Goal: Task Accomplishment & Management: Complete application form

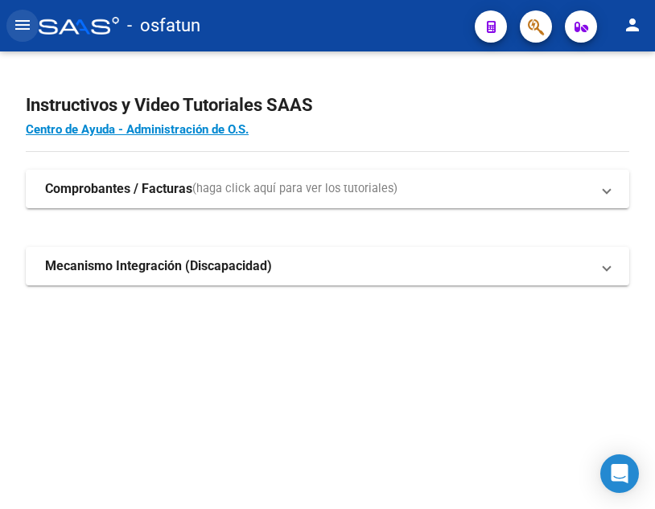
click at [23, 27] on mat-icon "menu" at bounding box center [22, 24] width 19 height 19
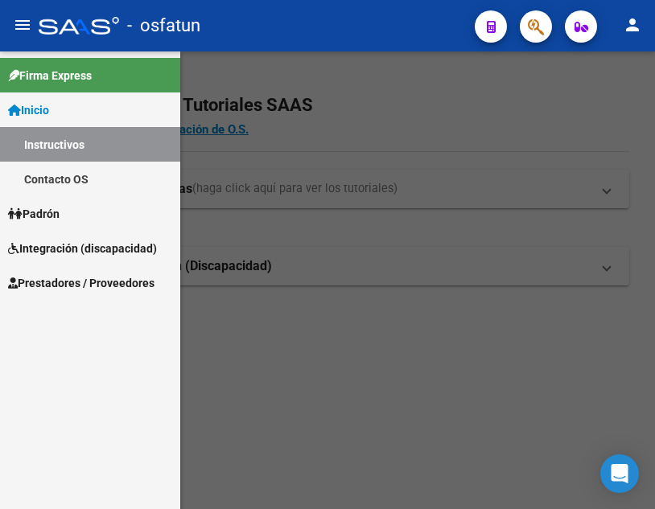
click at [60, 290] on span "Prestadores / Proveedores" at bounding box center [81, 283] width 146 height 18
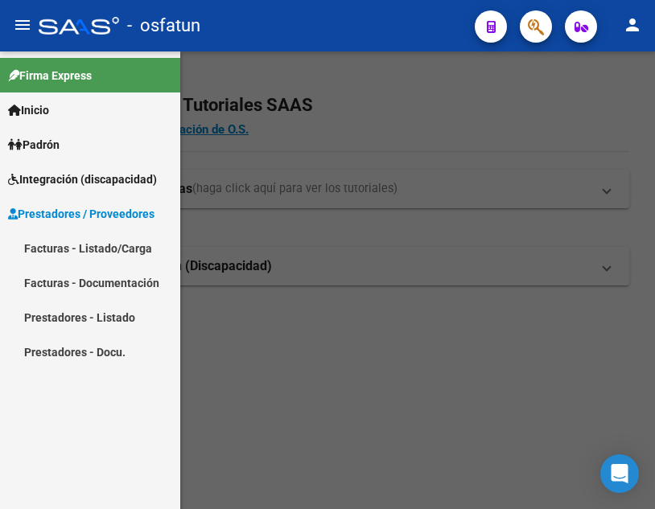
click at [104, 249] on link "Facturas - Listado/Carga" at bounding box center [90, 248] width 180 height 35
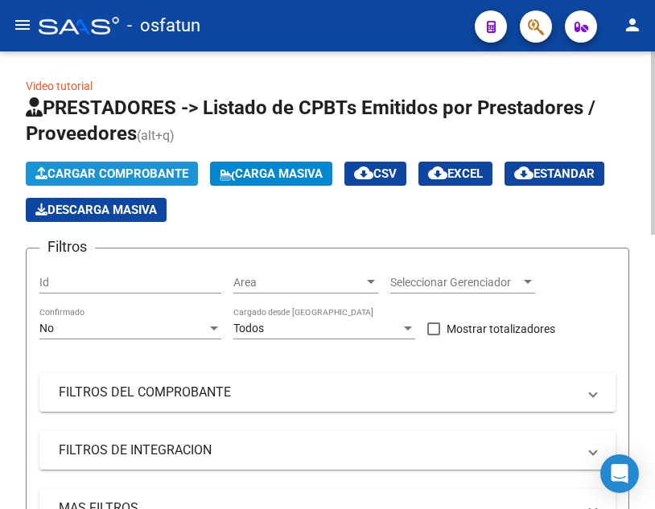
click at [131, 176] on span "Cargar Comprobante" at bounding box center [111, 173] width 153 height 14
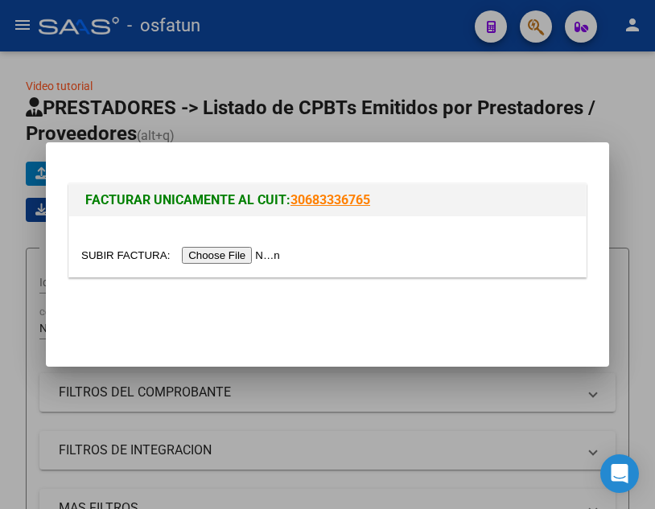
click at [261, 256] on input "file" at bounding box center [182, 255] width 203 height 17
click at [590, 133] on div at bounding box center [327, 254] width 655 height 509
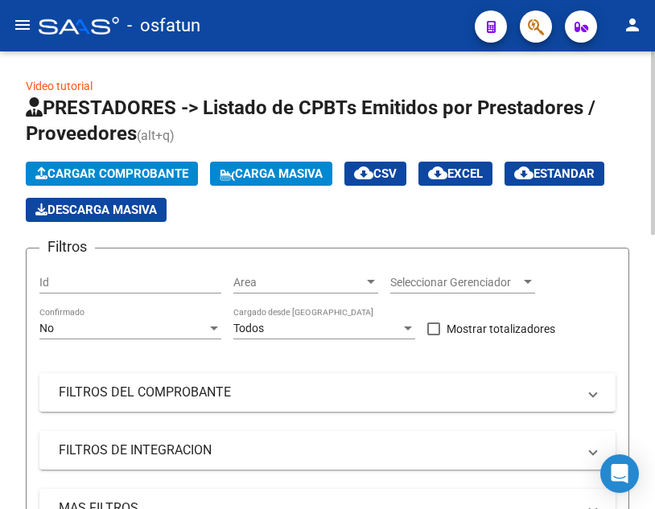
click at [114, 168] on span "Cargar Comprobante" at bounding box center [111, 173] width 153 height 14
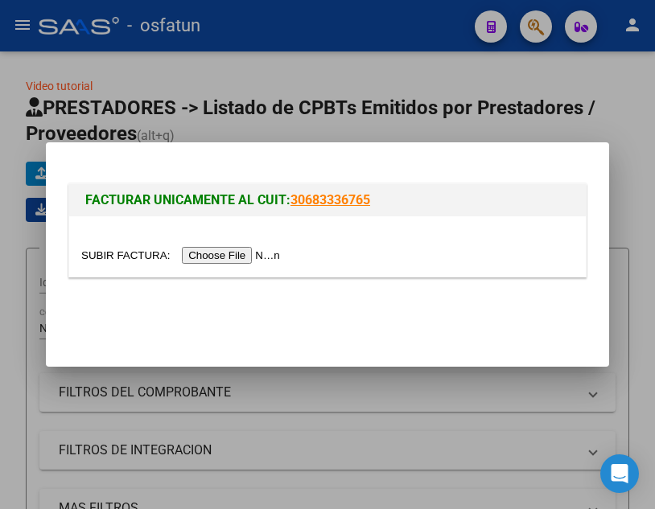
click at [242, 253] on input "file" at bounding box center [182, 255] width 203 height 17
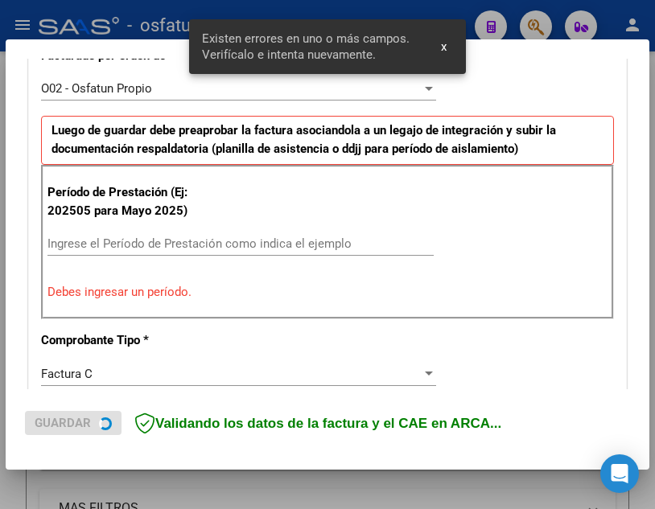
scroll to position [476, 0]
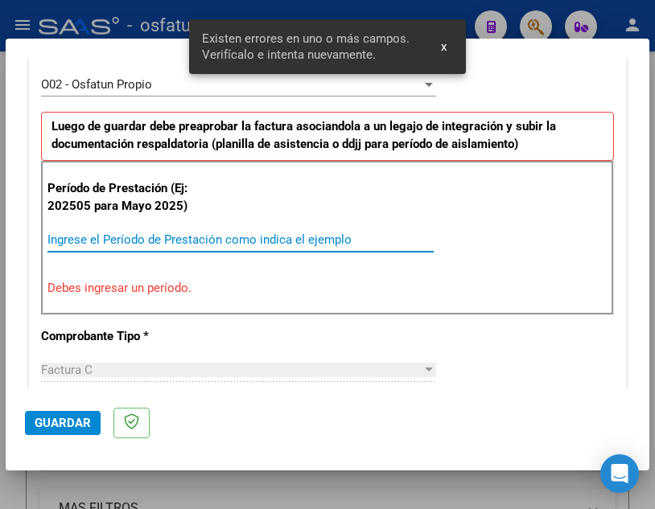
click at [304, 242] on input "Ingrese el Período de Prestación como indica el ejemplo" at bounding box center [240, 239] width 386 height 14
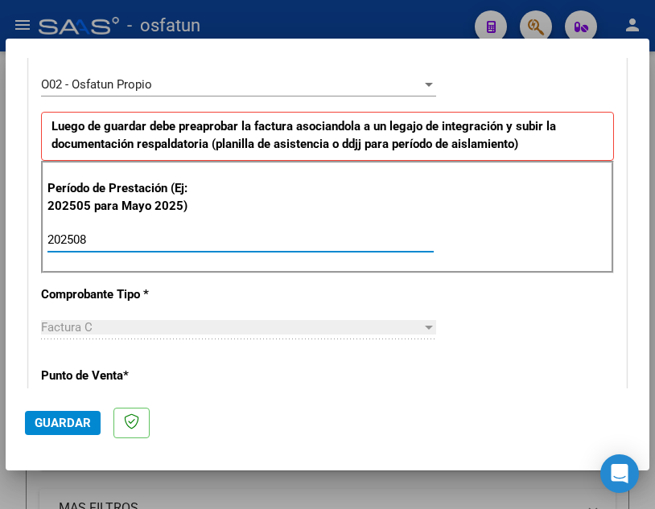
type input "202508"
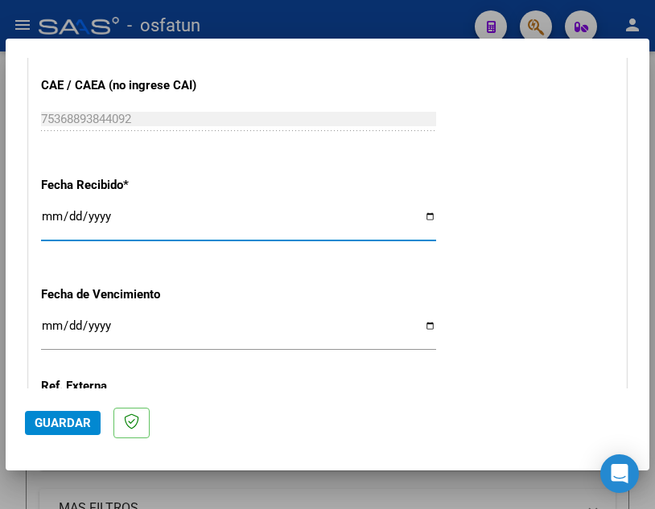
scroll to position [1021, 0]
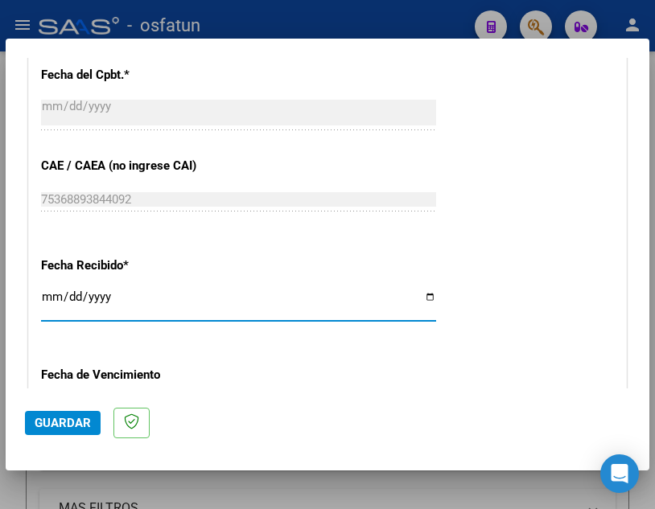
click at [516, 248] on div "Fecha Recibido * [DATE] Ingresar la fecha" at bounding box center [327, 291] width 573 height 92
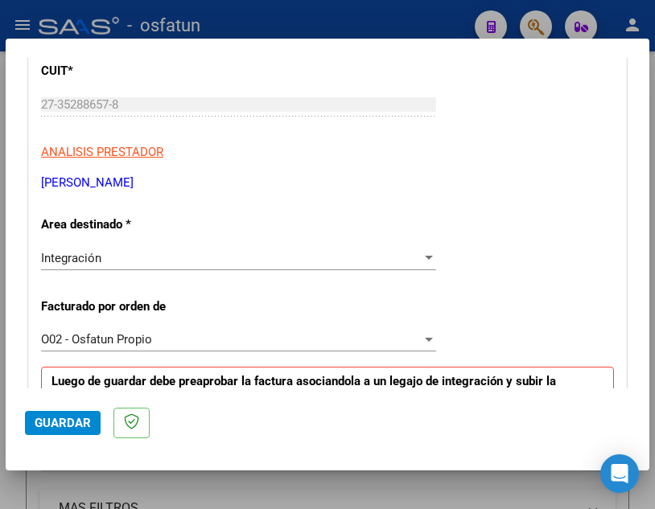
scroll to position [217, 0]
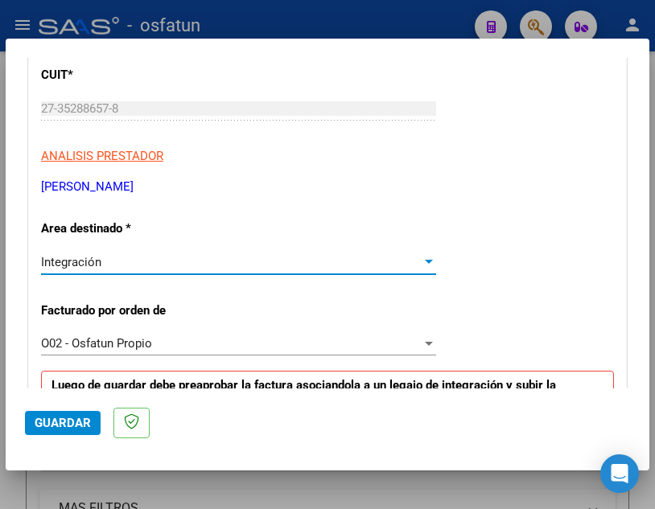
click at [365, 260] on div "Integración" at bounding box center [231, 262] width 380 height 14
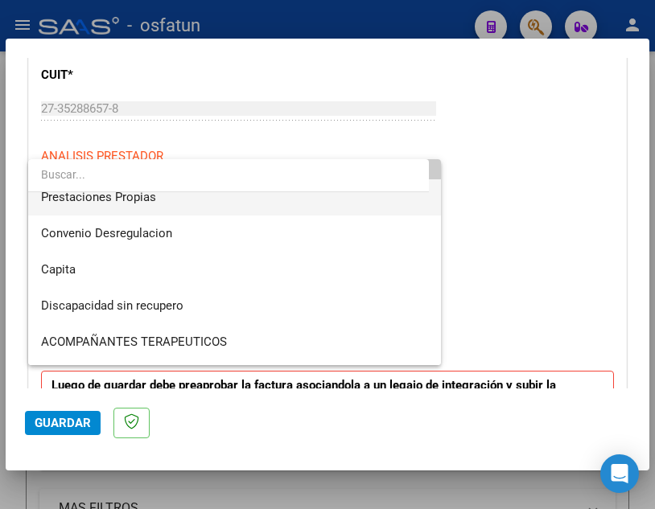
scroll to position [80, 0]
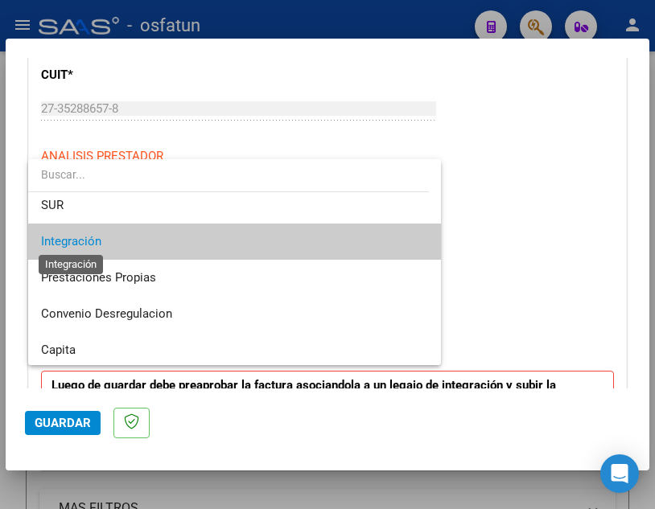
click at [60, 243] on span "Integración" at bounding box center [71, 241] width 60 height 14
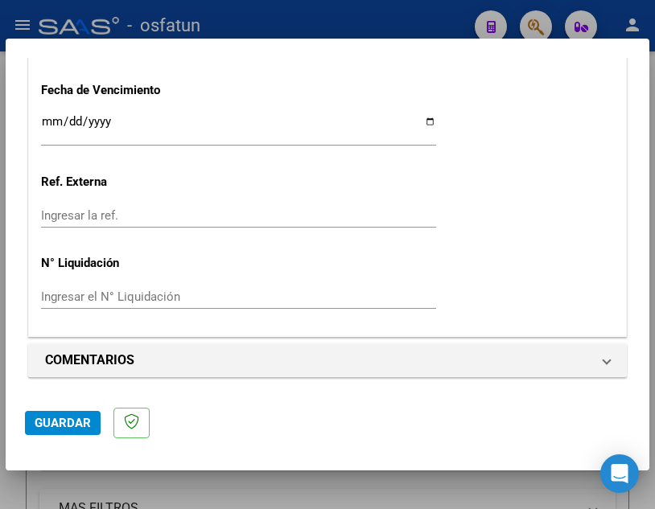
scroll to position [1307, 0]
click at [45, 429] on span "Guardar" at bounding box center [63, 423] width 56 height 14
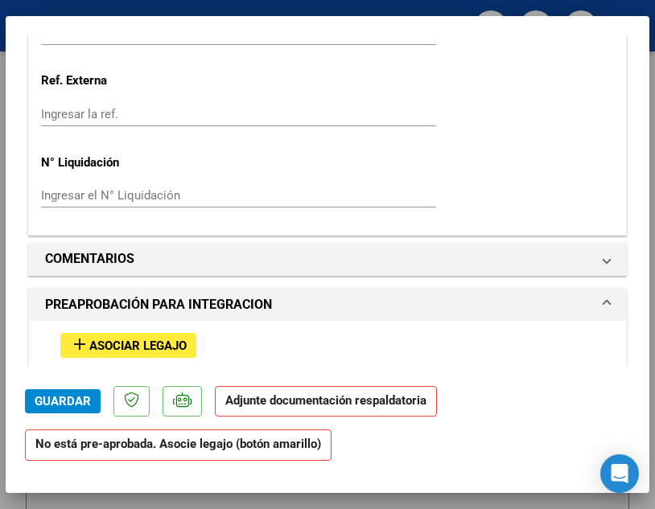
scroll to position [1448, 0]
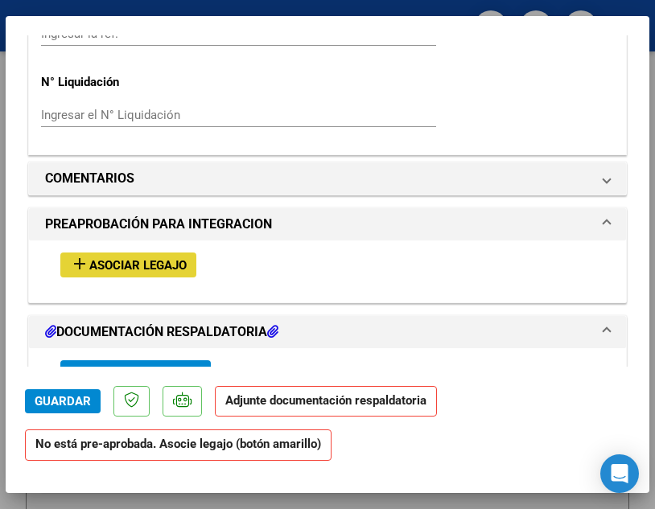
click at [167, 263] on span "Asociar Legajo" at bounding box center [137, 265] width 97 height 14
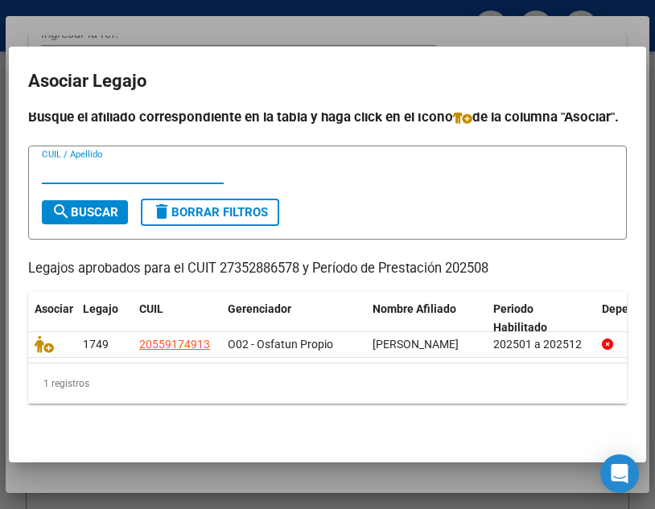
scroll to position [53, 0]
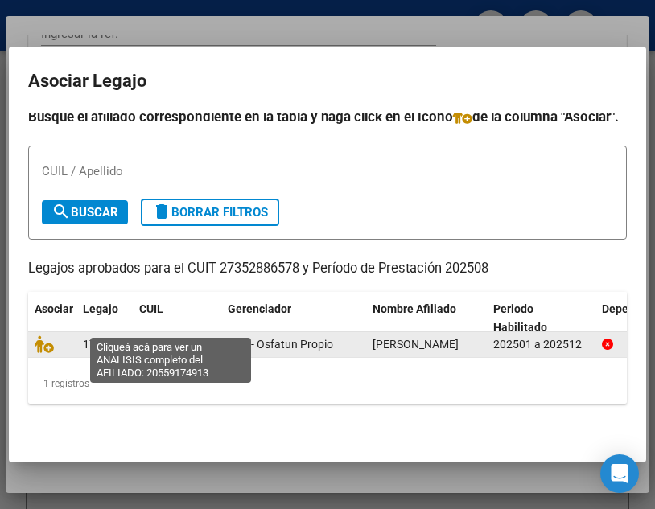
click at [157, 338] on span "20559174913" at bounding box center [174, 344] width 71 height 13
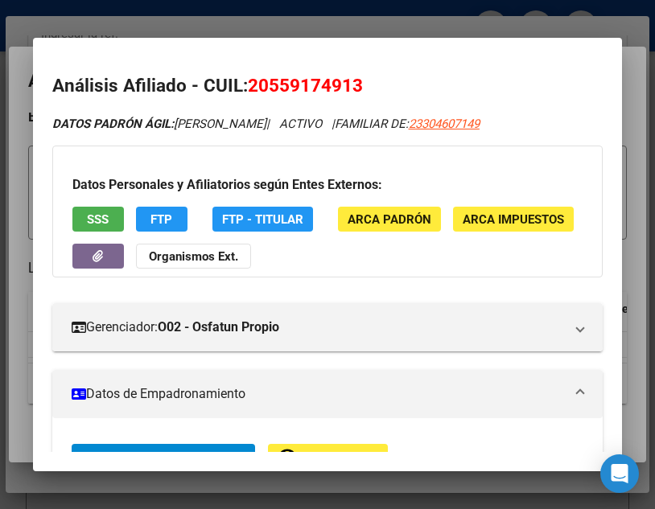
click at [553, 27] on div at bounding box center [327, 254] width 655 height 509
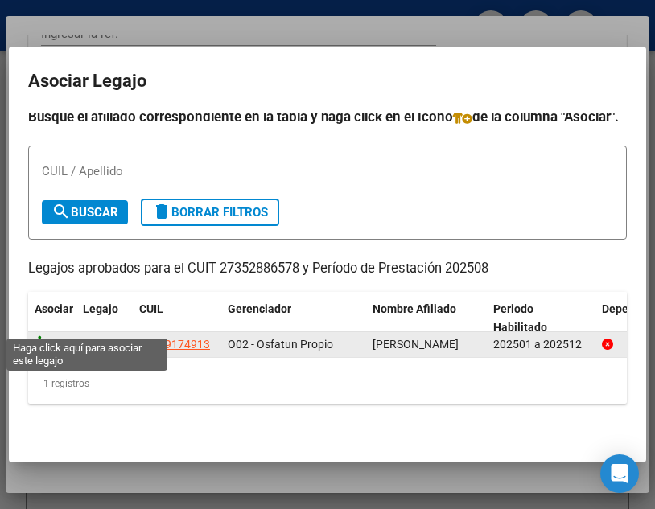
click at [39, 335] on icon at bounding box center [44, 344] width 19 height 18
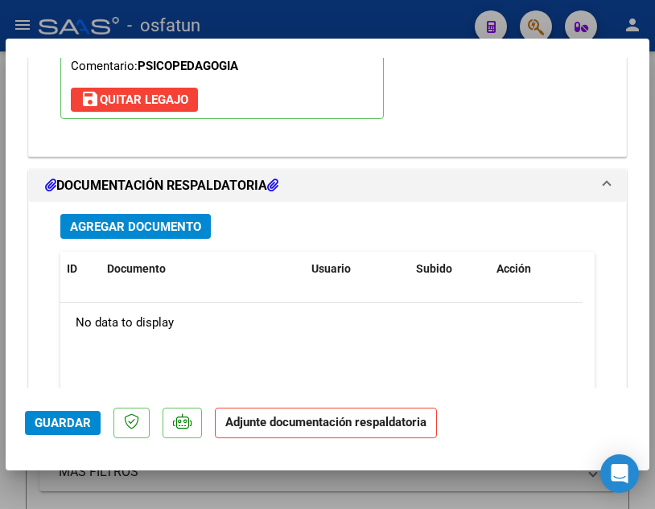
scroll to position [1887, 0]
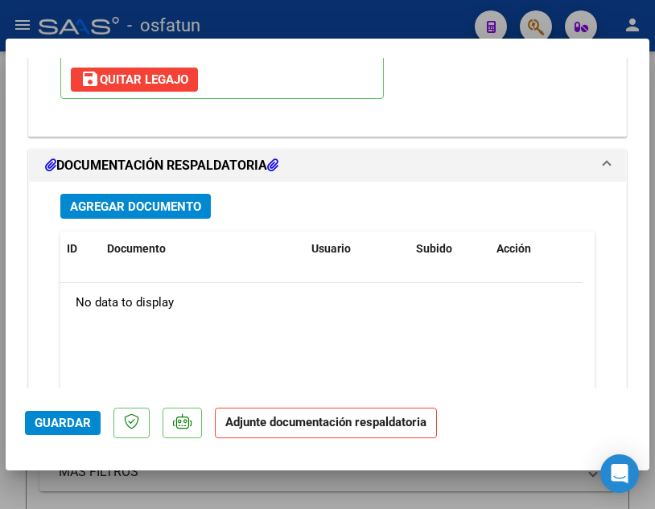
click at [187, 199] on span "Agregar Documento" at bounding box center [135, 206] width 131 height 14
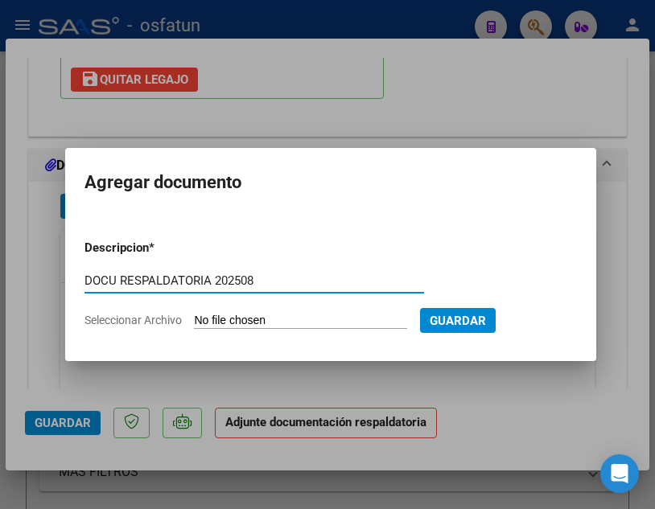
type input "DOCU RESPALDATORIA 202508"
click at [486, 328] on span "Guardar" at bounding box center [458, 321] width 56 height 14
click at [337, 322] on input "Seleccionar Archivo" at bounding box center [300, 321] width 213 height 15
type input "C:\fakepath\[PERSON_NAME] FC 02 543 DOCU.pdf"
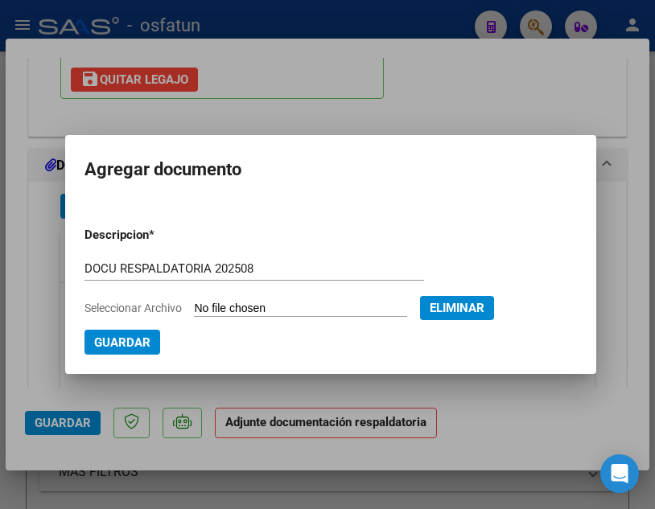
click at [128, 340] on span "Guardar" at bounding box center [122, 342] width 56 height 14
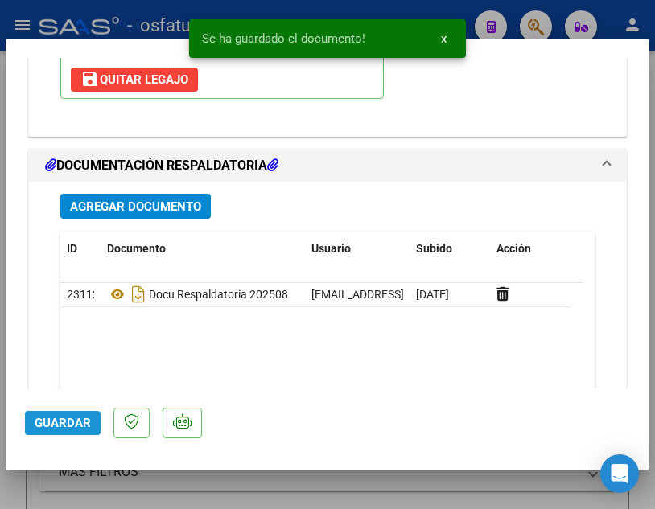
click at [74, 430] on button "Guardar" at bounding box center [63, 423] width 76 height 24
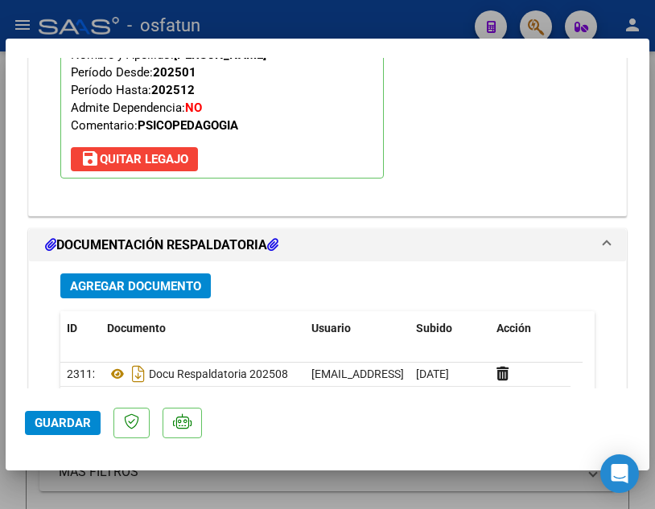
scroll to position [1807, 0]
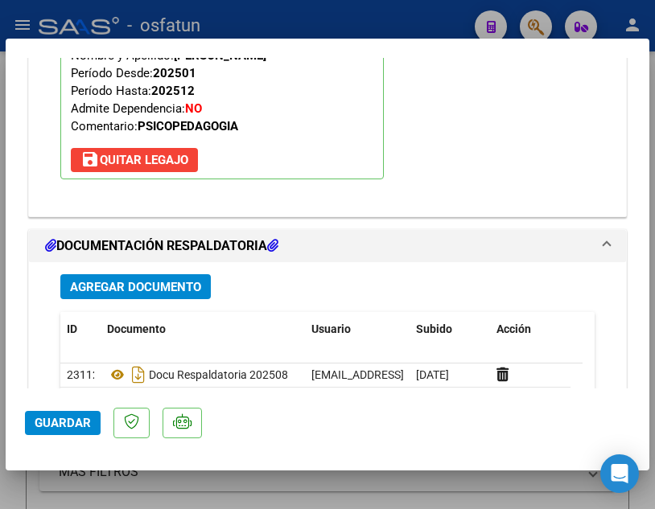
click at [76, 430] on span "Guardar" at bounding box center [63, 423] width 56 height 14
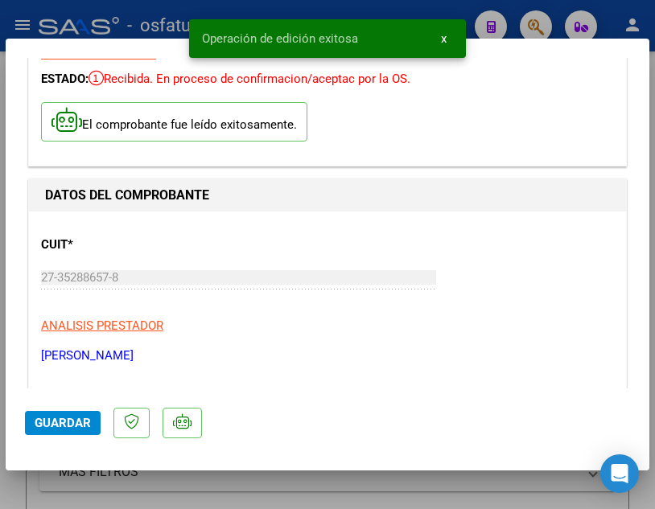
scroll to position [0, 0]
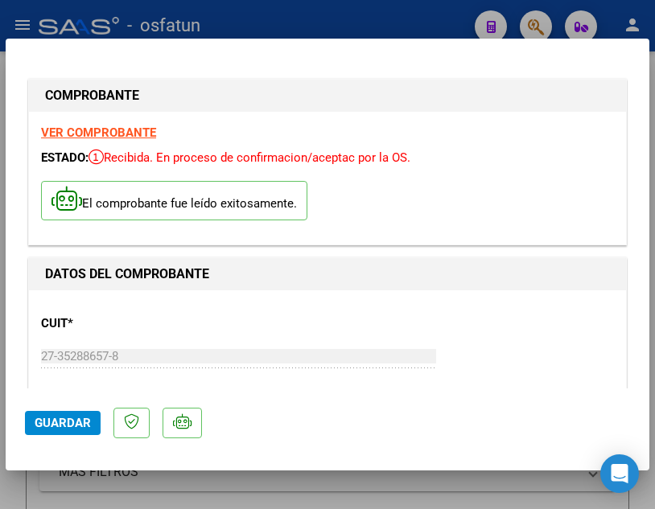
click at [432, 23] on div at bounding box center [327, 254] width 655 height 509
type input "$ 0,00"
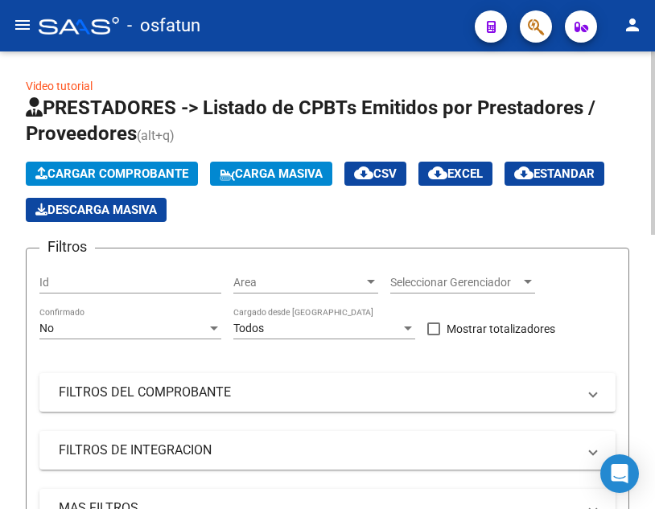
click at [81, 170] on span "Cargar Comprobante" at bounding box center [111, 173] width 153 height 14
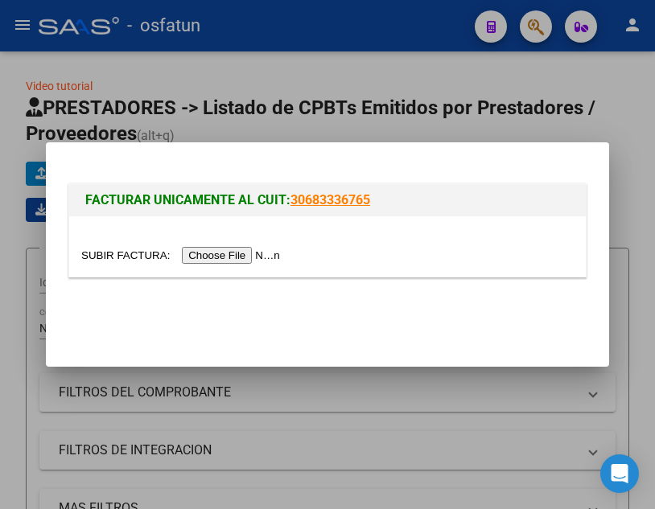
click at [252, 252] on input "file" at bounding box center [182, 255] width 203 height 17
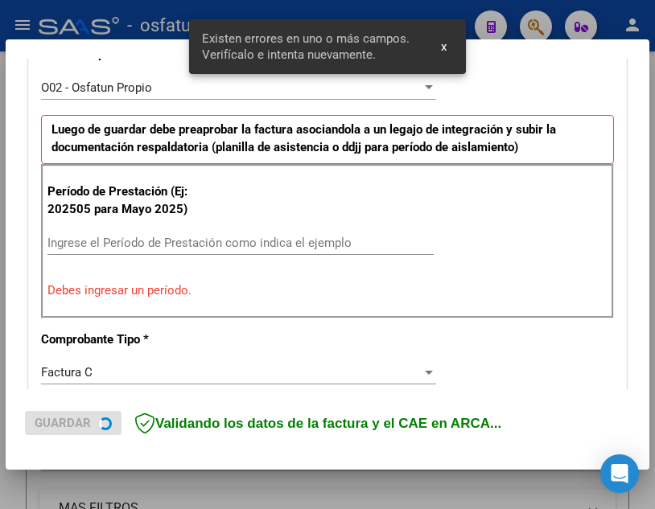
scroll to position [475, 0]
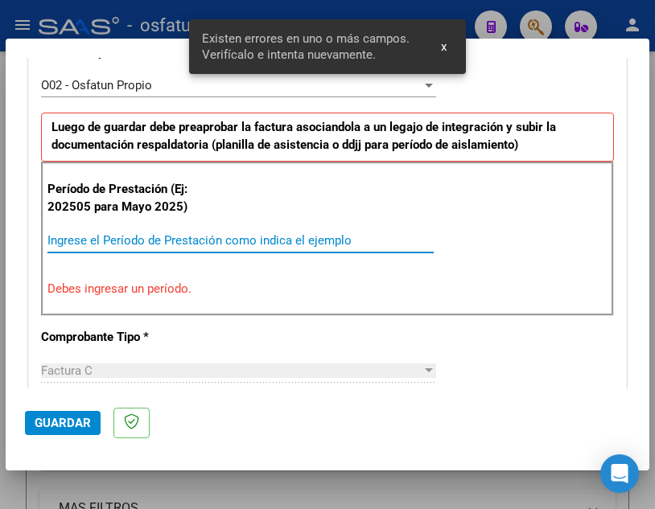
click at [175, 240] on input "Ingrese el Período de Prestación como indica el ejemplo" at bounding box center [240, 240] width 386 height 14
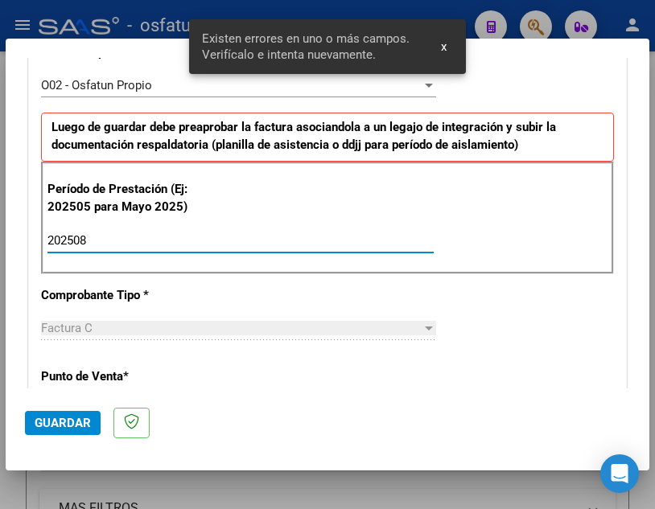
type input "202508"
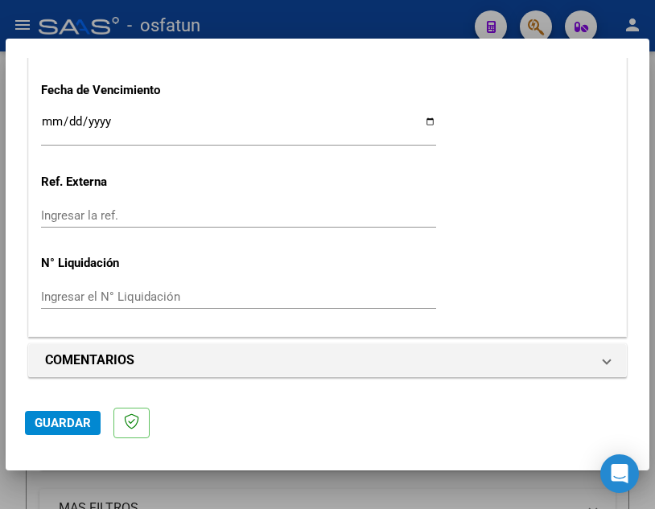
scroll to position [1307, 0]
click at [70, 423] on span "Guardar" at bounding box center [63, 423] width 56 height 14
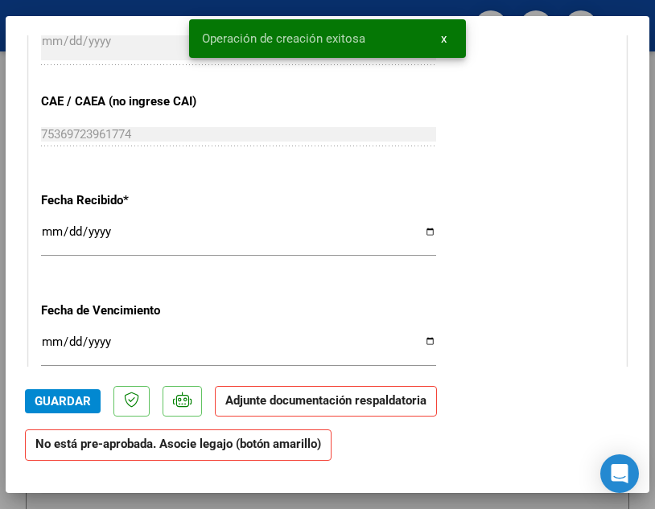
scroll to position [1367, 0]
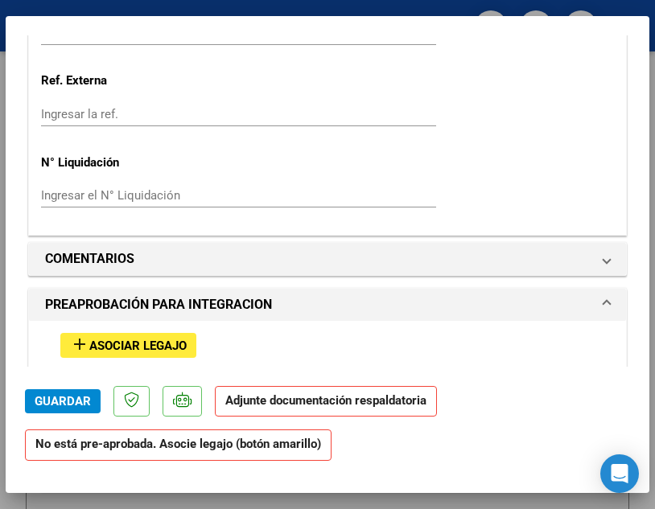
click at [125, 348] on span "Asociar Legajo" at bounding box center [137, 346] width 97 height 14
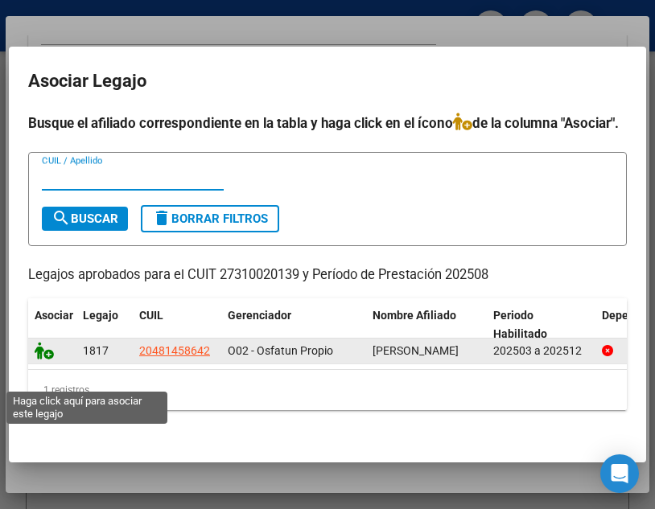
click at [48, 360] on icon at bounding box center [44, 351] width 19 height 18
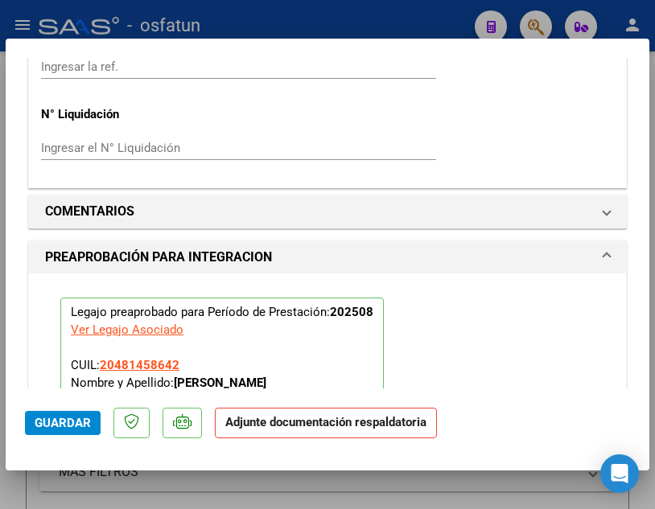
scroll to position [1812, 0]
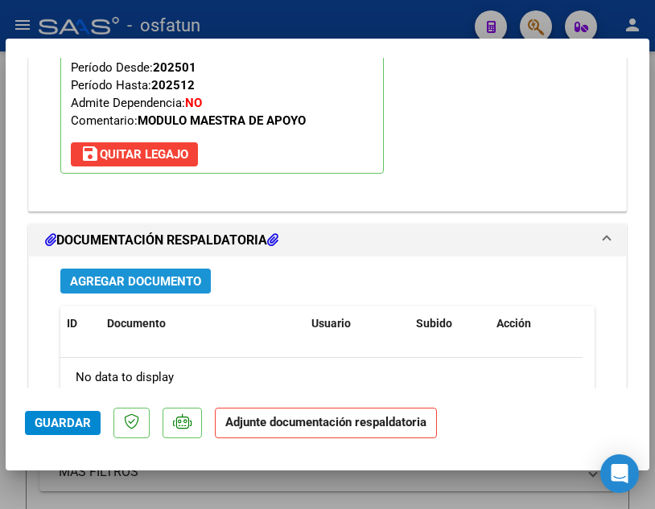
click at [174, 280] on span "Agregar Documento" at bounding box center [135, 281] width 131 height 14
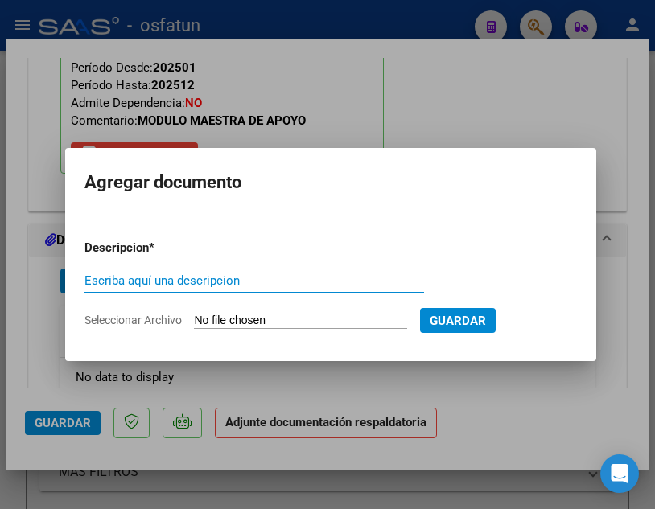
click at [174, 280] on input "Escriba aquí una descripcion" at bounding box center [253, 280] width 339 height 14
type input "DOCU RESP 202508"
click at [384, 319] on input "Seleccionar Archivo" at bounding box center [300, 321] width 213 height 15
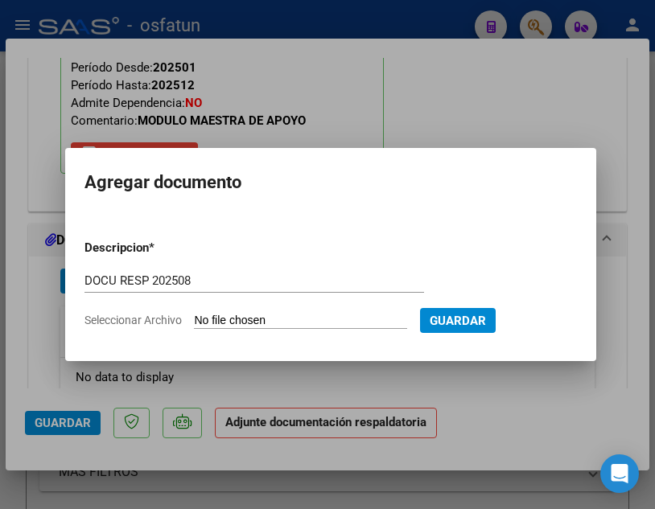
type input "C:\fakepath\[PERSON_NAME] FC 02 242 DOCU.pdf"
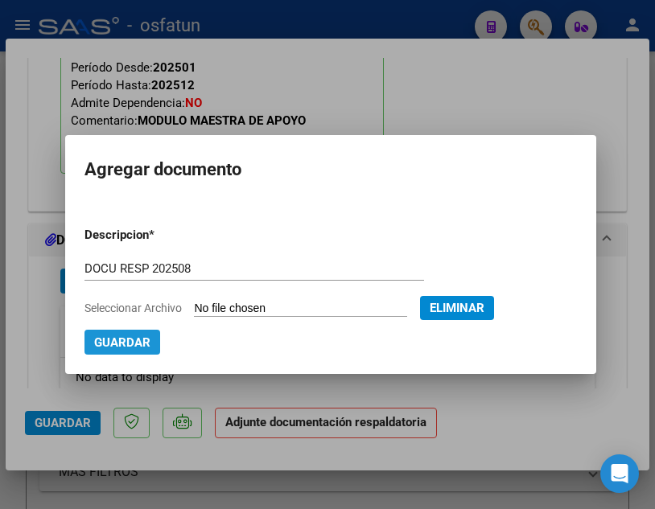
click at [100, 348] on span "Guardar" at bounding box center [122, 342] width 56 height 14
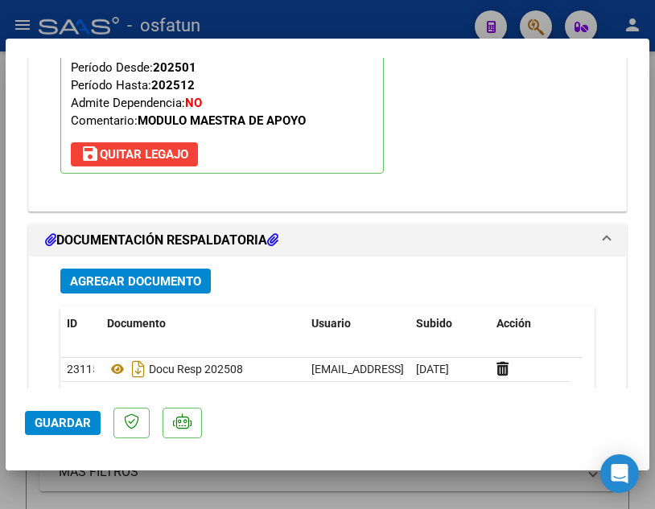
click at [47, 197] on div "Legajo preaprobado para Período de Prestación: 202508 Ver Legajo Asociado CUIL:…" at bounding box center [327, 75] width 597 height 270
click at [86, 422] on span "Guardar" at bounding box center [63, 423] width 56 height 14
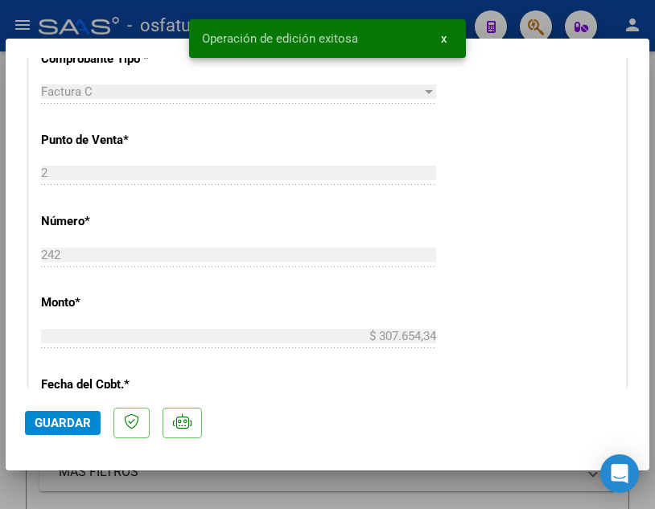
scroll to position [686, 0]
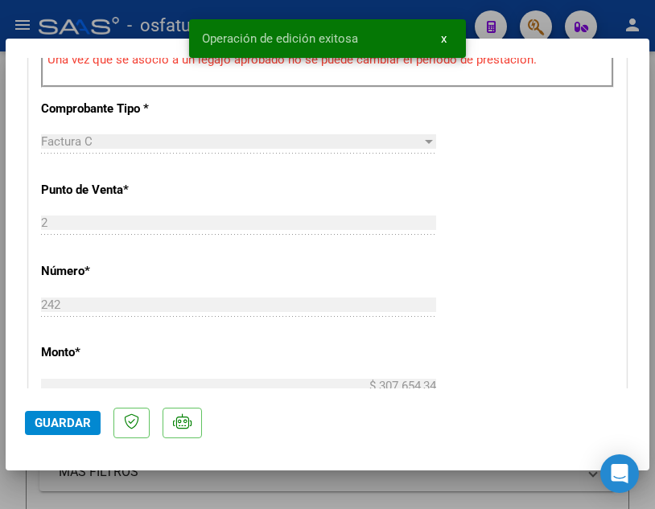
click at [443, 39] on span "x" at bounding box center [444, 38] width 6 height 14
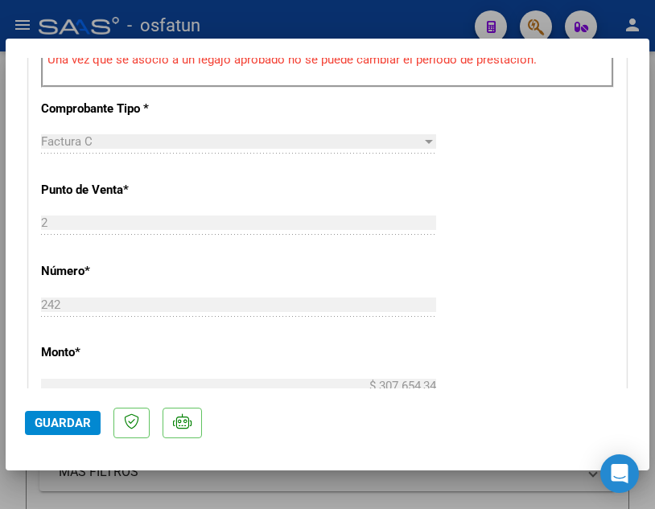
click at [433, 21] on div at bounding box center [327, 254] width 655 height 509
type input "$ 0,00"
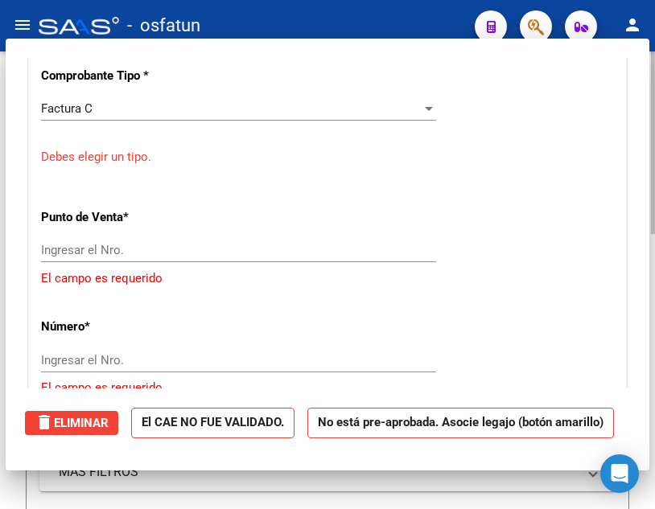
scroll to position [683, 0]
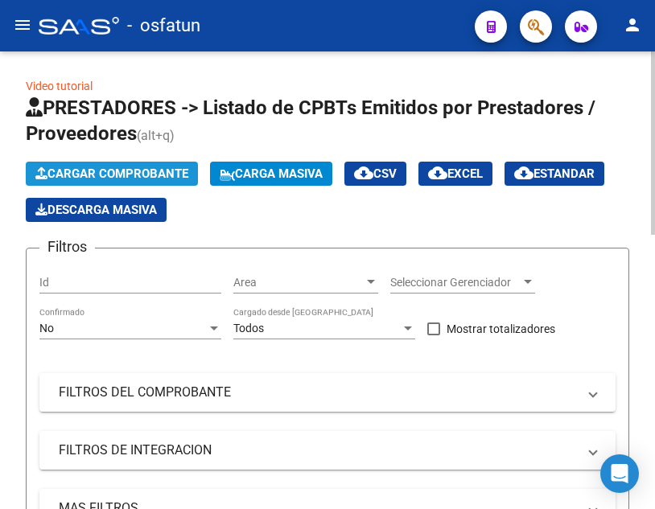
click at [129, 171] on span "Cargar Comprobante" at bounding box center [111, 173] width 153 height 14
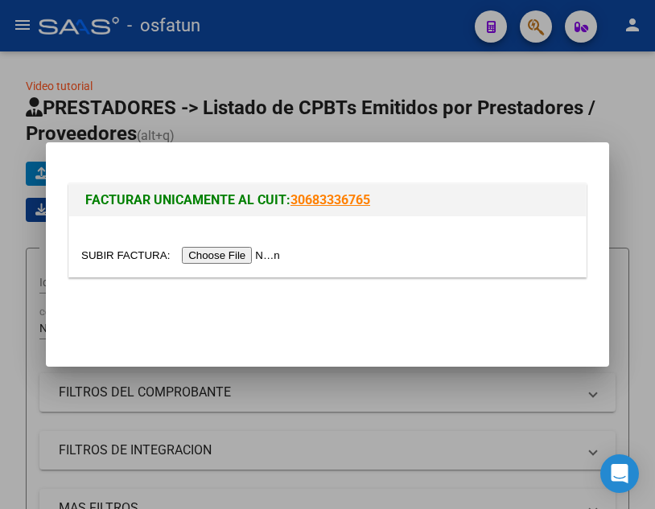
click at [218, 253] on input "file" at bounding box center [182, 255] width 203 height 17
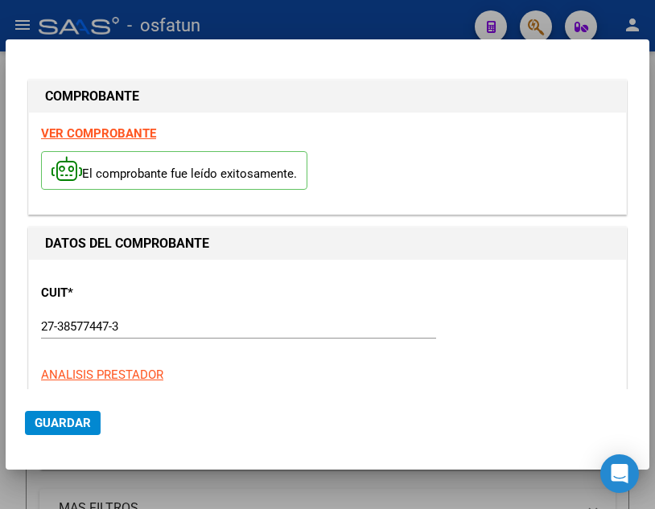
type input "[DATE]"
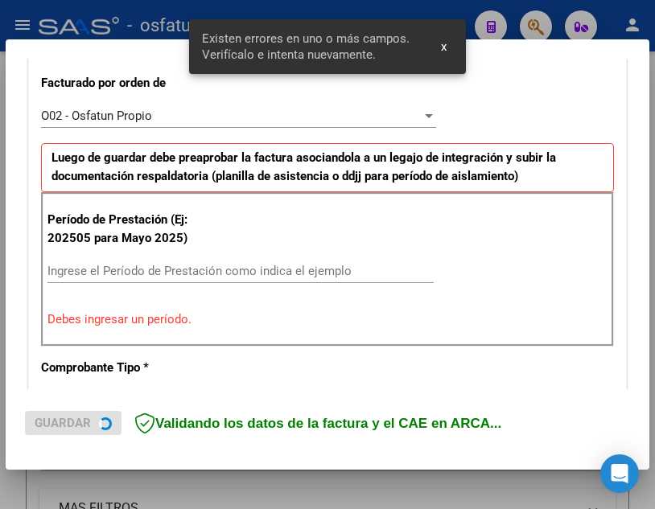
scroll to position [475, 0]
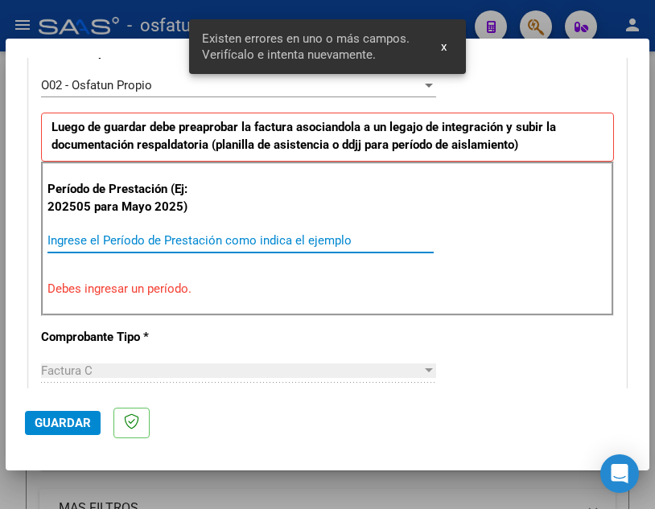
click at [150, 237] on input "Ingrese el Período de Prestación como indica el ejemplo" at bounding box center [240, 240] width 386 height 14
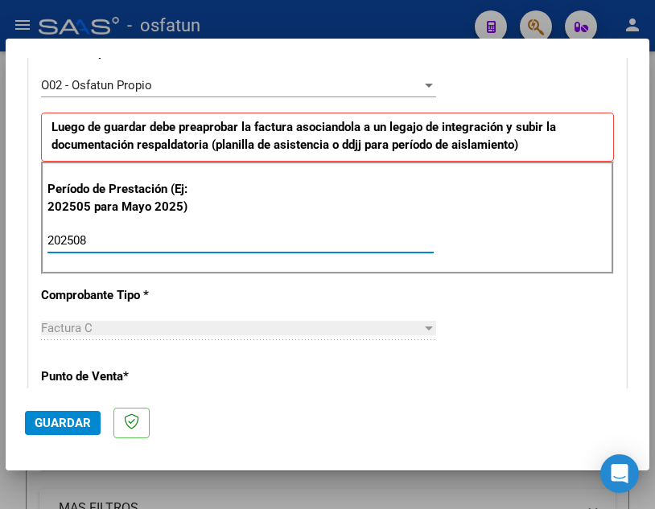
type input "202508"
click at [87, 422] on span "Guardar" at bounding box center [63, 423] width 56 height 14
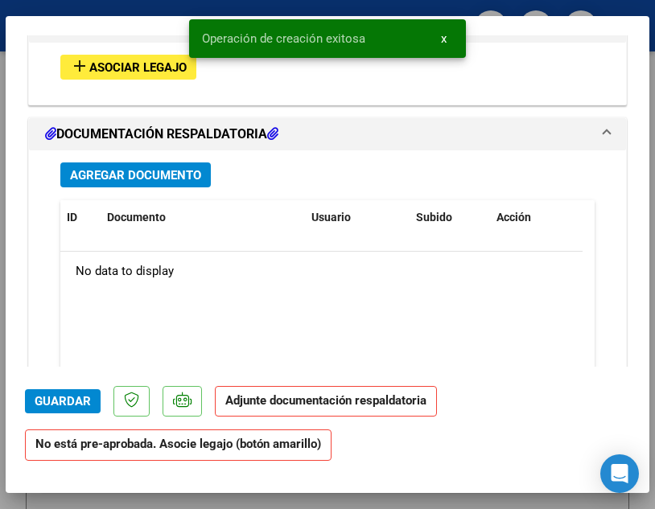
scroll to position [1609, 0]
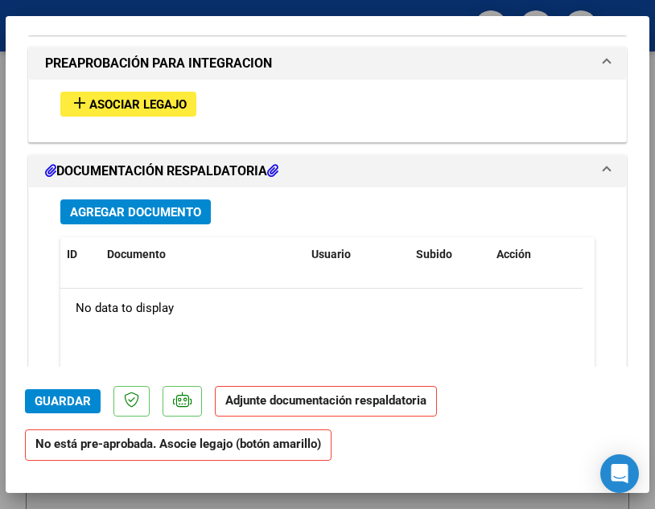
click at [131, 103] on span "Asociar Legajo" at bounding box center [137, 104] width 97 height 14
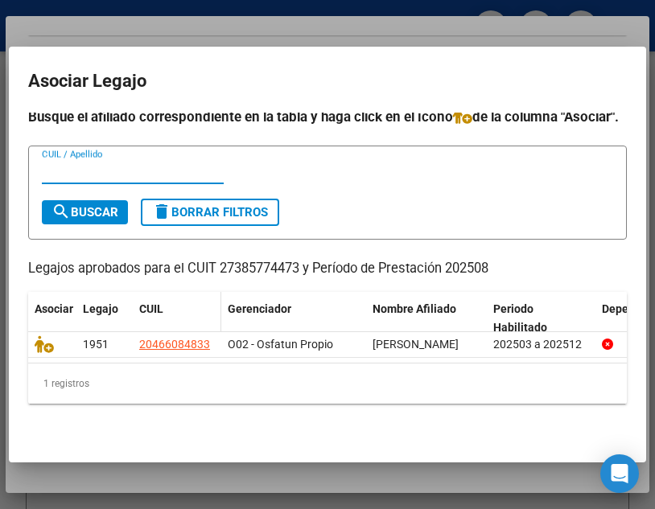
scroll to position [53, 0]
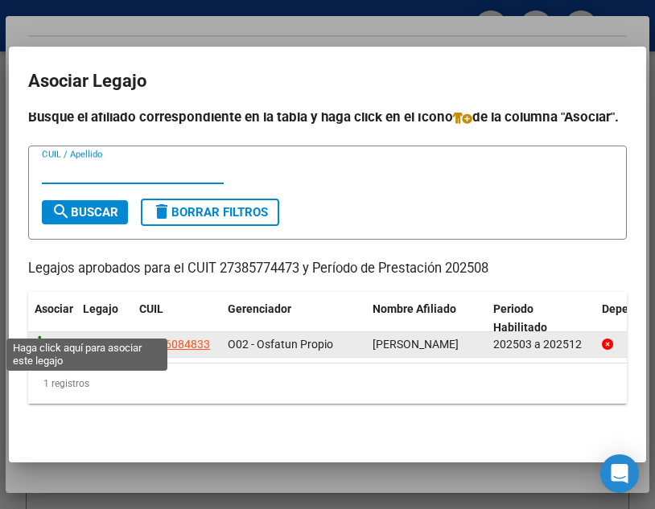
click at [43, 335] on icon at bounding box center [44, 344] width 19 height 18
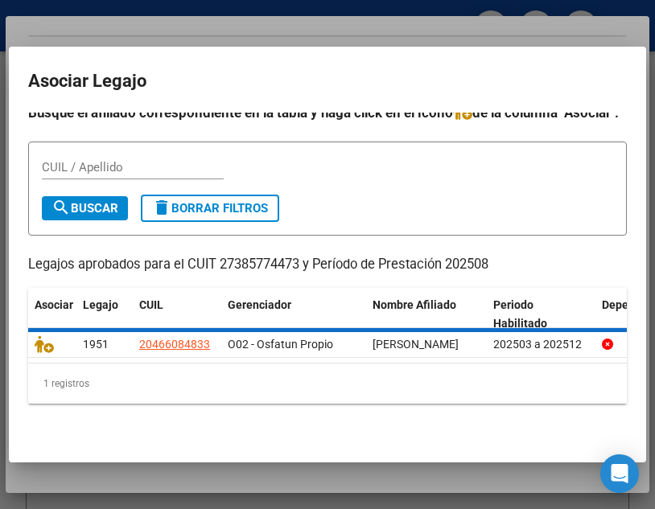
scroll to position [1650, 0]
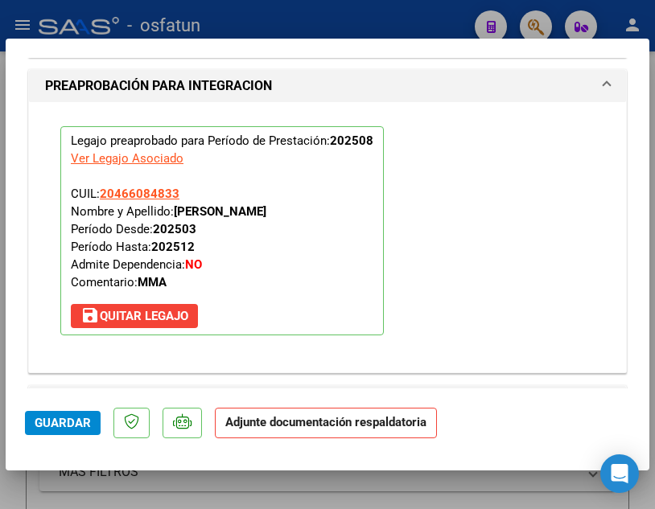
click at [78, 413] on button "Guardar" at bounding box center [63, 423] width 76 height 24
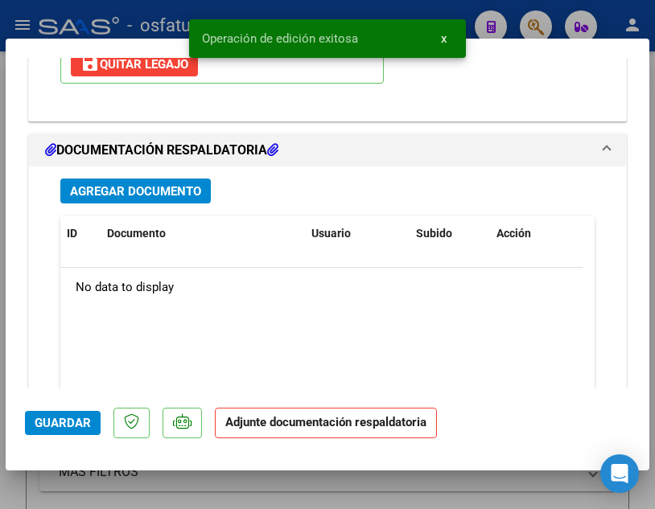
scroll to position [1972, 0]
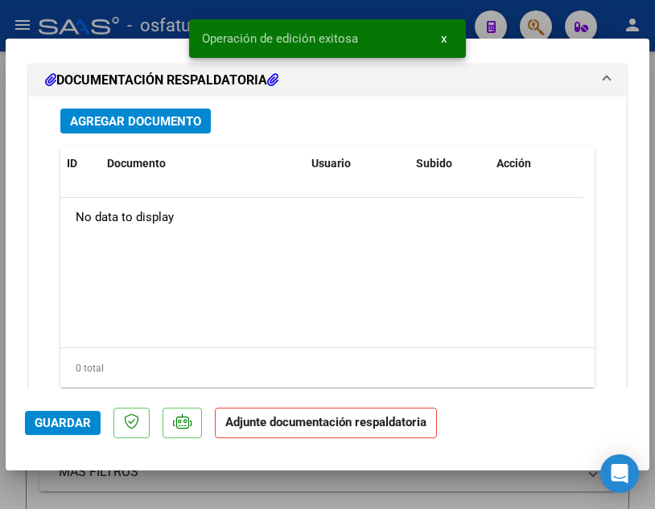
click at [142, 117] on span "Agregar Documento" at bounding box center [135, 121] width 131 height 14
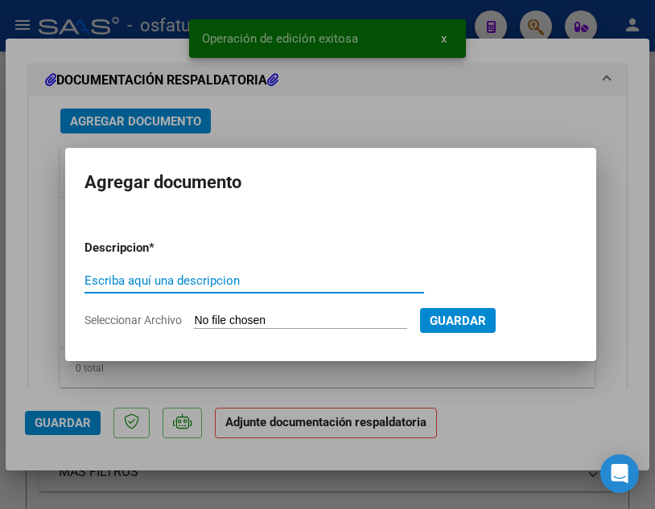
click at [179, 278] on input "Escriba aquí una descripcion" at bounding box center [253, 280] width 339 height 14
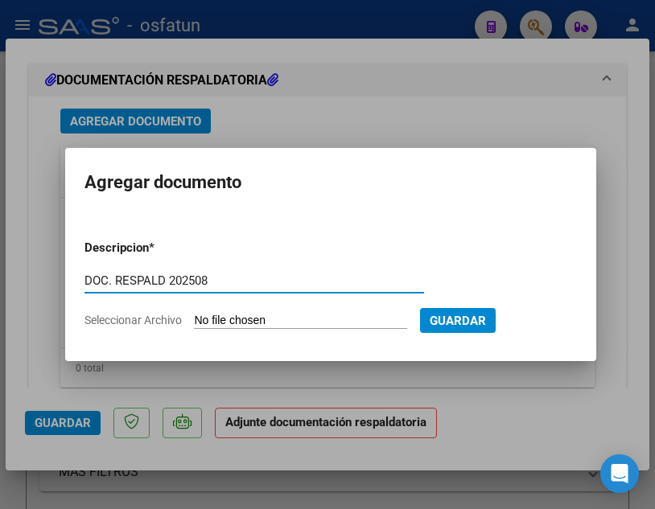
type input "DOC. RESPALD 202508"
click at [325, 314] on input "Seleccionar Archivo" at bounding box center [300, 321] width 213 height 15
type input "C:\fakepath\[PERSON_NAME] FC 02 037 DOCU.pdf"
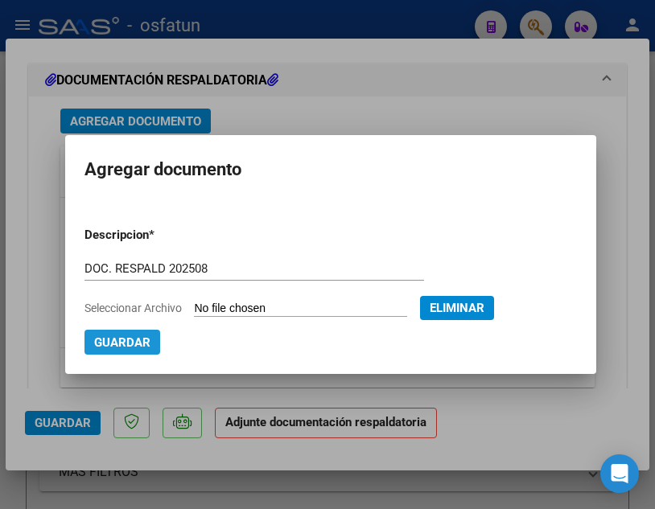
click at [127, 347] on span "Guardar" at bounding box center [122, 342] width 56 height 14
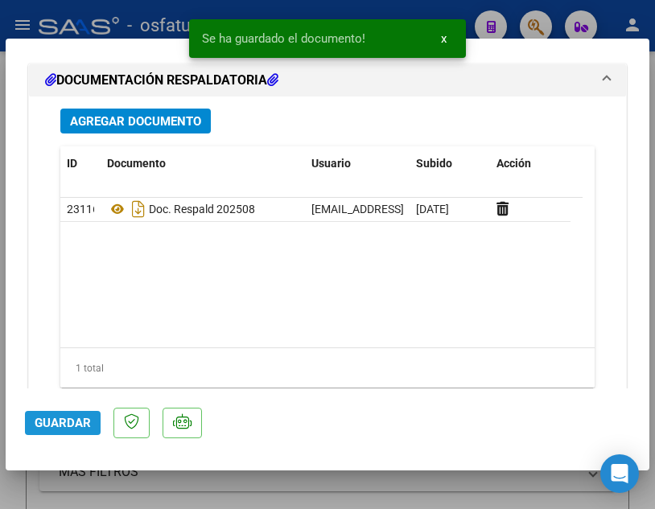
click at [60, 425] on span "Guardar" at bounding box center [63, 423] width 56 height 14
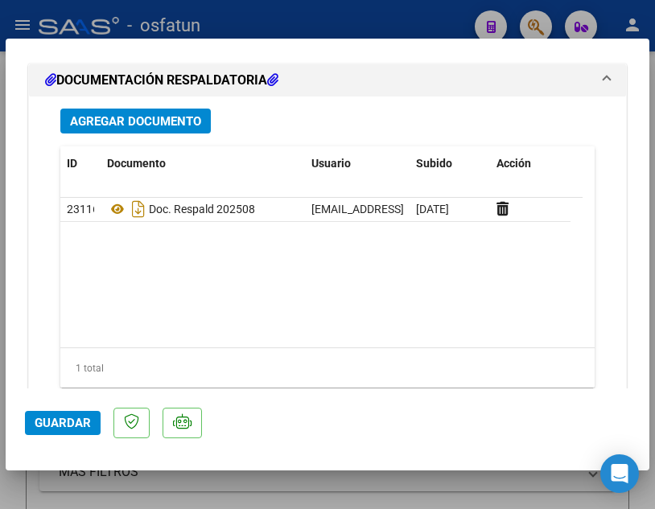
click at [333, 31] on div at bounding box center [327, 254] width 655 height 509
type input "$ 0,00"
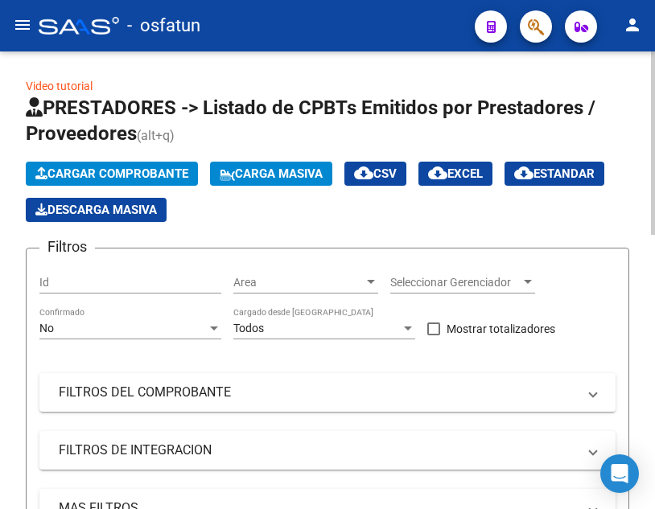
click at [117, 173] on span "Cargar Comprobante" at bounding box center [111, 173] width 153 height 14
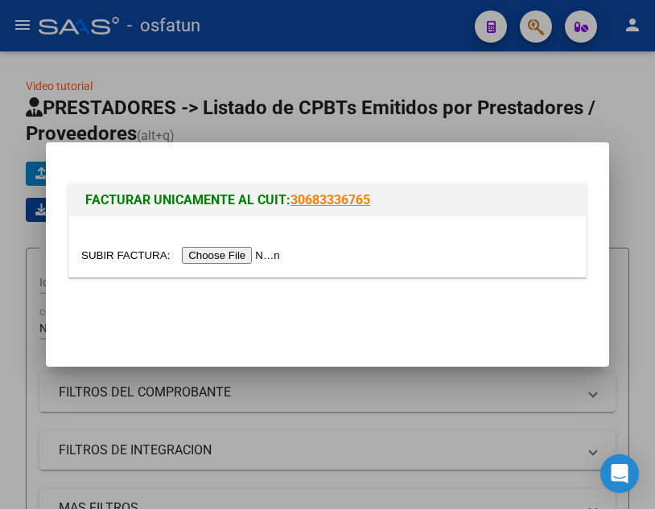
click at [240, 252] on input "file" at bounding box center [182, 255] width 203 height 17
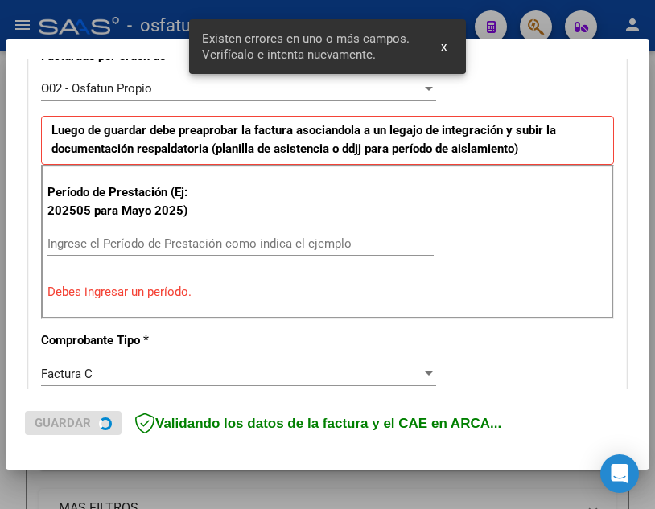
scroll to position [476, 0]
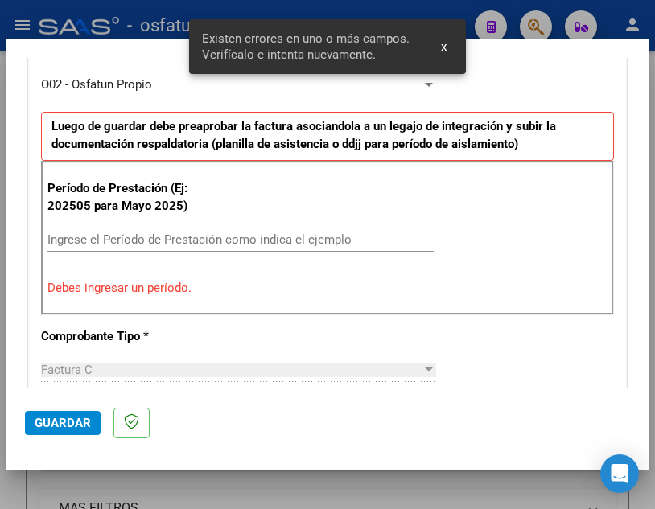
click at [283, 244] on input "Ingrese el Período de Prestación como indica el ejemplo" at bounding box center [240, 239] width 386 height 14
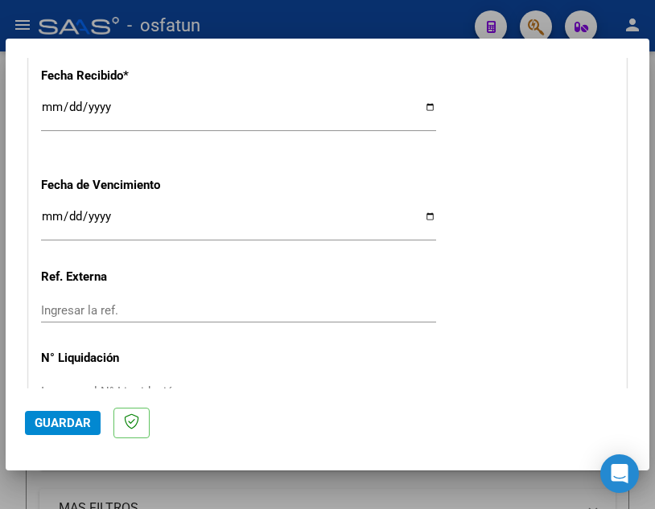
scroll to position [1307, 0]
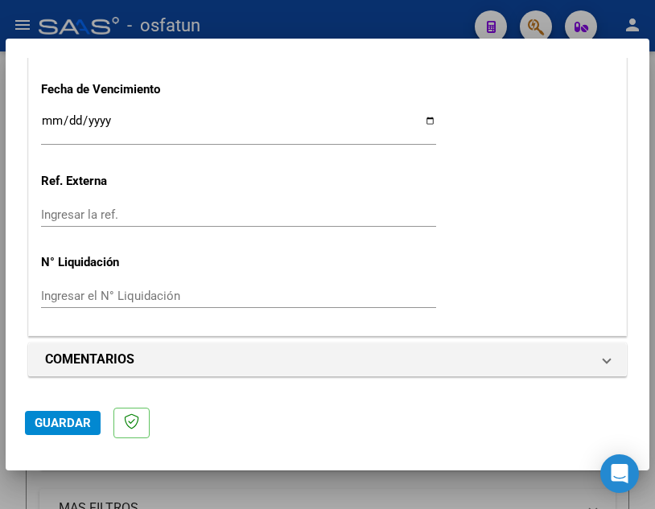
type input "202508"
click at [82, 427] on span "Guardar" at bounding box center [63, 423] width 56 height 14
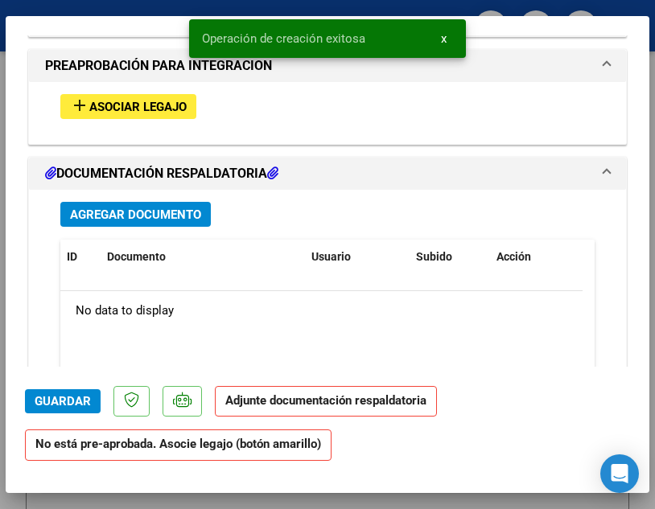
scroll to position [1609, 0]
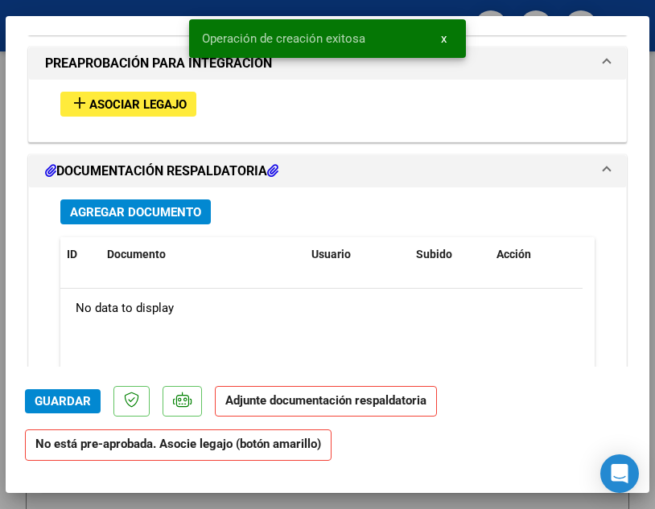
click at [158, 97] on span "add Asociar Legajo" at bounding box center [128, 104] width 117 height 14
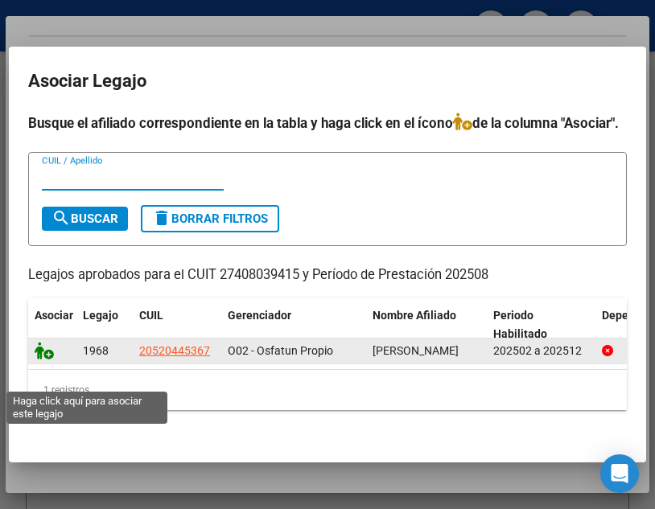
click at [45, 360] on icon at bounding box center [44, 351] width 19 height 18
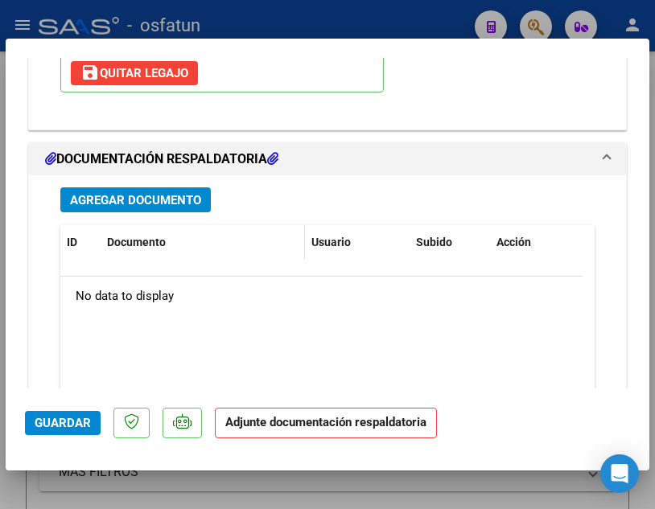
scroll to position [1887, 0]
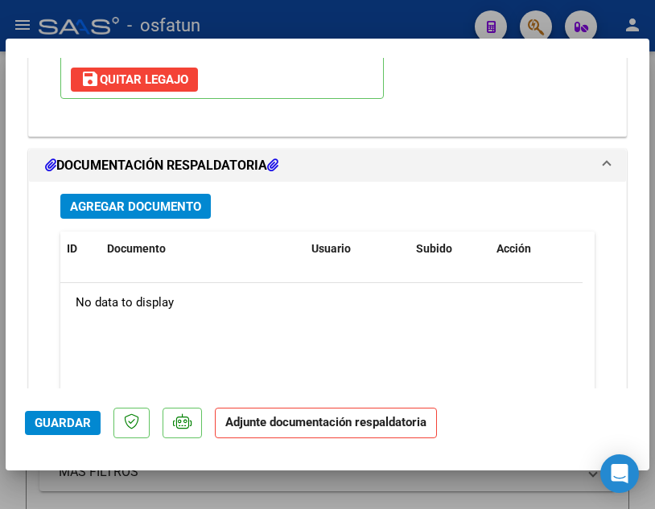
click at [145, 212] on span "Agregar Documento" at bounding box center [135, 206] width 131 height 14
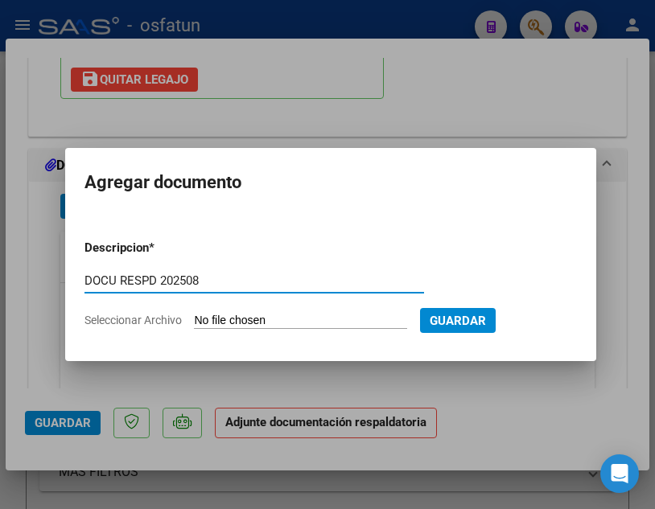
type input "DOCU RESPD 202508"
click at [318, 316] on input "Seleccionar Archivo" at bounding box center [300, 321] width 213 height 15
type input "C:\fakepath\[PERSON_NAME] FC 01 55 DOCU.jpg"
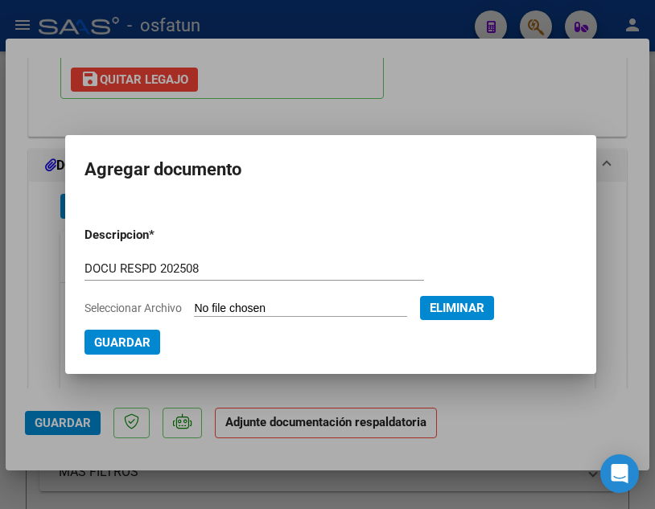
click at [130, 337] on span "Guardar" at bounding box center [122, 342] width 56 height 14
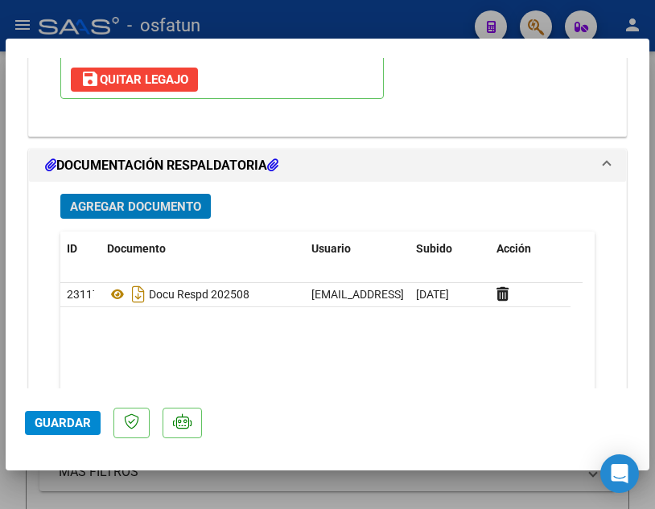
click at [372, 22] on div at bounding box center [327, 254] width 655 height 509
type input "$ 0,00"
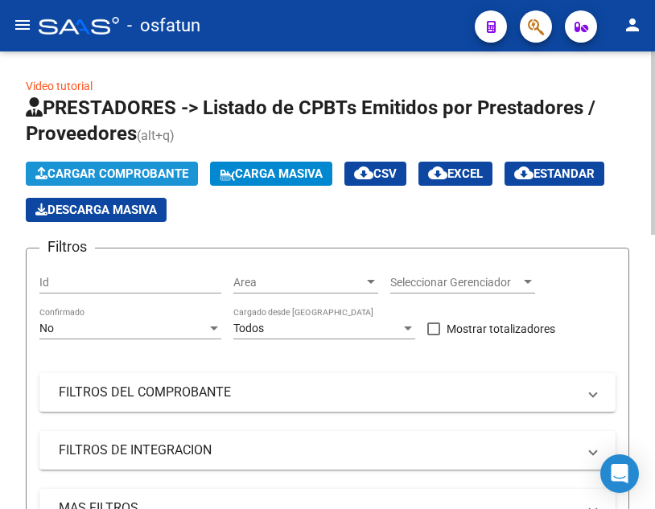
click at [114, 172] on span "Cargar Comprobante" at bounding box center [111, 173] width 153 height 14
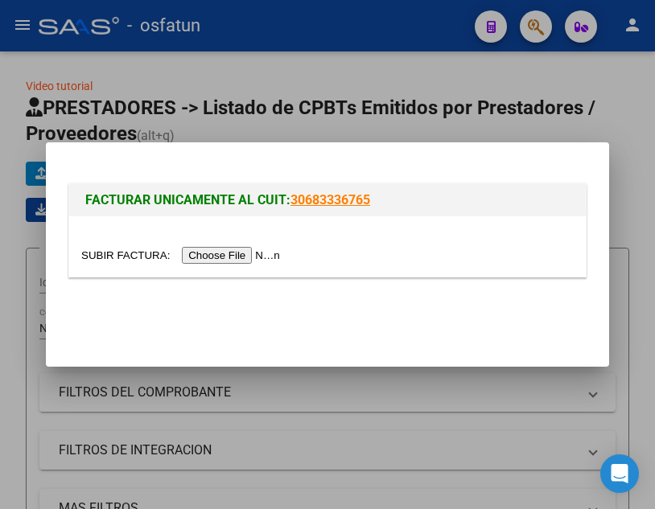
click at [221, 255] on input "file" at bounding box center [182, 255] width 203 height 17
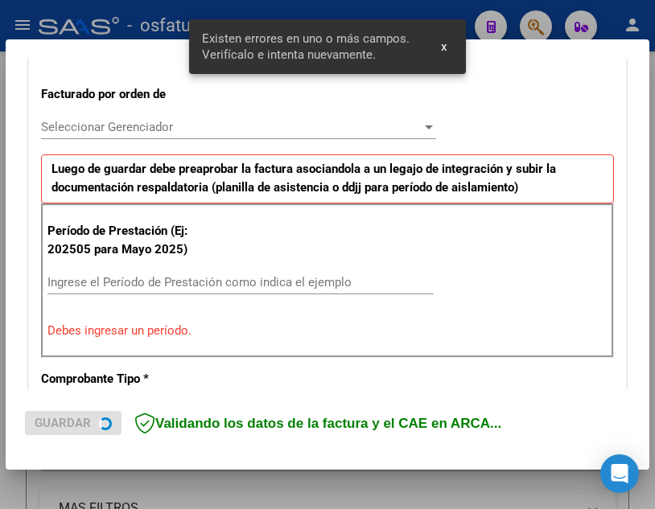
scroll to position [476, 0]
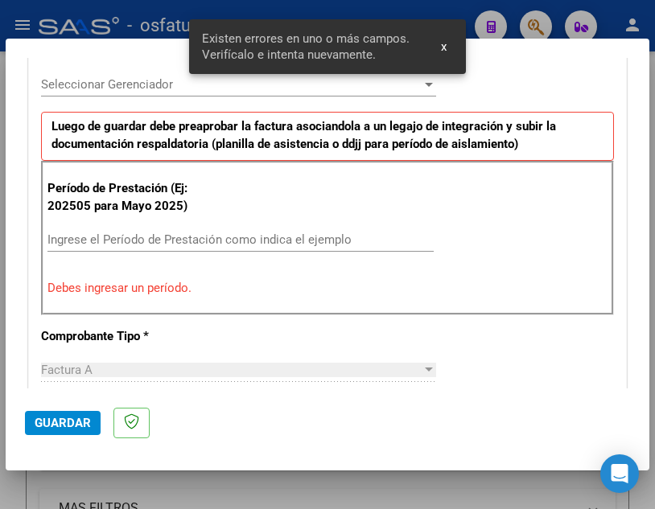
click at [173, 244] on input "Ingrese el Período de Prestación como indica el ejemplo" at bounding box center [240, 239] width 386 height 14
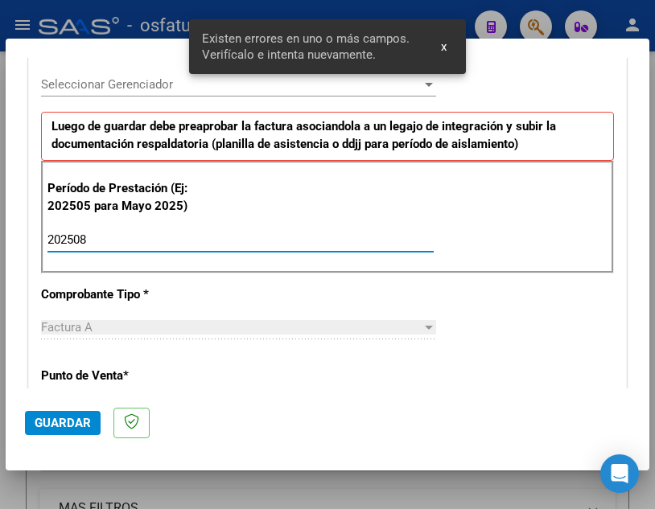
type input "202508"
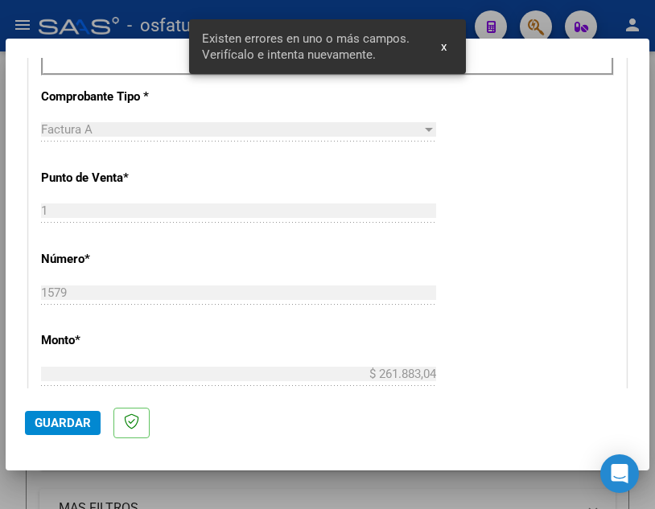
scroll to position [717, 0]
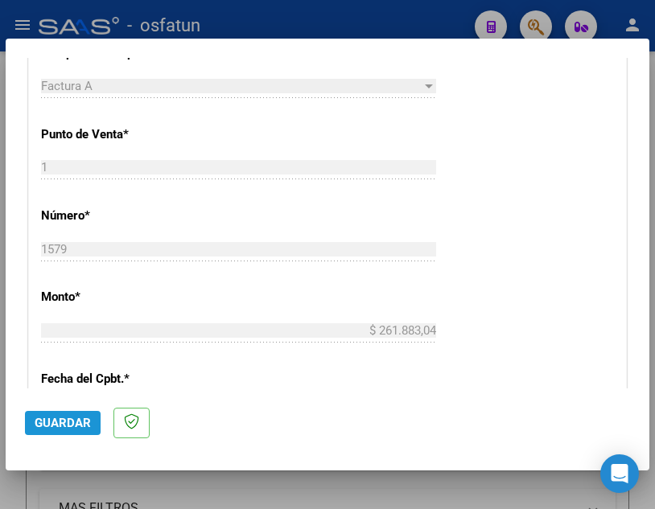
click at [83, 420] on span "Guardar" at bounding box center [63, 423] width 56 height 14
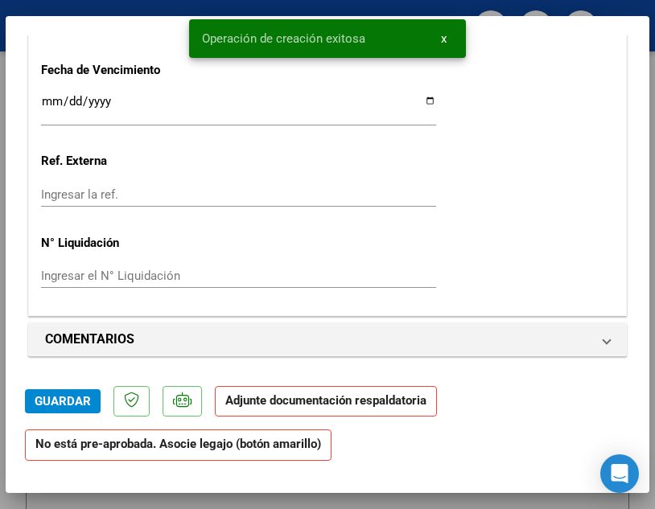
scroll to position [1609, 0]
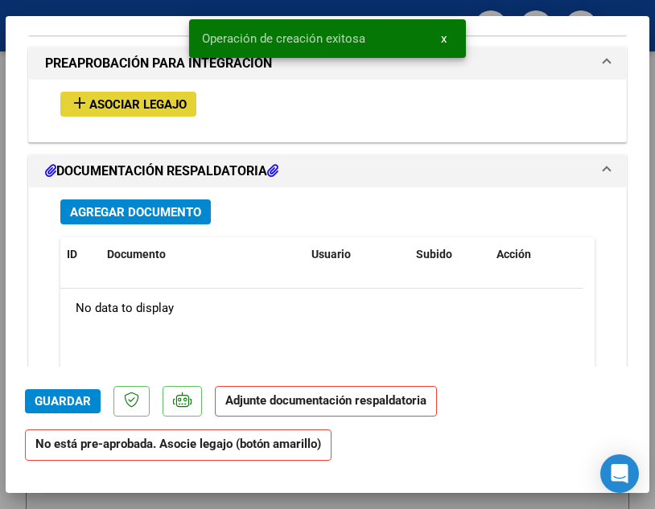
click at [136, 105] on span "Asociar Legajo" at bounding box center [137, 104] width 97 height 14
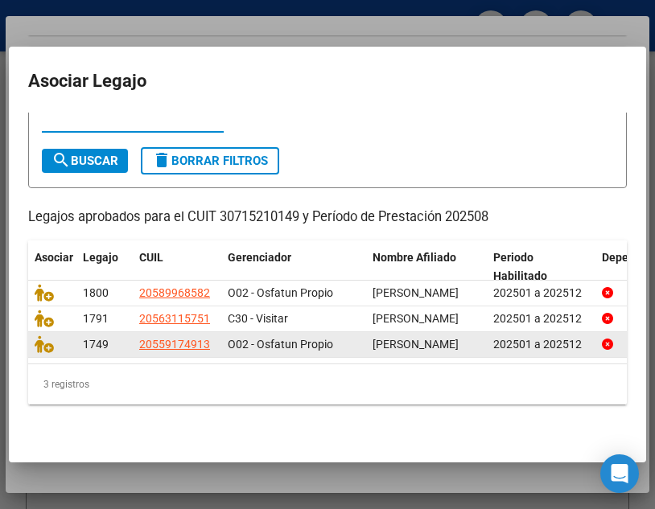
scroll to position [120, 0]
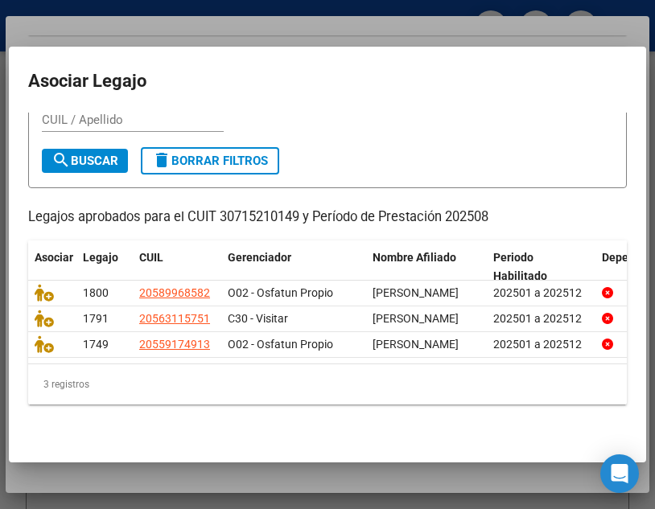
click at [516, 33] on div at bounding box center [327, 254] width 655 height 509
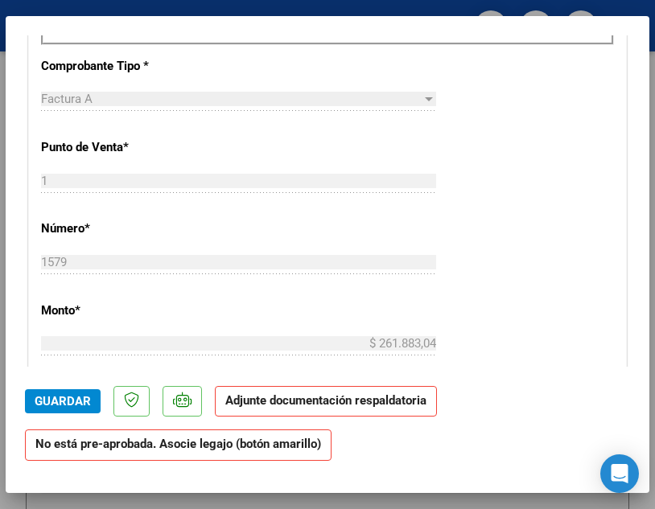
scroll to position [724, 0]
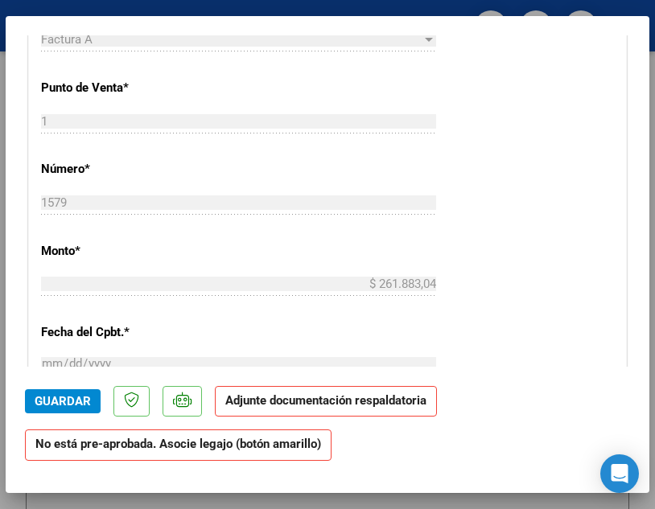
click at [17, 269] on mat-dialog-content "COMPROBANTE VER COMPROBANTE ESTADO: Recibida. En proceso de confirmacion/acepta…" at bounding box center [327, 200] width 643 height 331
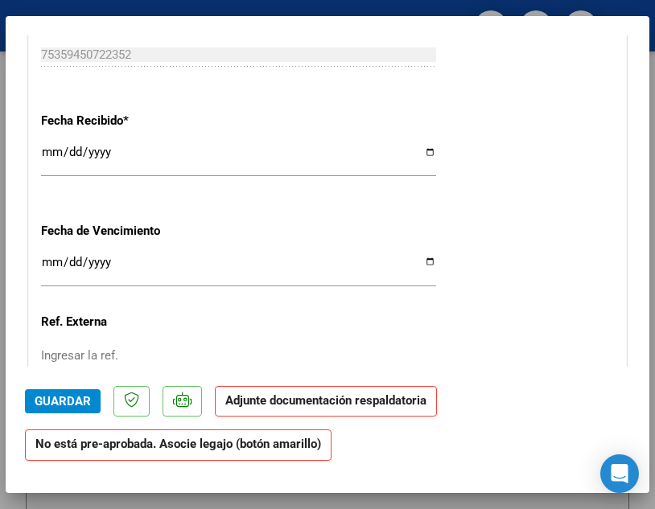
scroll to position [1448, 0]
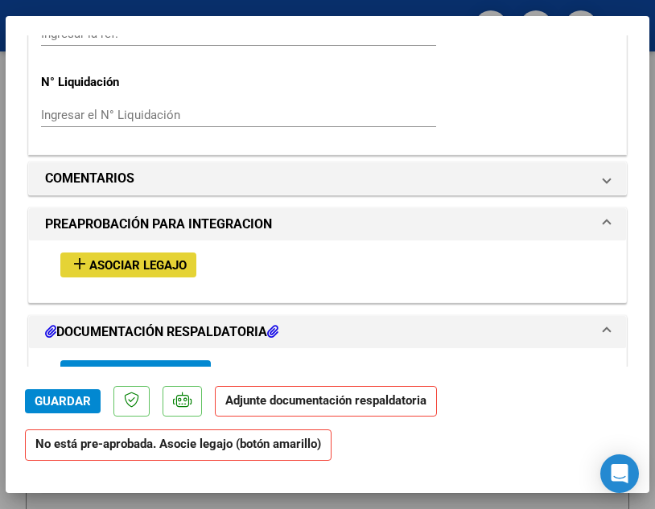
click at [158, 264] on span "Asociar Legajo" at bounding box center [137, 265] width 97 height 14
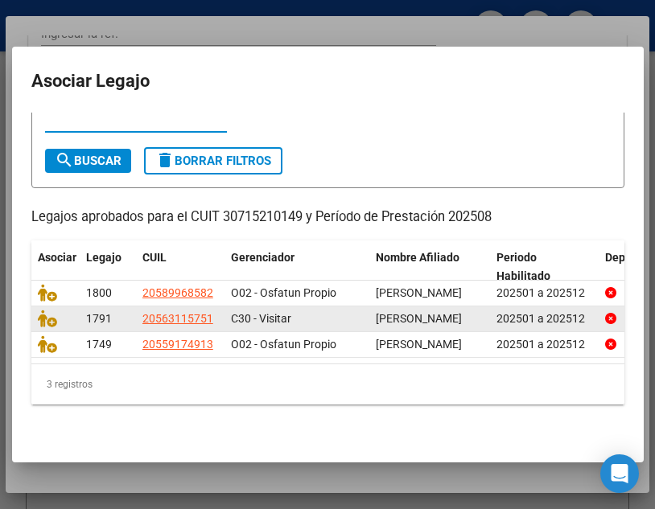
scroll to position [120, 0]
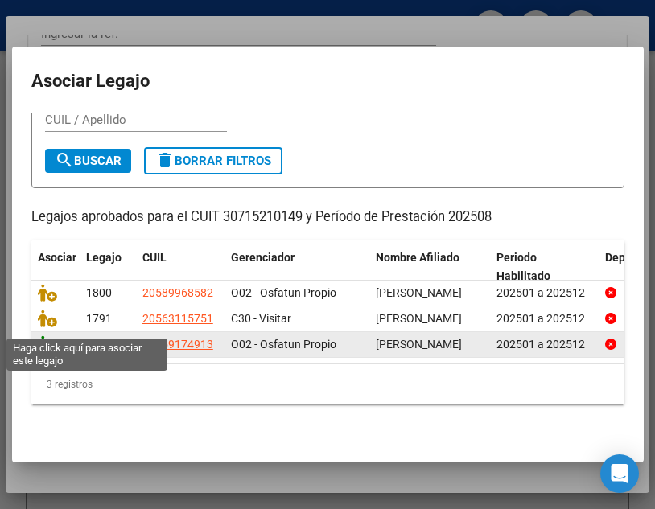
click at [39, 335] on icon at bounding box center [47, 344] width 19 height 18
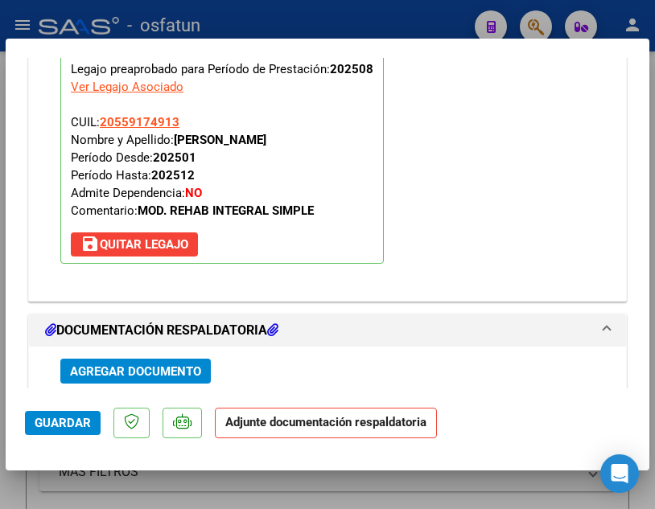
scroll to position [1731, 0]
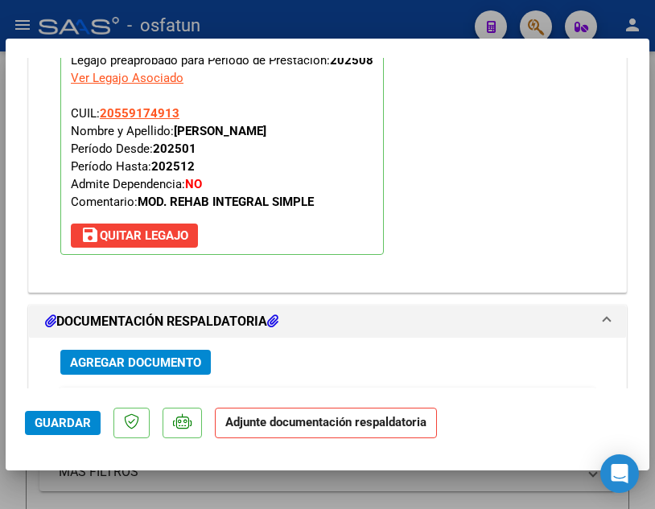
click at [172, 356] on span "Agregar Documento" at bounding box center [135, 363] width 131 height 14
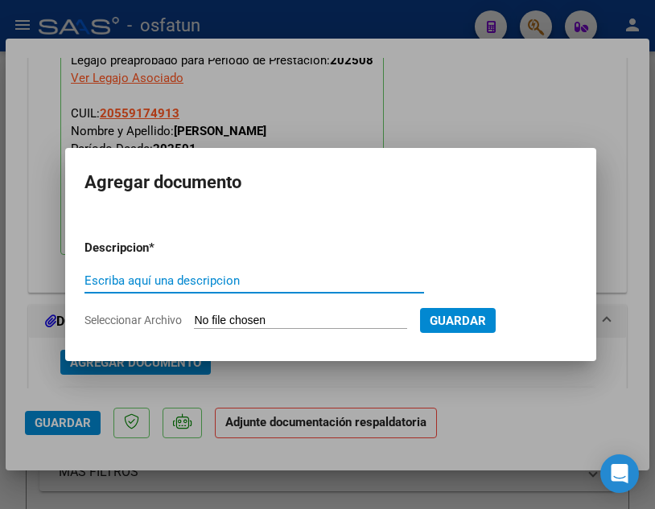
click at [282, 279] on input "Escriba aquí una descripcion" at bounding box center [253, 280] width 339 height 14
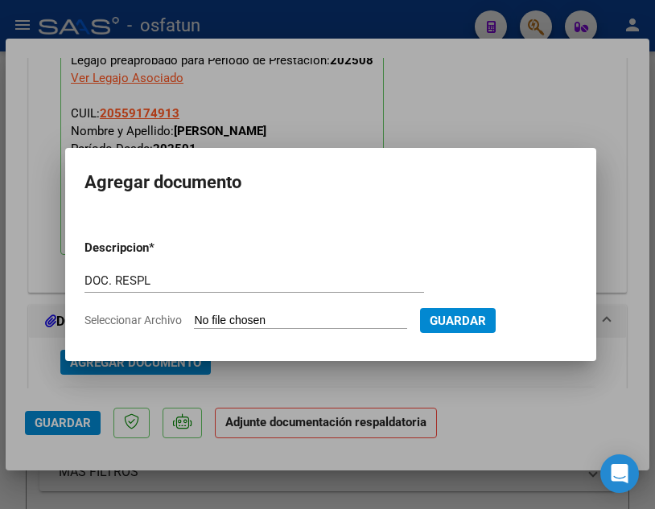
click at [281, 279] on input "DOC. RESPL" at bounding box center [253, 280] width 339 height 14
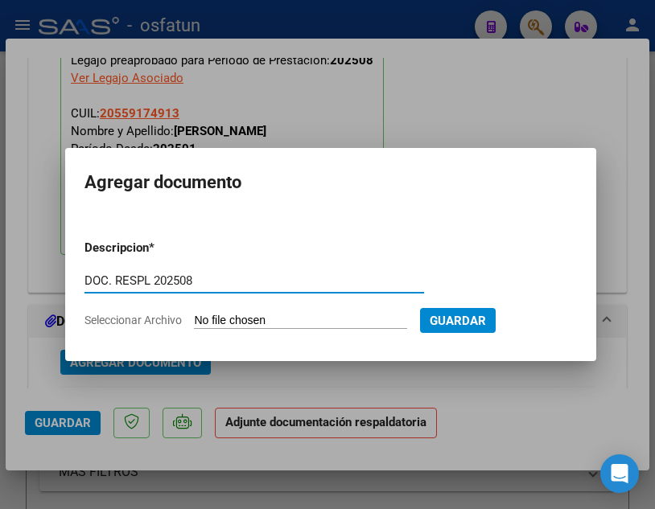
type input "DOC. RESPL 202508"
click at [300, 316] on input "Seleccionar Archivo" at bounding box center [300, 321] width 213 height 15
type input "C:\fakepath\ITEF SRL FA 01 1579 DOCU.pdf"
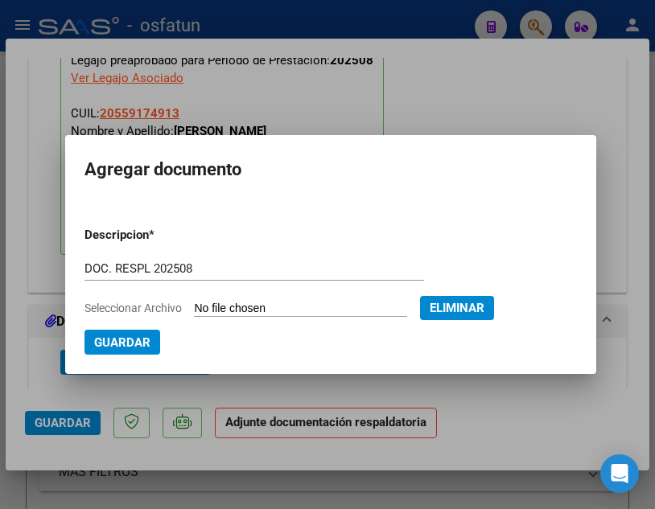
click at [142, 346] on span "Guardar" at bounding box center [122, 342] width 56 height 14
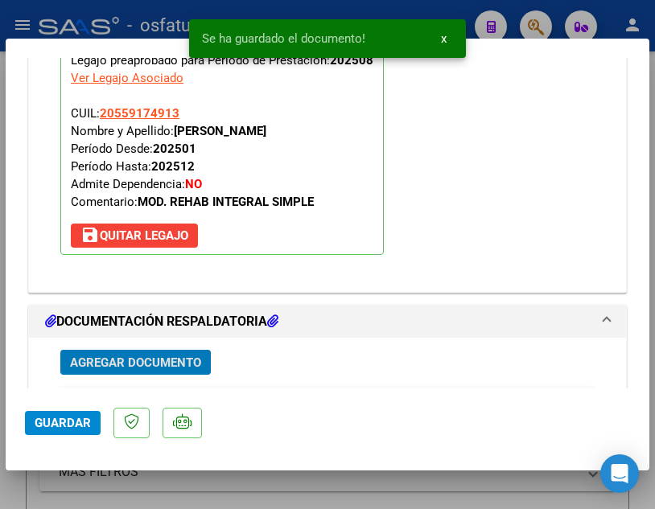
click at [93, 422] on button "Guardar" at bounding box center [63, 423] width 76 height 24
click at [224, 11] on div "Operación de edición exitosa x" at bounding box center [327, 38] width 315 height 77
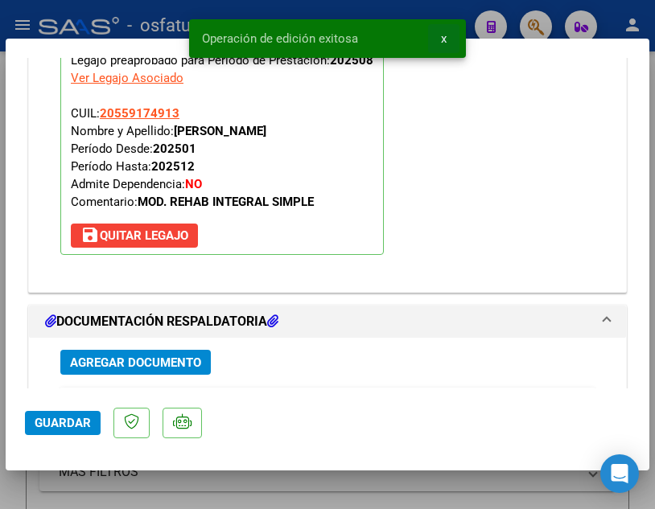
click at [444, 35] on span "x" at bounding box center [444, 38] width 6 height 14
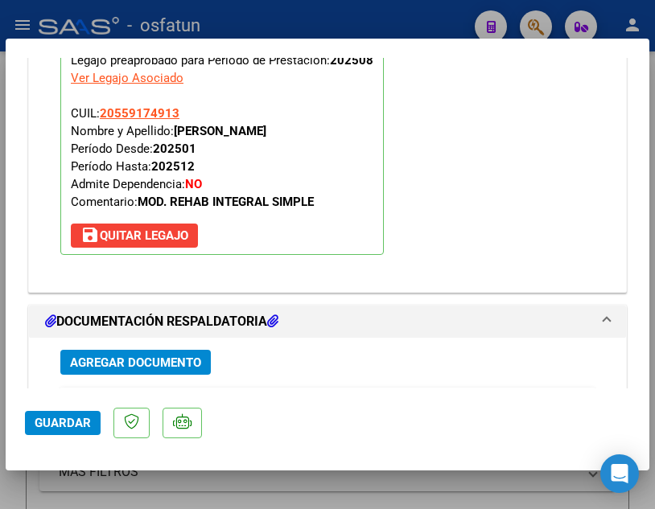
click at [419, 15] on div at bounding box center [327, 254] width 655 height 509
type input "$ 0,00"
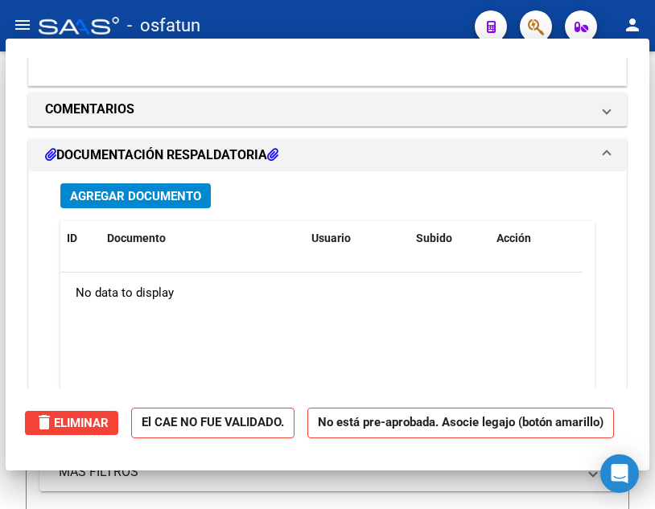
scroll to position [0, 0]
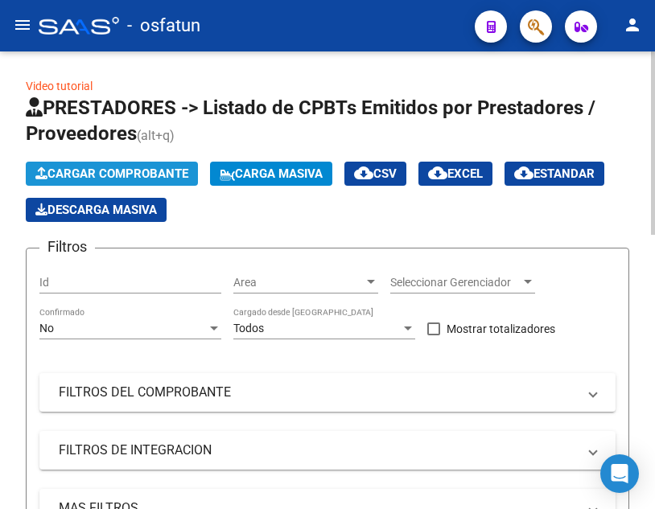
click at [125, 173] on span "Cargar Comprobante" at bounding box center [111, 173] width 153 height 14
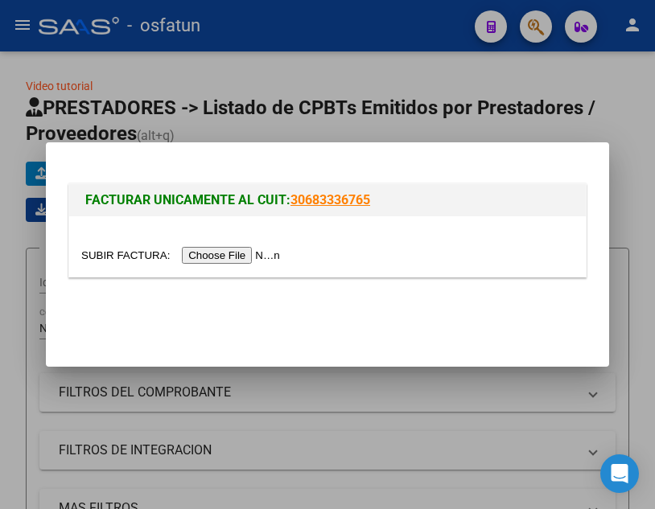
click at [229, 253] on input "file" at bounding box center [182, 255] width 203 height 17
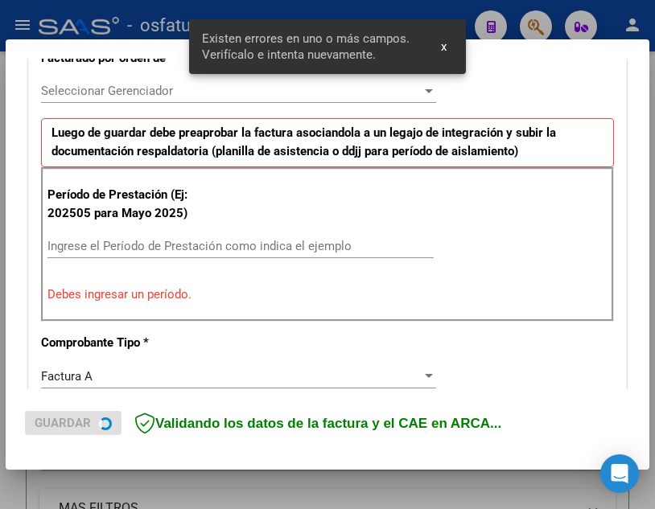
scroll to position [476, 0]
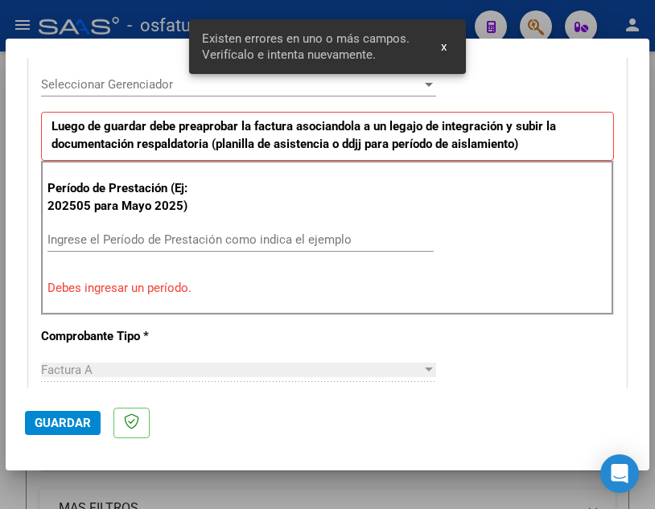
click at [249, 250] on div "Ingrese el Período de Prestación como indica el ejemplo" at bounding box center [240, 240] width 386 height 24
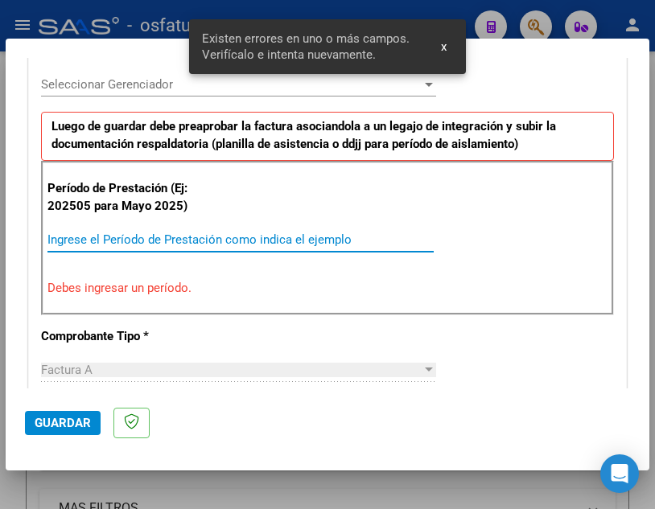
click at [241, 240] on input "Ingrese el Período de Prestación como indica el ejemplo" at bounding box center [240, 239] width 386 height 14
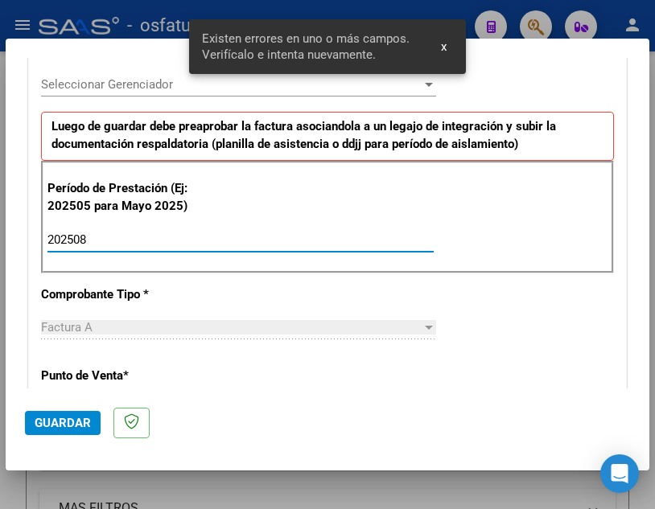
type input "202508"
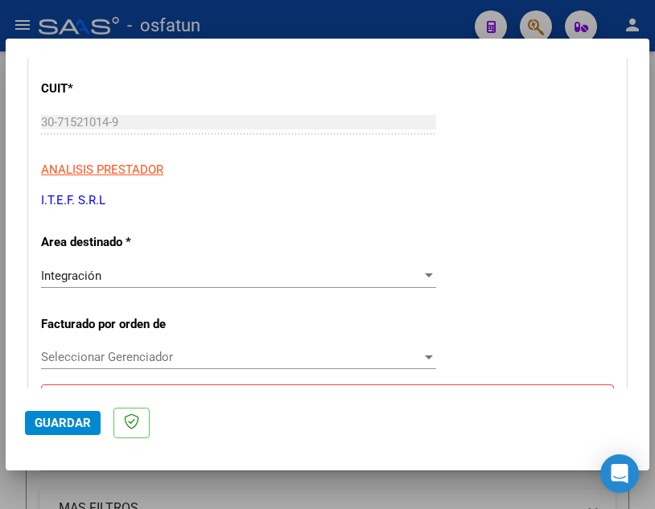
scroll to position [241, 0]
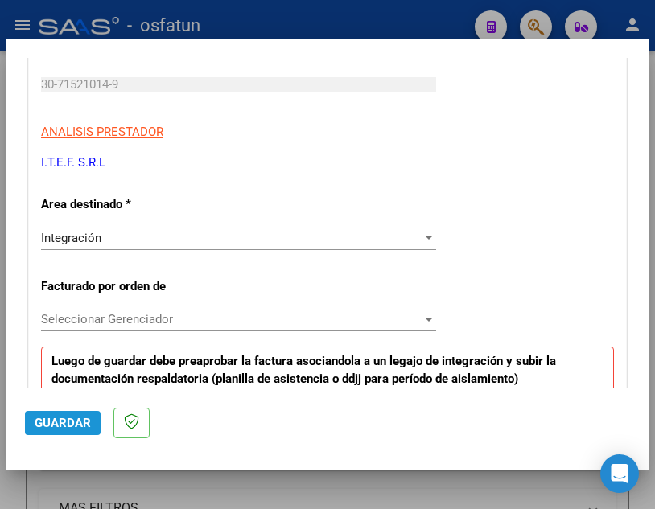
click at [65, 414] on button "Guardar" at bounding box center [63, 423] width 76 height 24
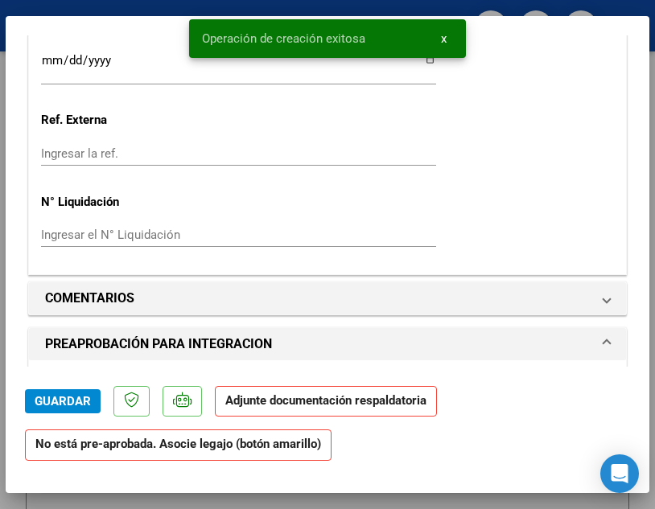
scroll to position [1448, 0]
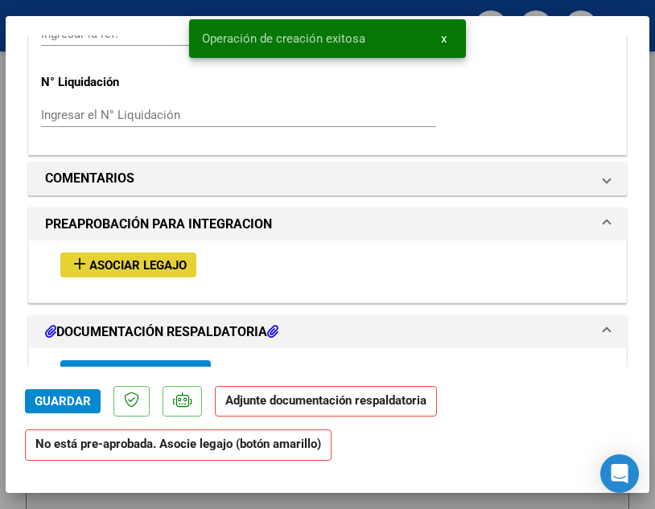
click at [167, 254] on button "add Asociar Legajo" at bounding box center [128, 265] width 136 height 25
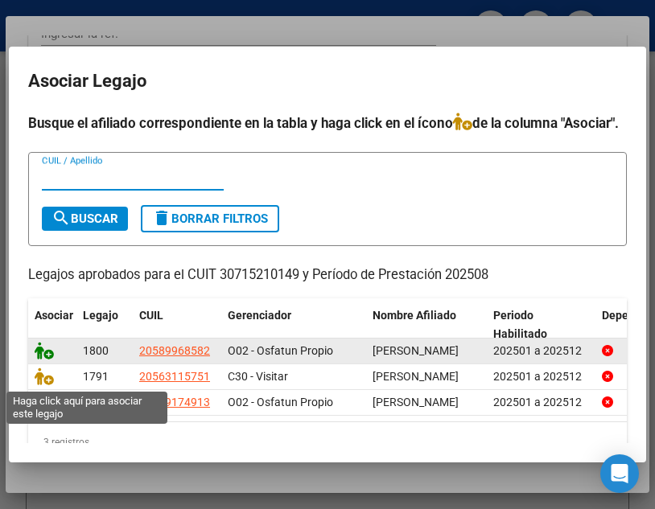
click at [45, 360] on icon at bounding box center [44, 351] width 19 height 18
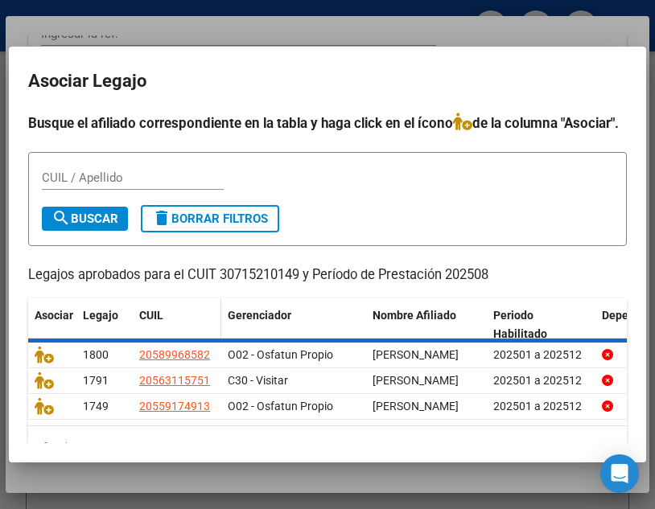
scroll to position [1490, 0]
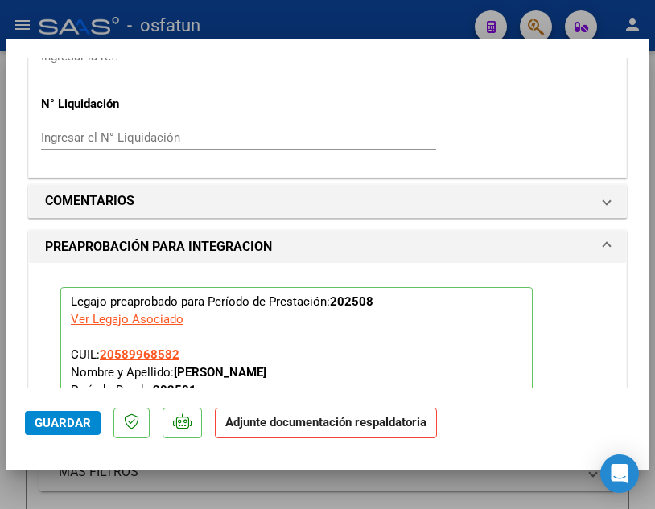
click at [282, 434] on p "Adjunte documentación respaldatoria" at bounding box center [326, 423] width 222 height 31
click at [87, 413] on button "Guardar" at bounding box center [63, 423] width 76 height 24
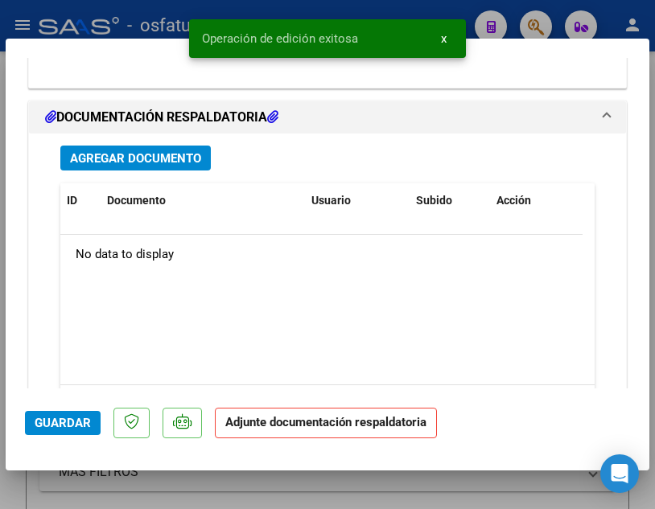
scroll to position [1972, 0]
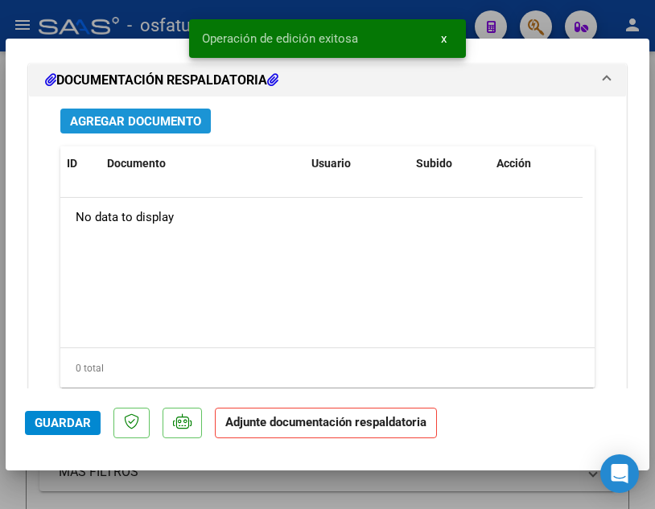
click at [172, 109] on button "Agregar Documento" at bounding box center [135, 121] width 150 height 25
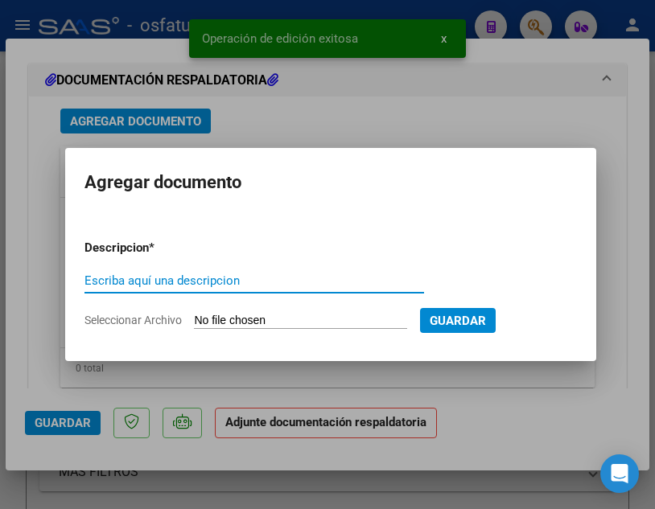
click at [138, 284] on input "Escriba aquí una descripcion" at bounding box center [253, 280] width 339 height 14
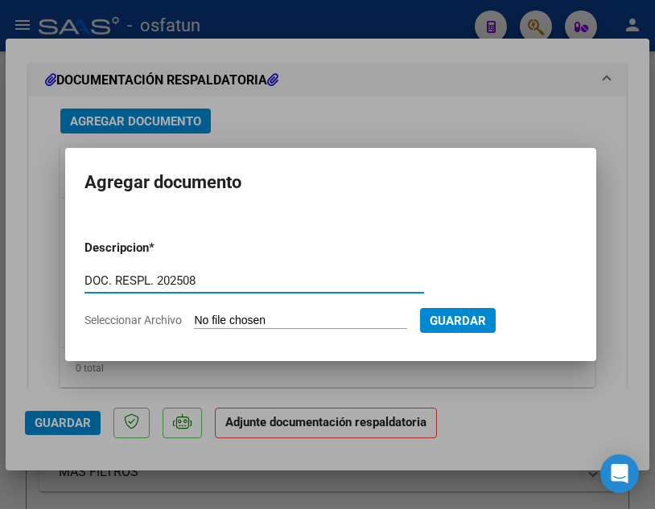
type input "DOC. RESPL. 202508"
click at [236, 319] on input "Seleccionar Archivo" at bounding box center [300, 321] width 213 height 15
type input "C:\fakepath\ITEF SRL FA 01 1578 DOCU.pdf"
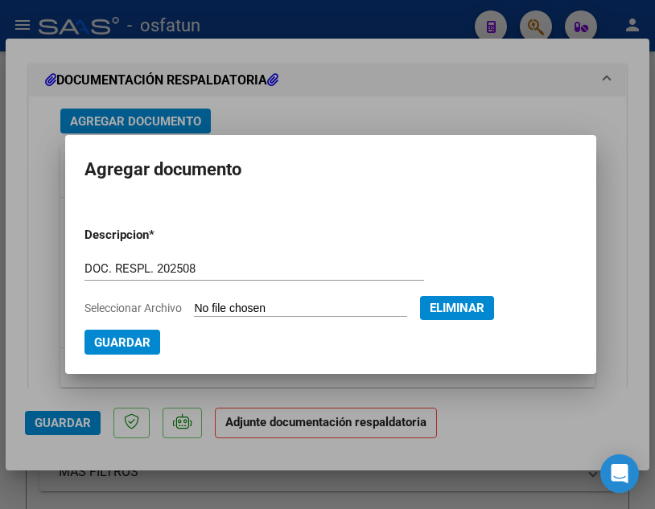
click at [144, 341] on span "Guardar" at bounding box center [122, 342] width 56 height 14
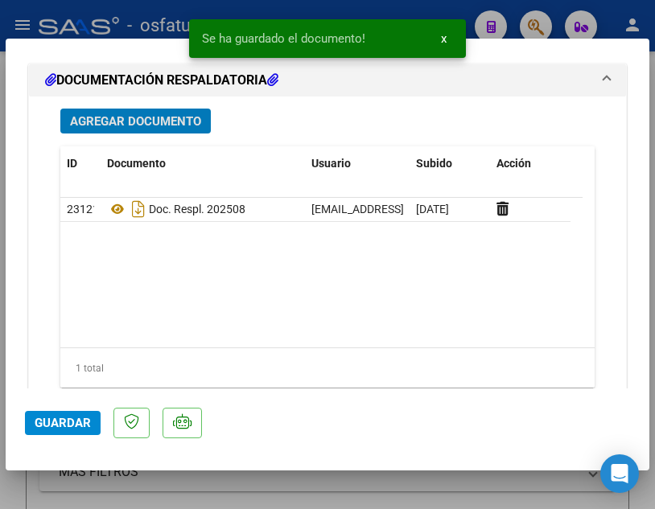
click at [466, 12] on div "Se ha guardado el documento! x" at bounding box center [327, 38] width 315 height 77
click at [448, 39] on button "x" at bounding box center [443, 38] width 31 height 29
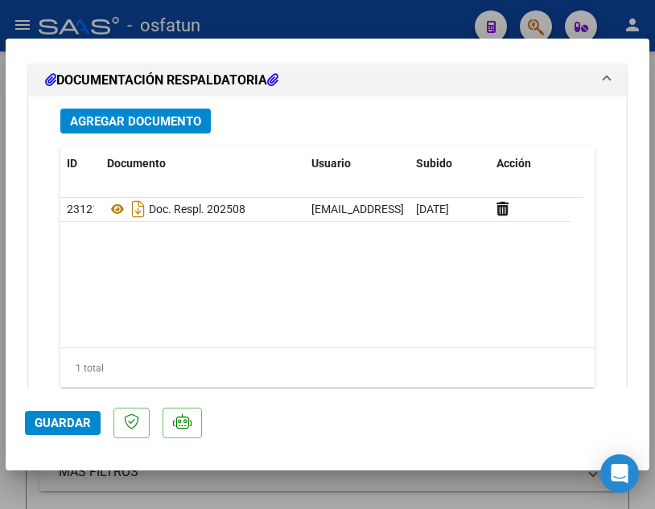
click at [434, 24] on div at bounding box center [327, 254] width 655 height 509
type input "$ 0,00"
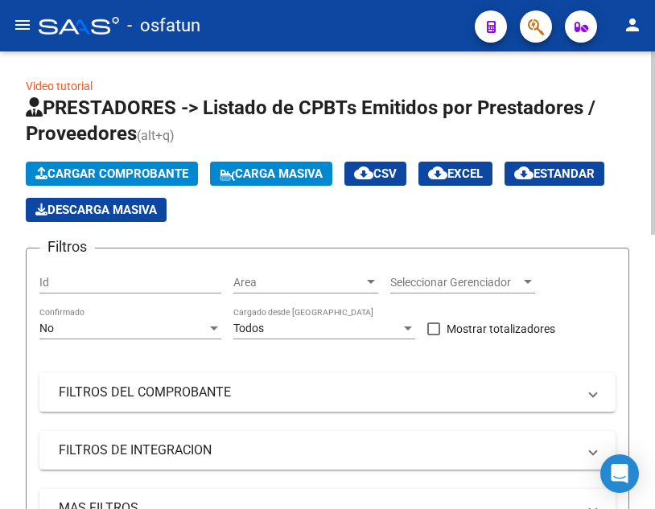
click at [88, 168] on span "Cargar Comprobante" at bounding box center [111, 173] width 153 height 14
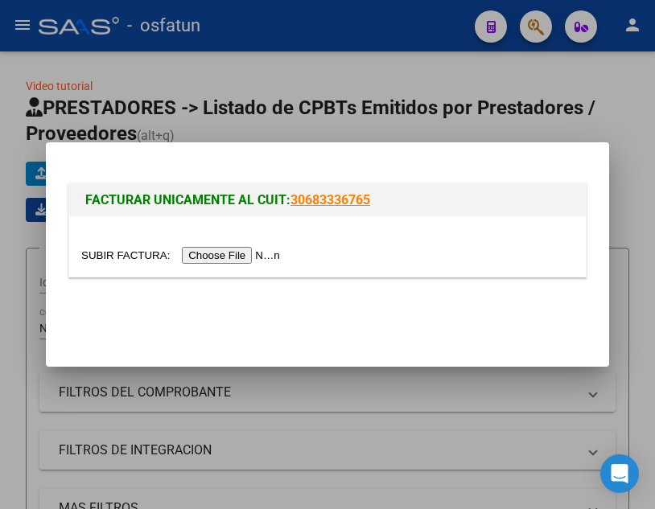
click at [222, 253] on input "file" at bounding box center [182, 255] width 203 height 17
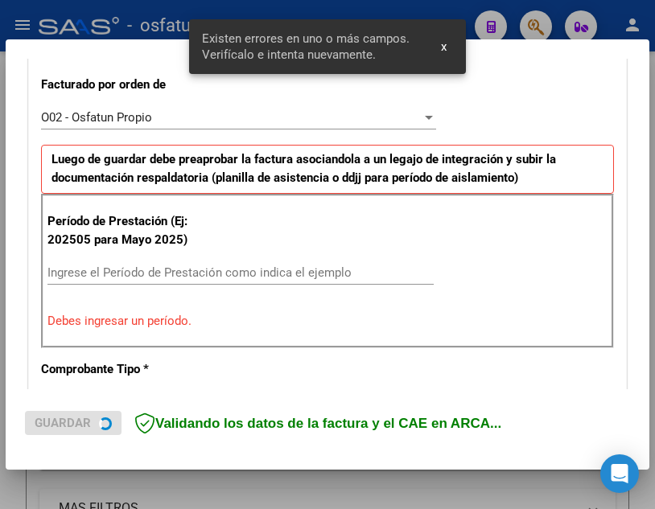
scroll to position [446, 0]
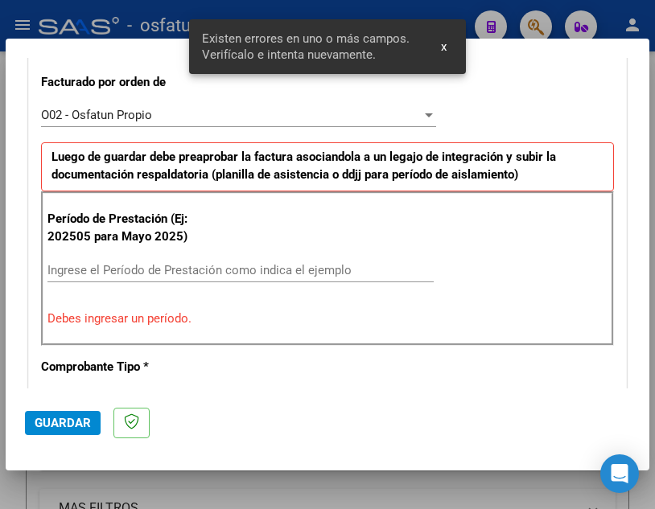
click at [175, 267] on input "Ingrese el Período de Prestación como indica el ejemplo" at bounding box center [240, 270] width 386 height 14
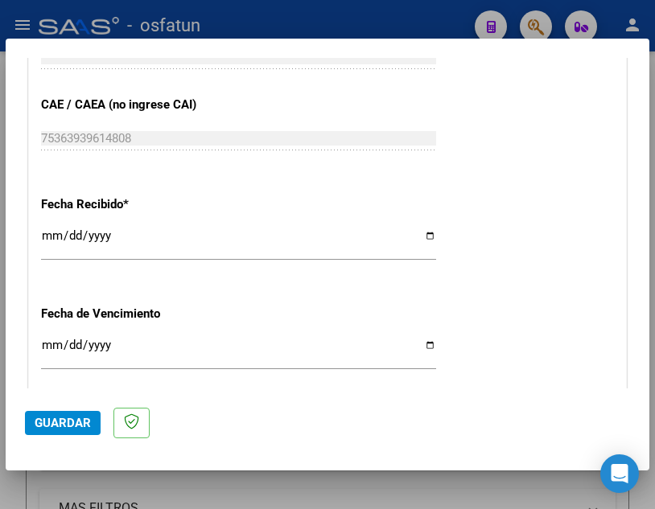
scroll to position [1089, 0]
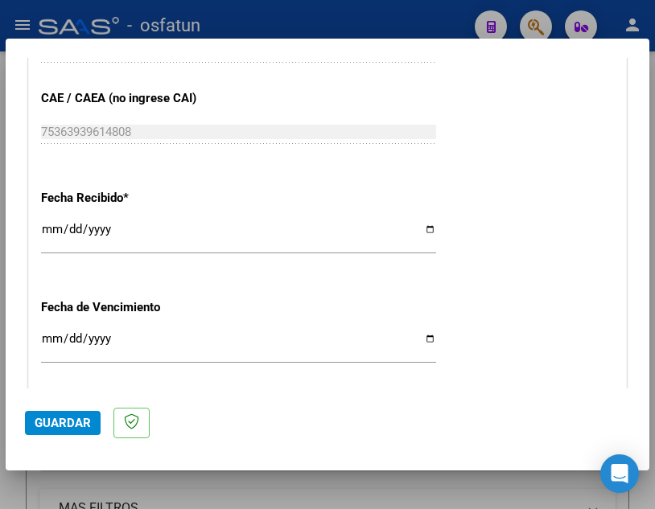
type input "202508"
click at [79, 425] on span "Guardar" at bounding box center [63, 423] width 56 height 14
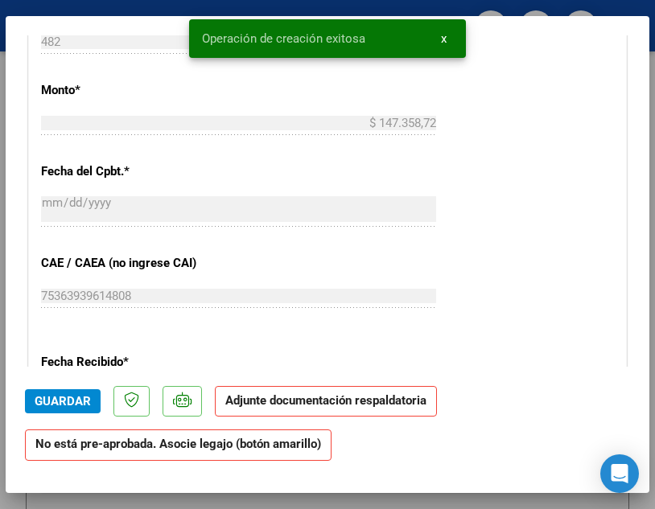
scroll to position [1367, 0]
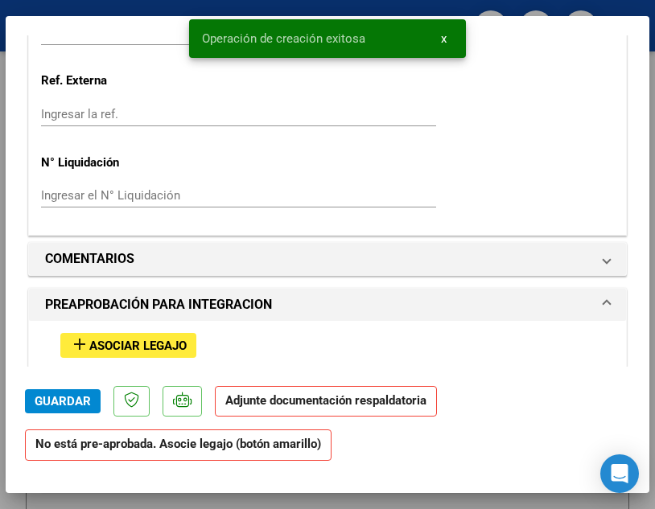
click at [163, 343] on span "Asociar Legajo" at bounding box center [137, 346] width 97 height 14
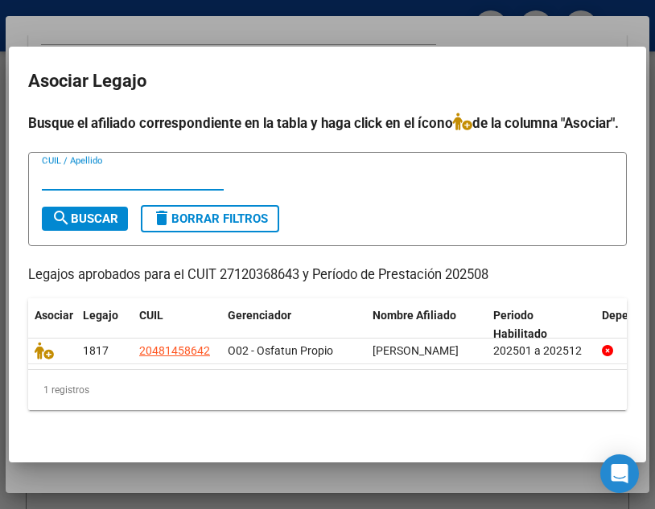
scroll to position [53, 0]
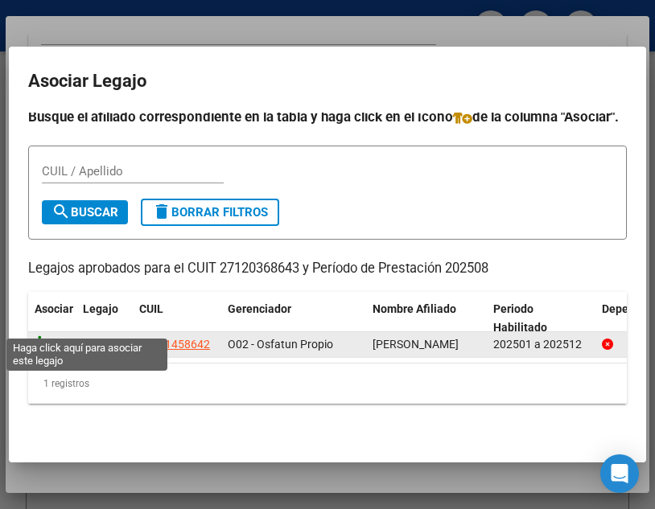
click at [37, 335] on icon at bounding box center [44, 344] width 19 height 18
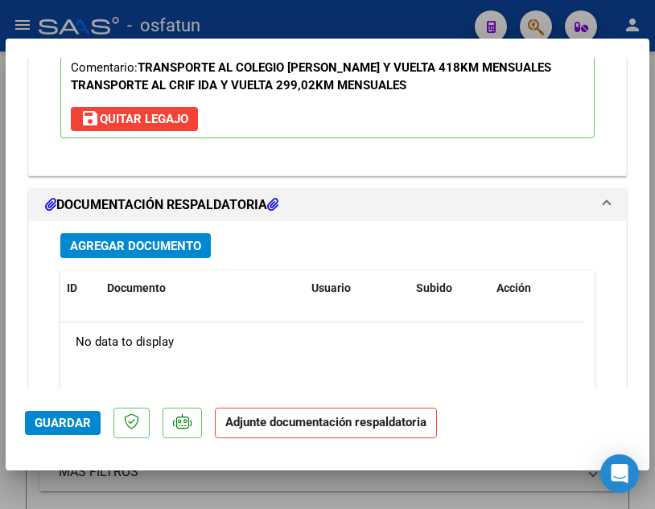
scroll to position [1893, 0]
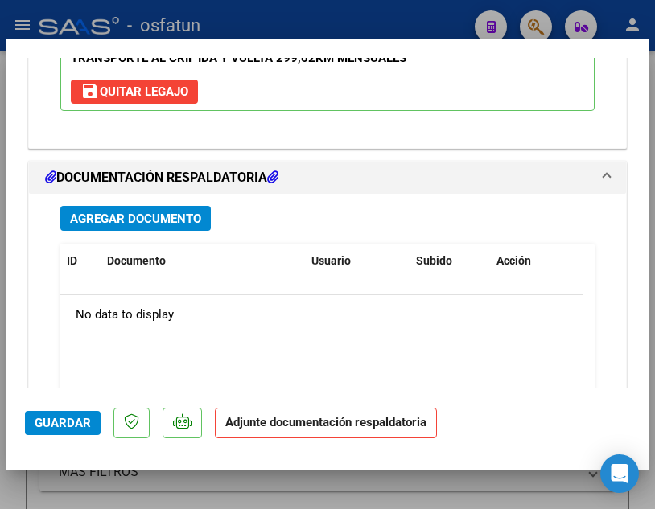
click at [169, 213] on span "Agregar Documento" at bounding box center [135, 219] width 131 height 14
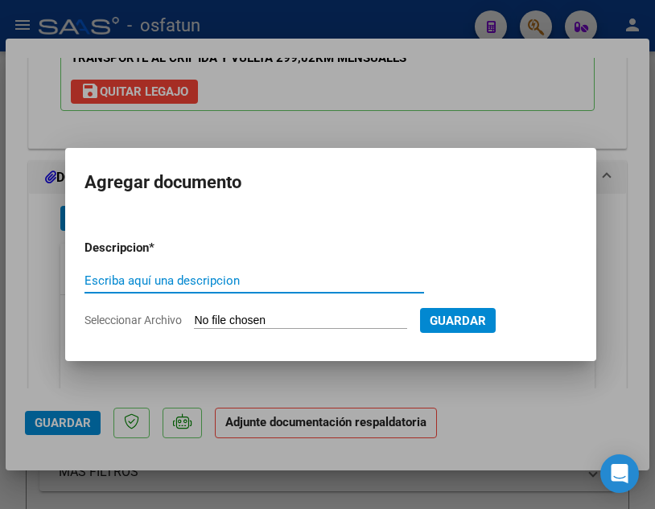
click at [359, 282] on input "Escriba aquí una descripcion" at bounding box center [253, 280] width 339 height 14
type input "DOC. RESPL."
click at [480, 319] on span "Guardar" at bounding box center [458, 321] width 56 height 14
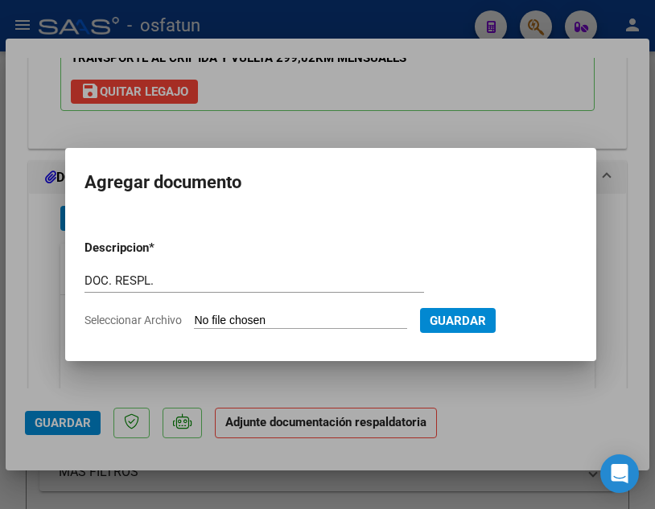
click at [346, 321] on input "Seleccionar Archivo" at bounding box center [300, 321] width 213 height 15
type input "C:\fakepath\[PERSON_NAME] MA [PERSON_NAME] FC 03 481 482.pdf DOCU.pdf"
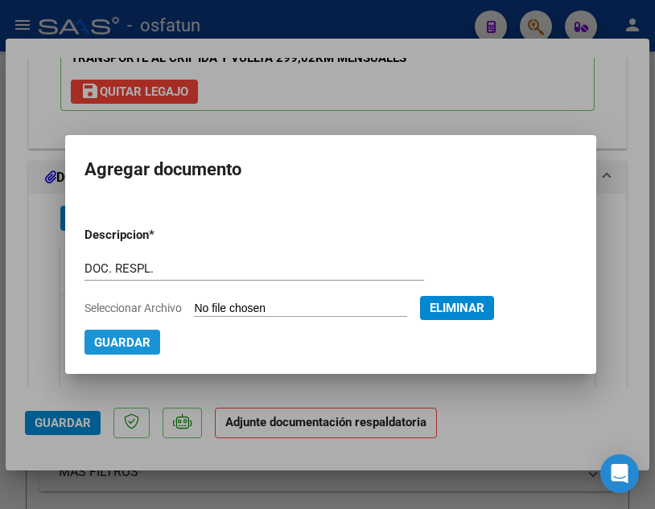
click at [130, 345] on span "Guardar" at bounding box center [122, 342] width 56 height 14
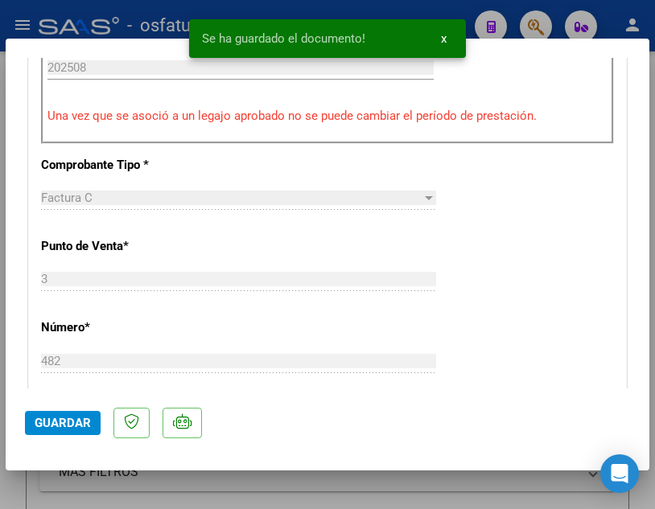
scroll to position [606, 0]
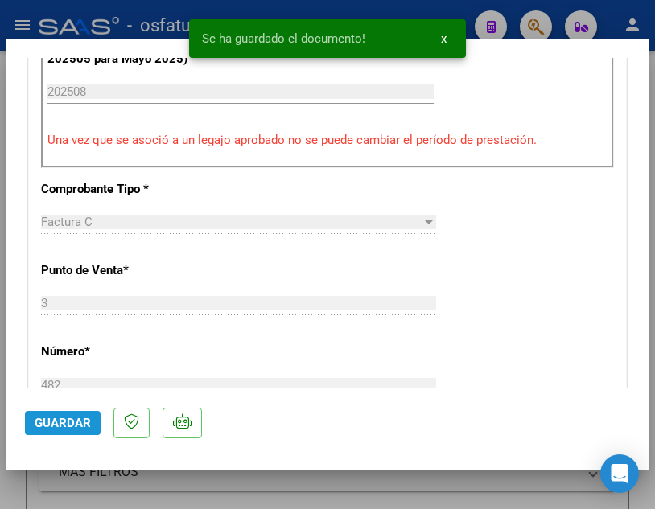
click at [63, 427] on span "Guardar" at bounding box center [63, 423] width 56 height 14
click at [444, 11] on div "Operación de edición exitosa x" at bounding box center [327, 38] width 315 height 77
click at [444, 36] on span "x" at bounding box center [444, 38] width 6 height 14
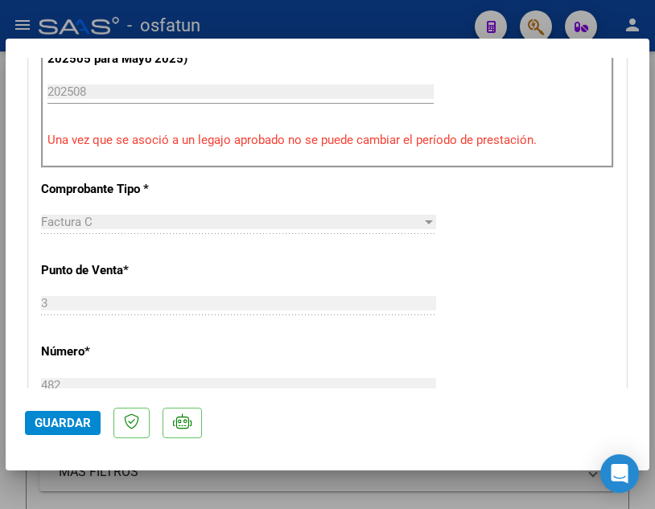
click at [273, 25] on div at bounding box center [327, 254] width 655 height 509
type input "$ 0,00"
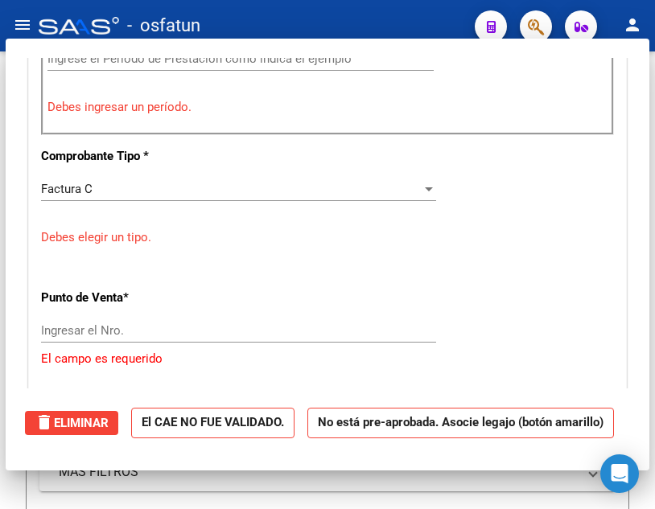
scroll to position [573, 0]
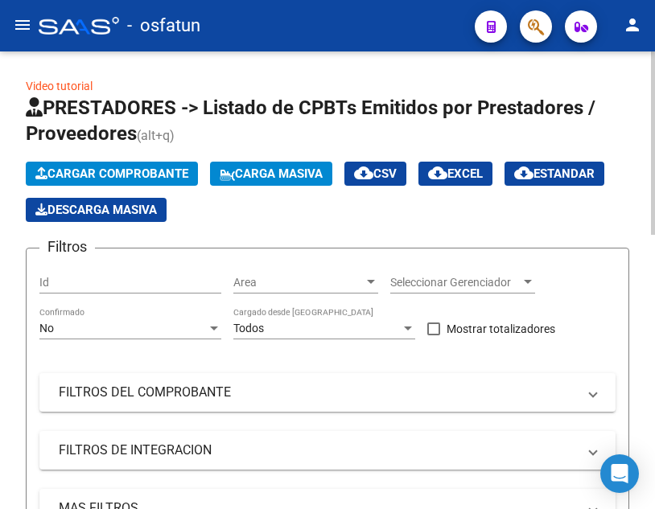
click at [134, 172] on span "Cargar Comprobante" at bounding box center [111, 173] width 153 height 14
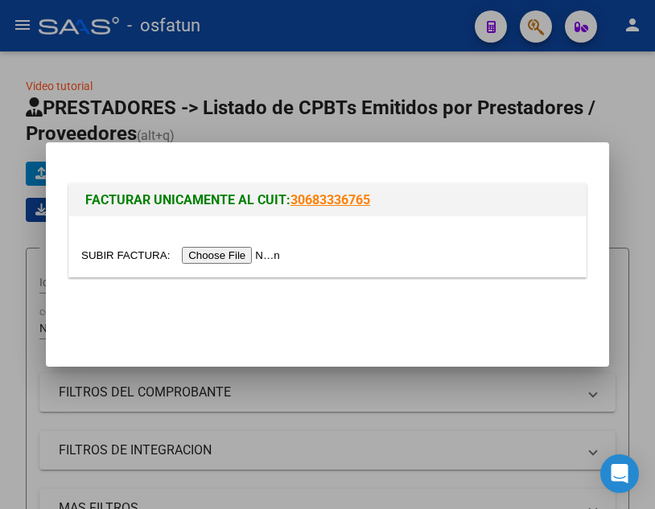
click at [229, 253] on input "file" at bounding box center [182, 255] width 203 height 17
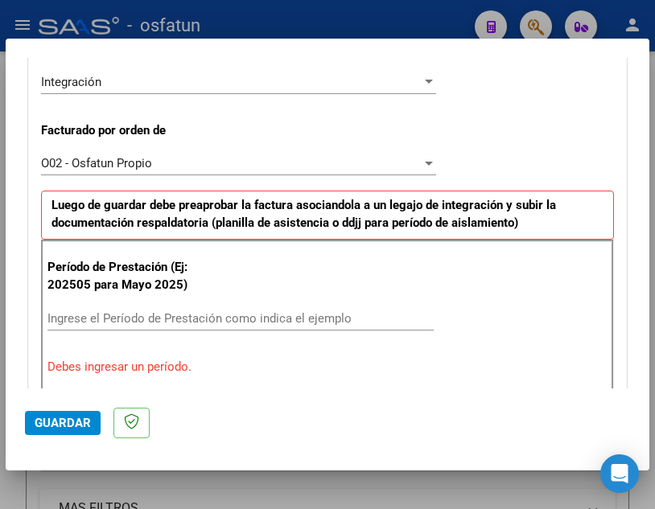
scroll to position [402, 0]
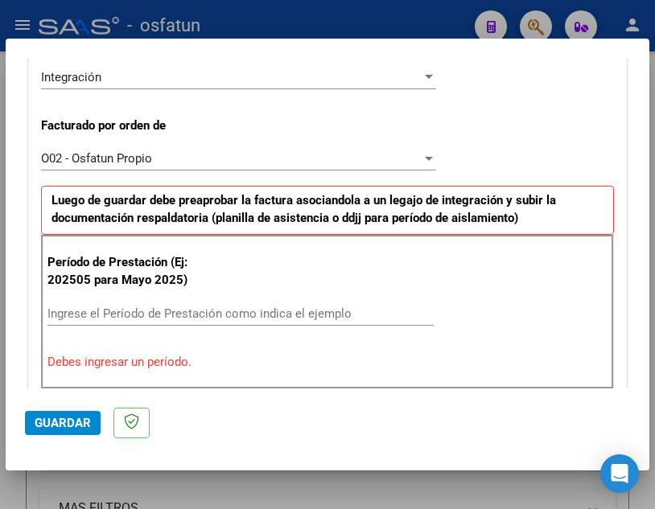
click at [175, 314] on input "Ingrese el Período de Prestación como indica el ejemplo" at bounding box center [240, 313] width 386 height 14
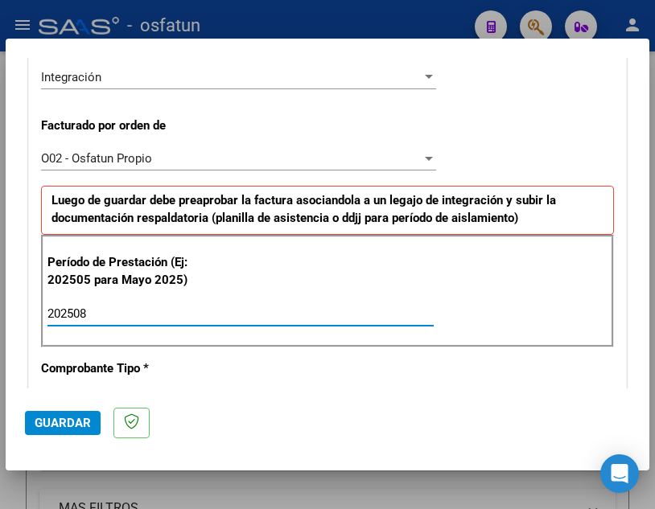
type input "202508"
click at [77, 426] on span "Guardar" at bounding box center [63, 423] width 56 height 14
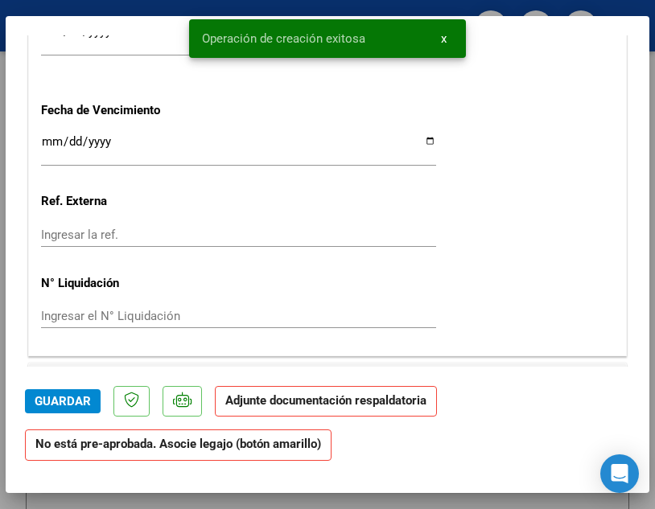
scroll to position [1367, 0]
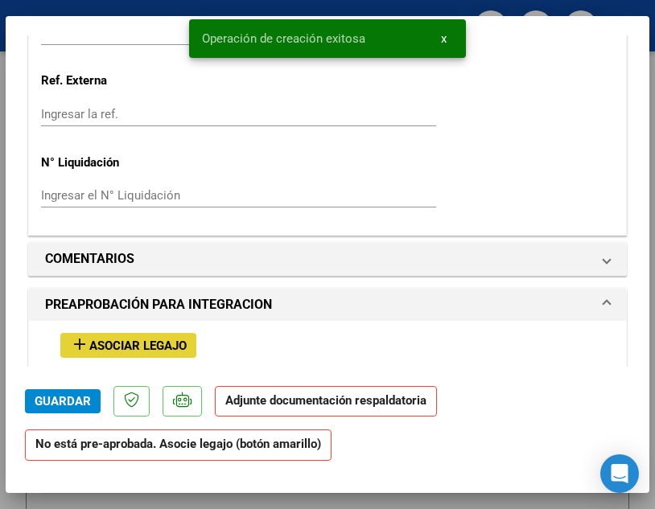
click at [174, 343] on span "Asociar Legajo" at bounding box center [137, 346] width 97 height 14
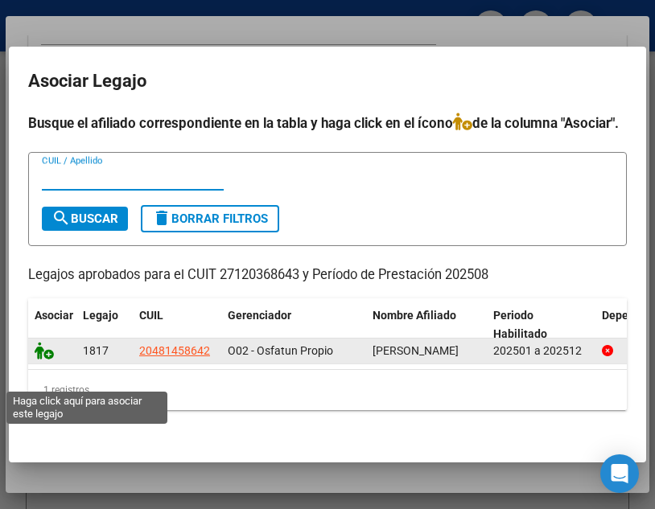
click at [48, 360] on icon at bounding box center [44, 351] width 19 height 18
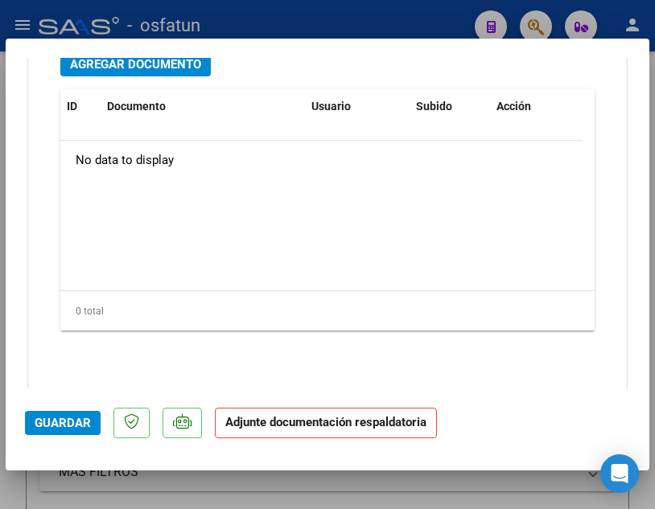
scroll to position [2053, 0]
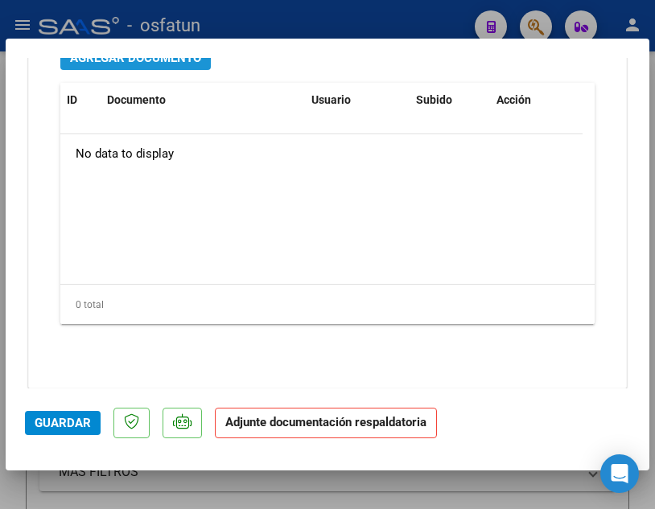
click at [159, 62] on span "Agregar Documento" at bounding box center [135, 58] width 131 height 14
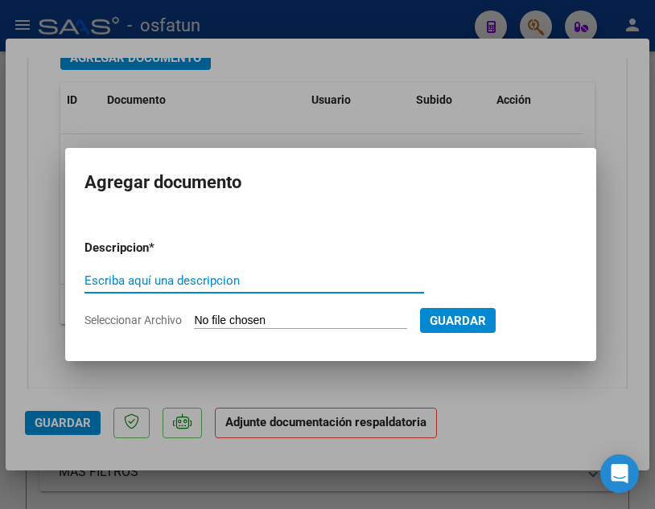
click at [299, 284] on input "Escriba aquí una descripcion" at bounding box center [253, 280] width 339 height 14
type input "DOC. RESPL- 202508"
click at [362, 323] on input "Seleccionar Archivo" at bounding box center [300, 321] width 213 height 15
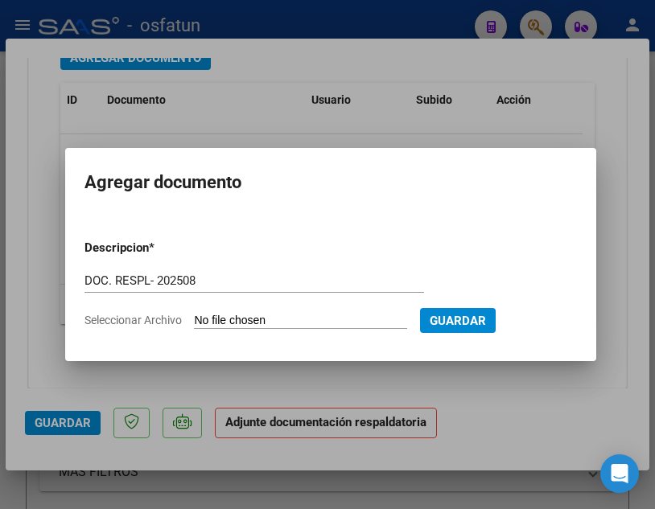
type input "C:\fakepath\[PERSON_NAME] MA [PERSON_NAME] FC 03 481 482.pdf DOCU.pdf"
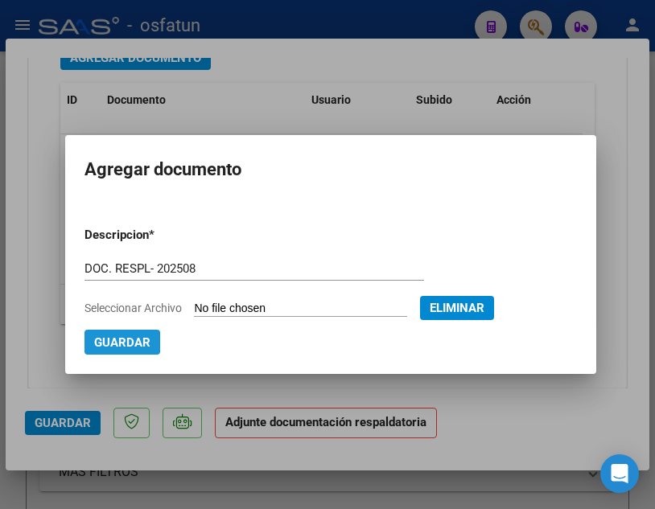
click at [134, 343] on span "Guardar" at bounding box center [122, 342] width 56 height 14
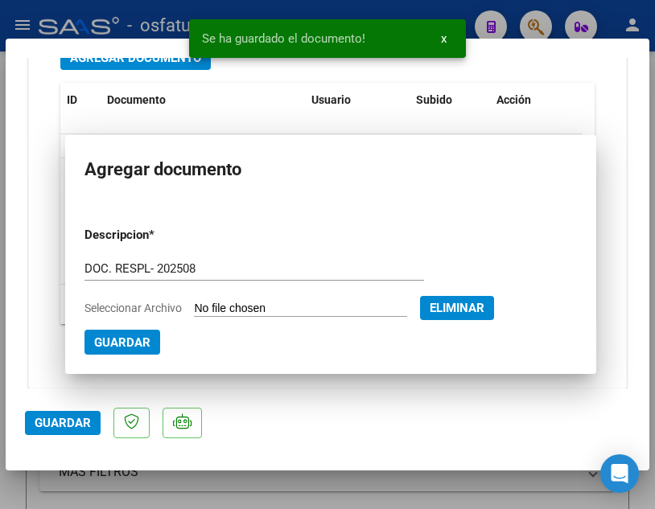
scroll to position [2041, 0]
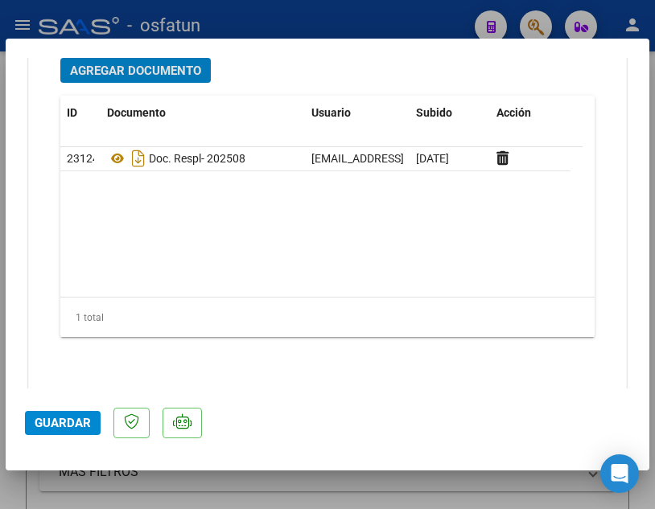
click at [86, 425] on span "Guardar" at bounding box center [63, 423] width 56 height 14
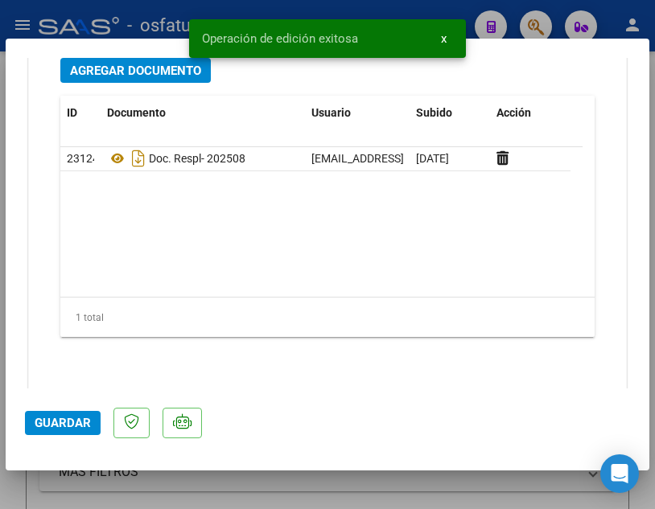
click at [442, 39] on span "x" at bounding box center [444, 38] width 6 height 14
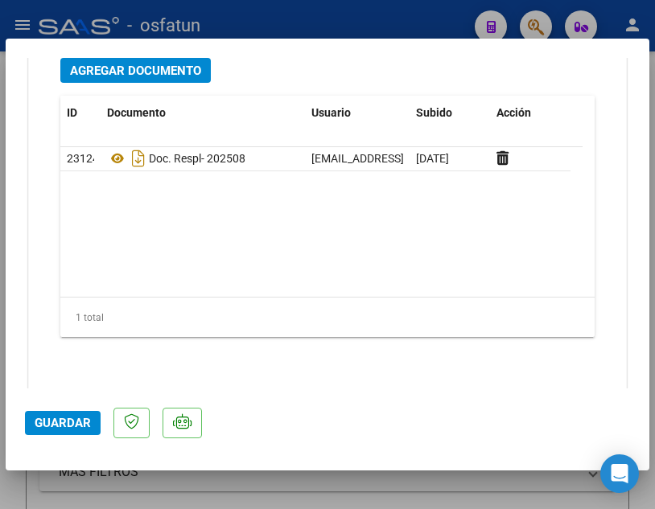
click at [425, 18] on div at bounding box center [327, 254] width 655 height 509
type input "$ 0,00"
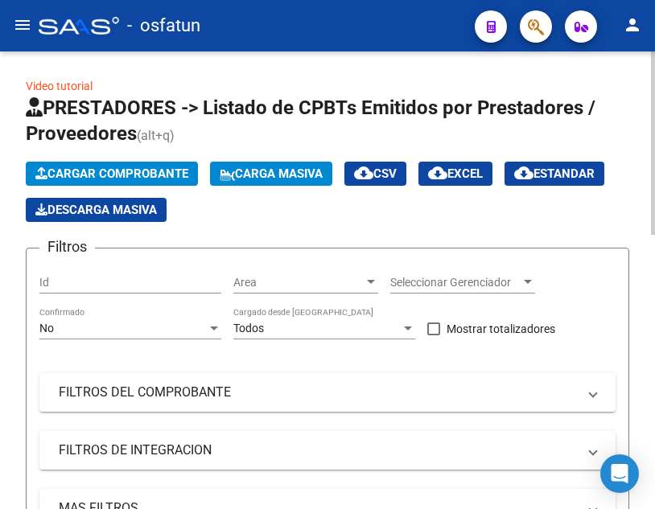
click at [29, 368] on form "Filtros Id Area Area Seleccionar Gerenciador Seleccionar Gerenciador No Confirm…" at bounding box center [327, 417] width 603 height 339
click at [119, 164] on button "Cargar Comprobante" at bounding box center [112, 174] width 172 height 24
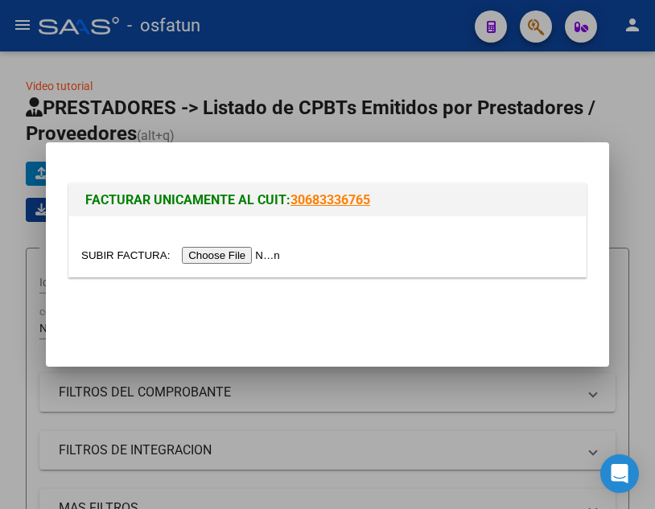
click at [245, 258] on input "file" at bounding box center [182, 255] width 203 height 17
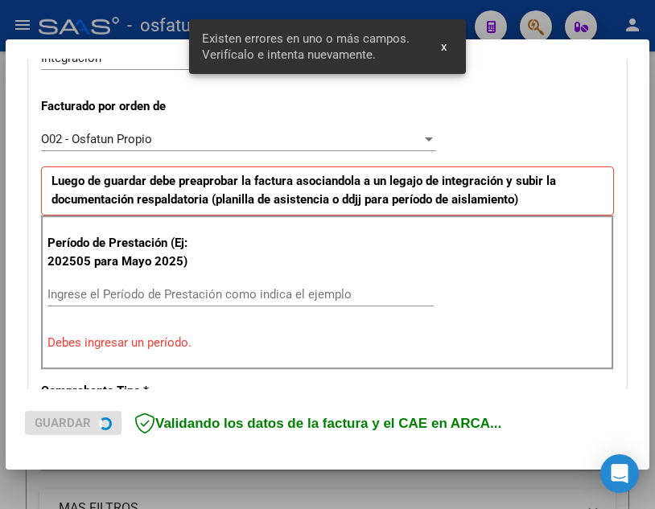
scroll to position [476, 0]
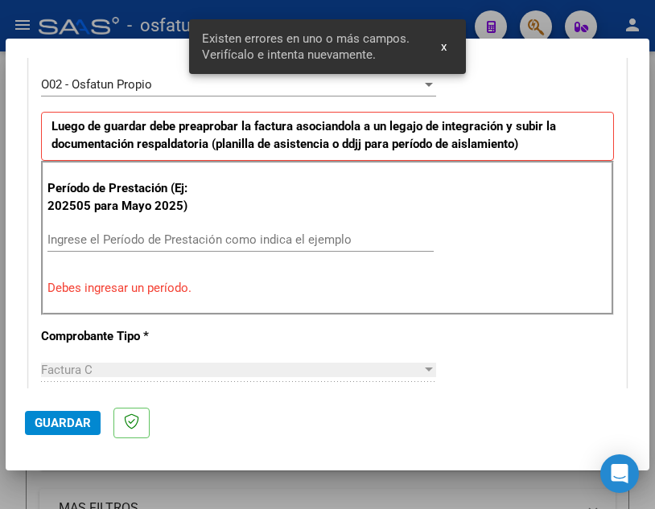
click at [270, 230] on div "Ingrese el Período de Prestación como indica el ejemplo" at bounding box center [240, 240] width 386 height 24
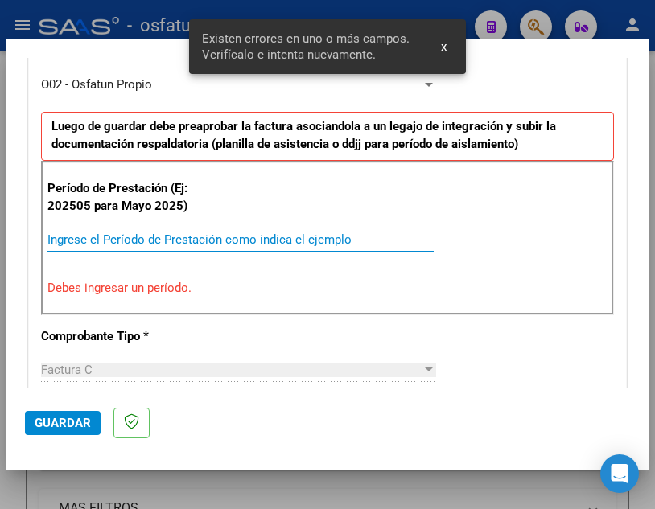
click at [277, 236] on input "Ingrese el Período de Prestación como indica el ejemplo" at bounding box center [240, 239] width 386 height 14
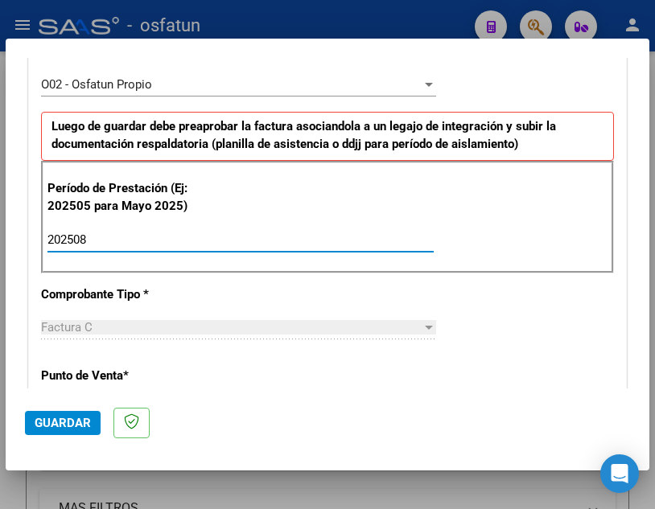
type input "202508"
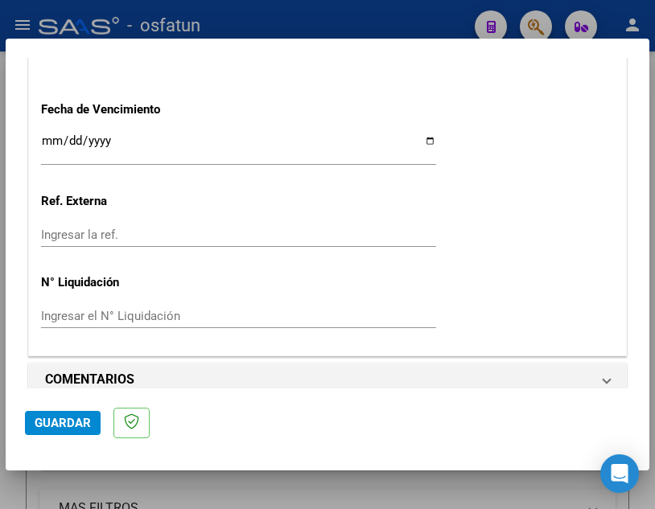
scroll to position [1307, 0]
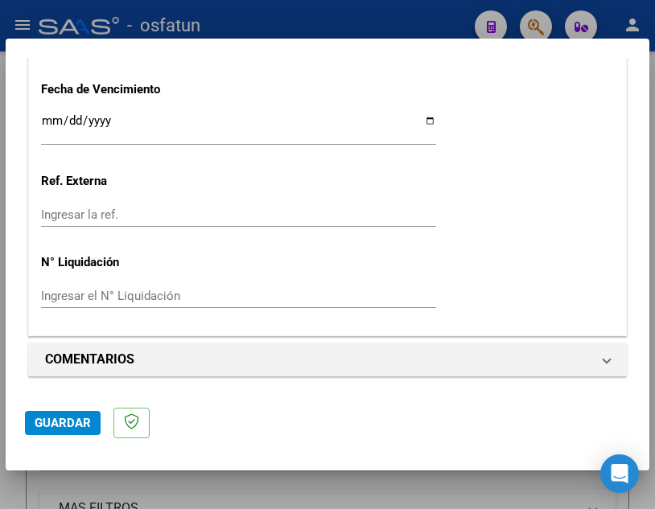
click at [72, 420] on span "Guardar" at bounding box center [63, 423] width 56 height 14
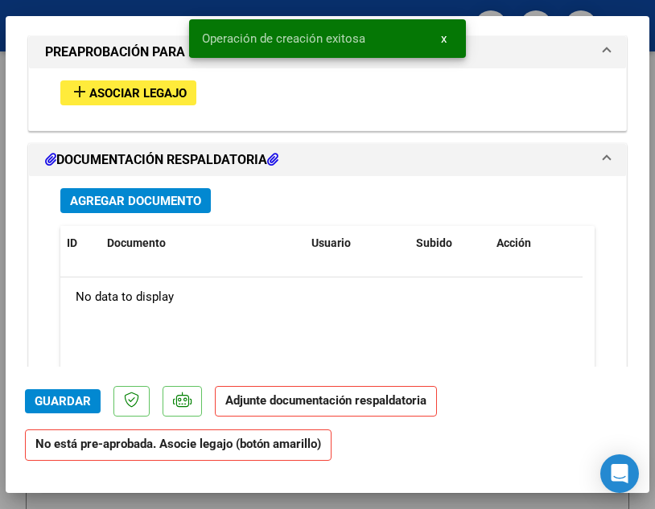
scroll to position [1609, 0]
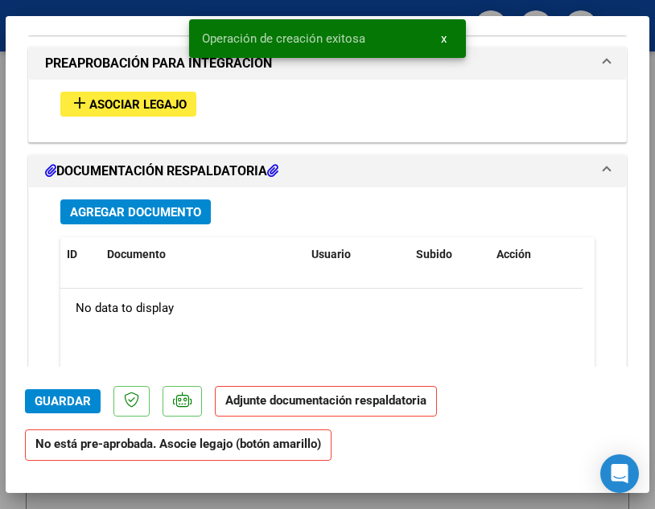
click at [177, 109] on span "Asociar Legajo" at bounding box center [137, 104] width 97 height 14
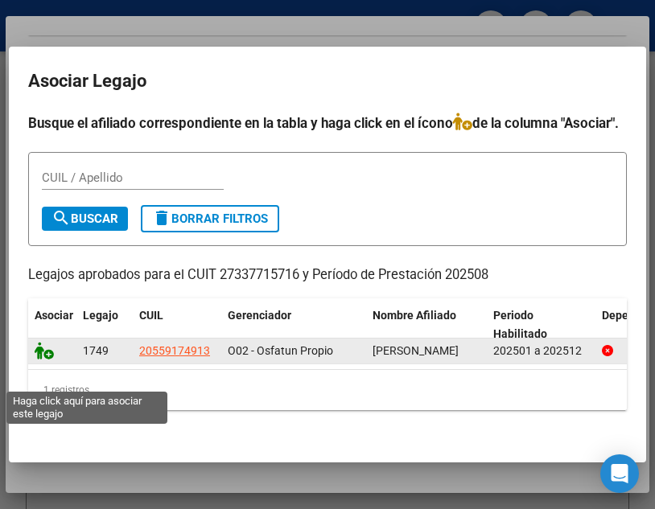
click at [42, 360] on icon at bounding box center [44, 351] width 19 height 18
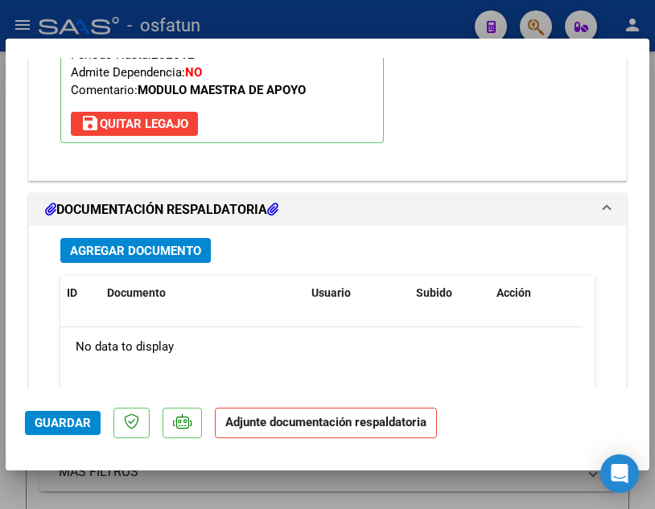
scroll to position [1807, 0]
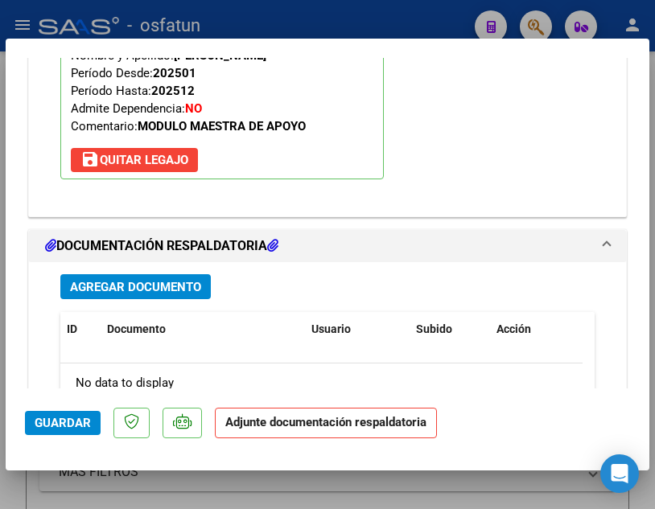
click at [190, 286] on span "Agregar Documento" at bounding box center [135, 287] width 131 height 14
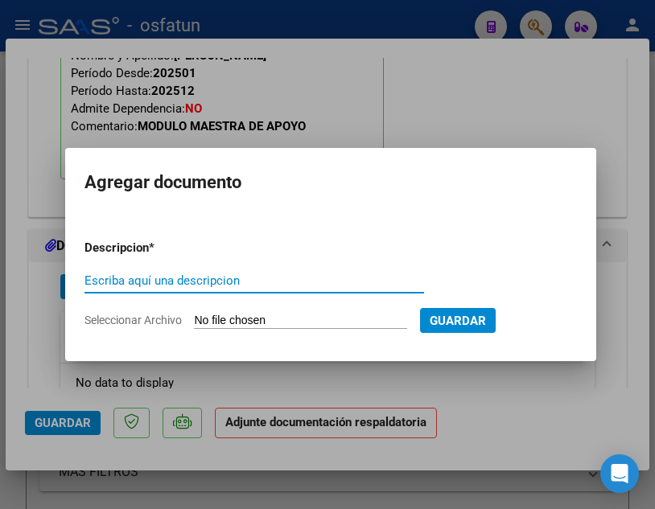
click at [190, 286] on input "Escriba aquí una descripcion" at bounding box center [253, 280] width 339 height 14
type input "DOC. RESPALD 202508"
click at [347, 327] on input "Seleccionar Archivo" at bounding box center [300, 321] width 213 height 15
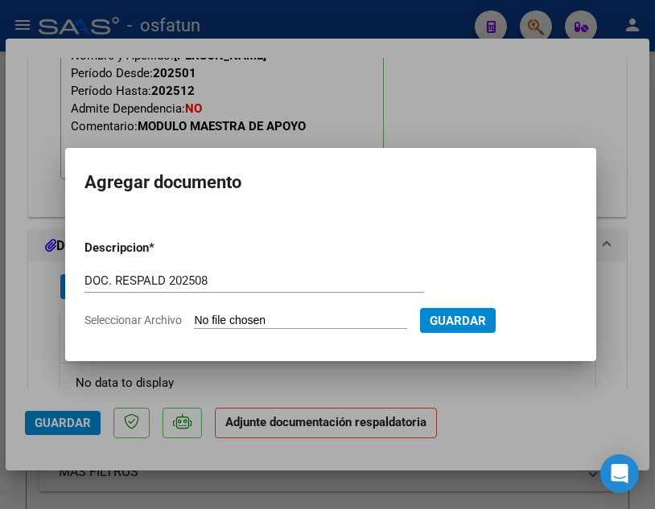
type input "C:\fakepath\[PERSON_NAME] FC 01 293 DOCU.pdf"
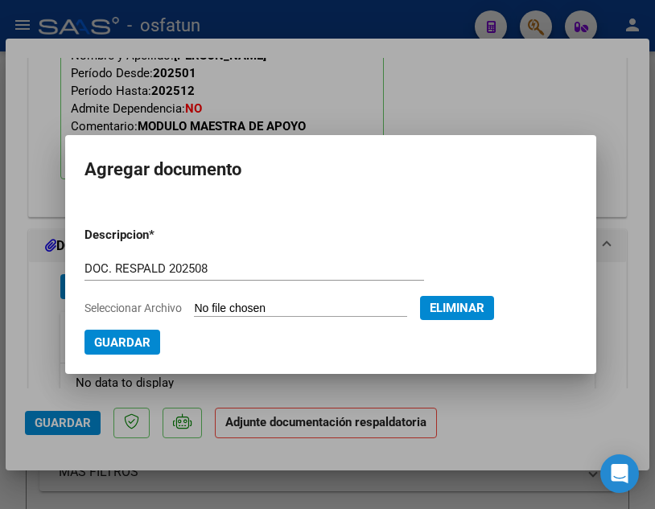
click at [123, 350] on button "Guardar" at bounding box center [122, 342] width 76 height 25
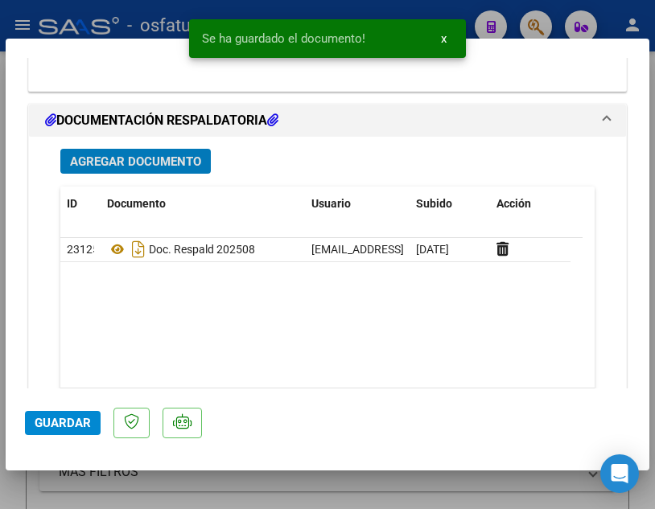
scroll to position [1967, 0]
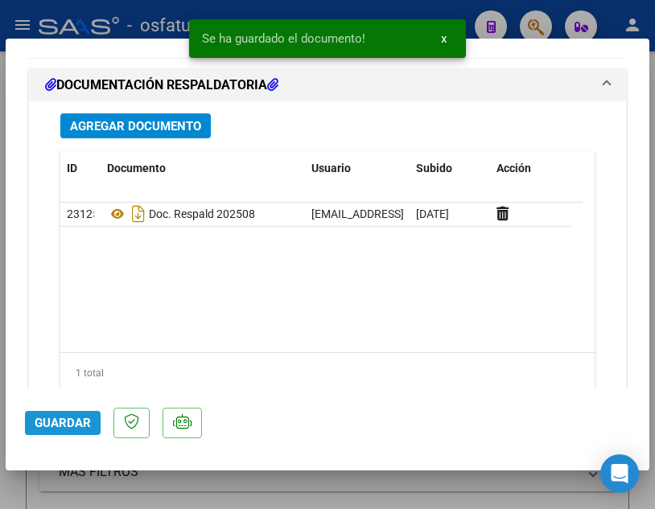
click at [63, 430] on span "Guardar" at bounding box center [63, 423] width 56 height 14
click at [424, 12] on div "Operación de edición exitosa x" at bounding box center [327, 38] width 315 height 77
click at [445, 37] on span "x" at bounding box center [444, 38] width 6 height 14
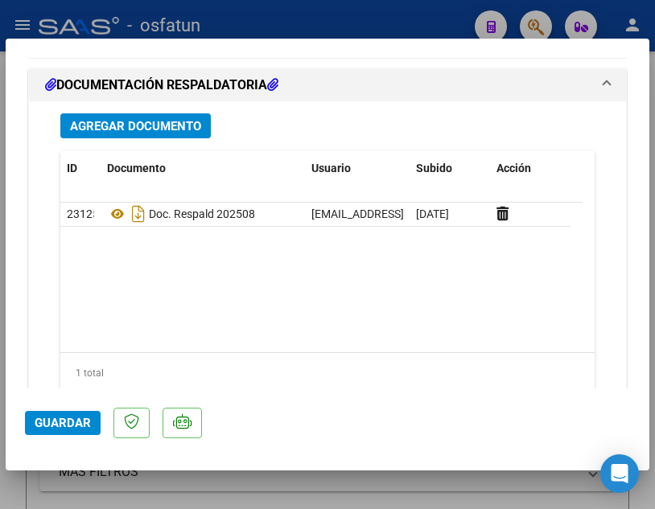
click at [382, 26] on div at bounding box center [327, 254] width 655 height 509
type input "$ 0,00"
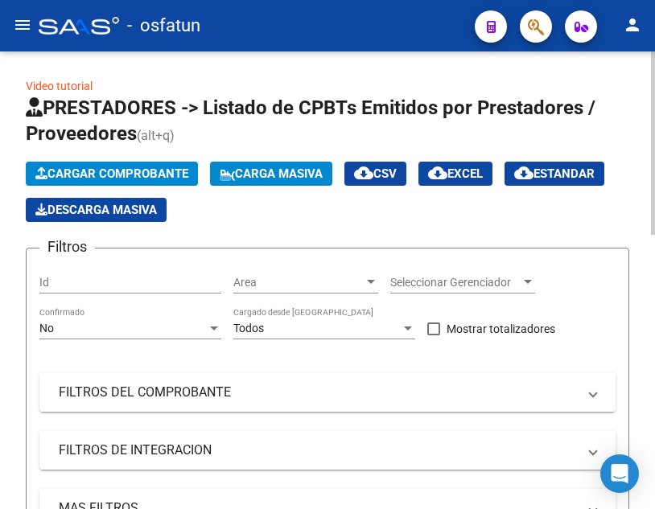
click at [146, 174] on span "Cargar Comprobante" at bounding box center [111, 173] width 153 height 14
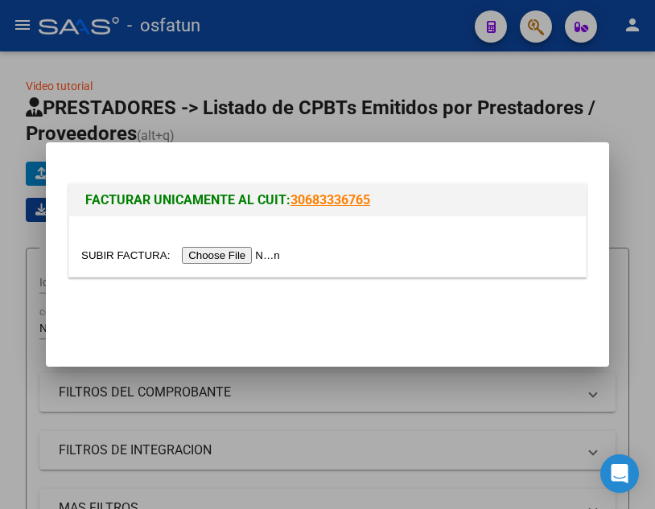
click at [228, 259] on input "file" at bounding box center [182, 255] width 203 height 17
click at [236, 256] on input "file" at bounding box center [182, 255] width 203 height 17
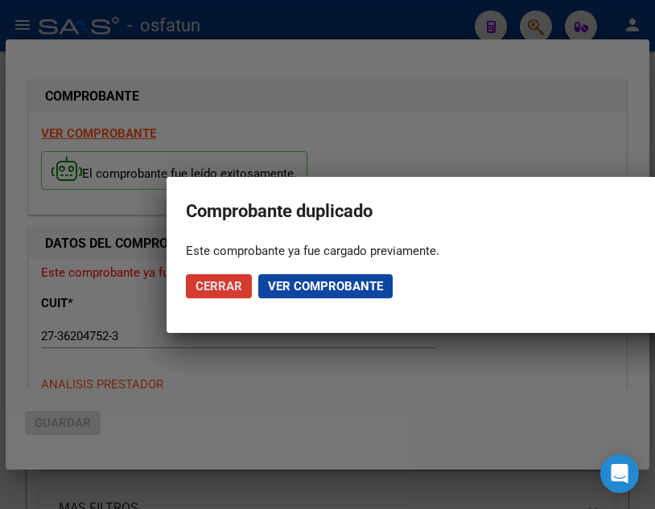
click at [237, 285] on span "Cerrar" at bounding box center [218, 286] width 47 height 14
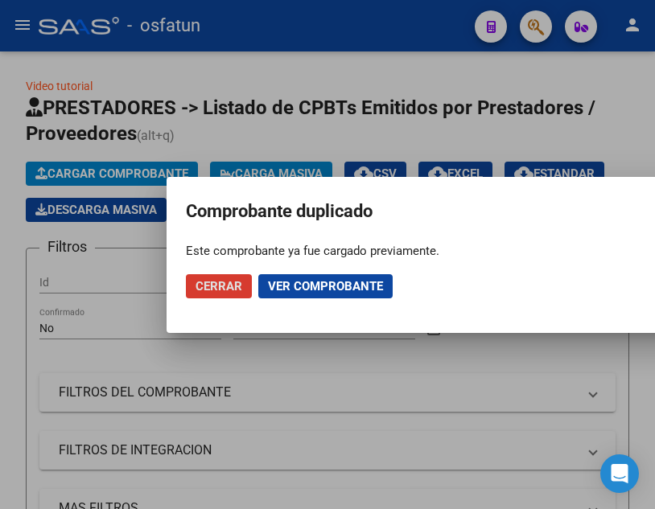
click at [237, 285] on span "Cerrar" at bounding box center [218, 286] width 47 height 14
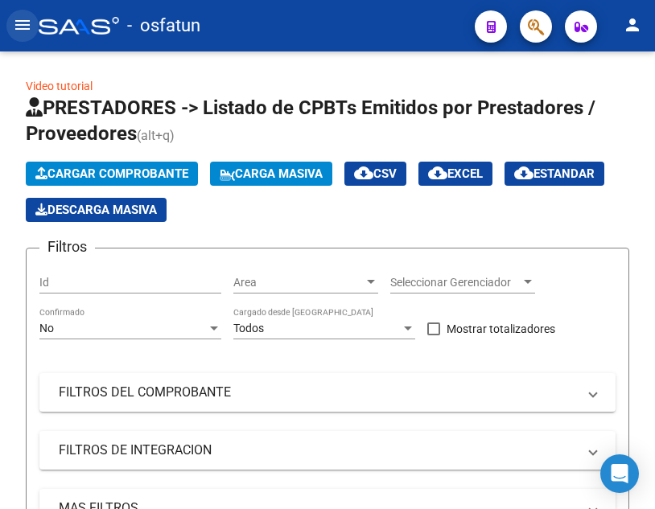
click at [23, 20] on mat-icon "menu" at bounding box center [22, 24] width 19 height 19
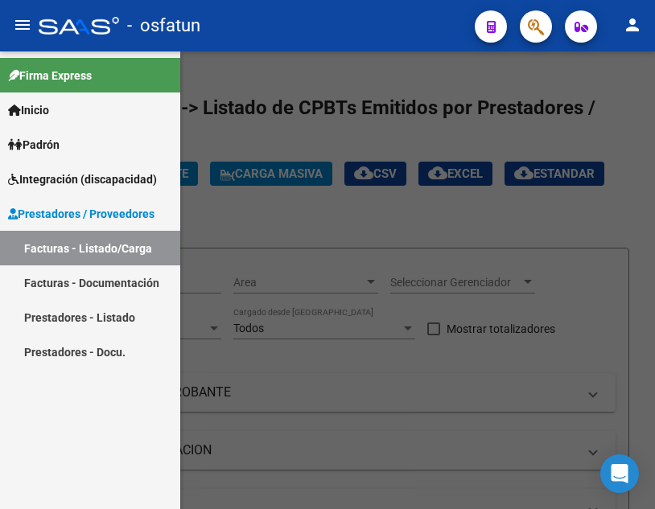
click at [115, 323] on link "Prestadores - Listado" at bounding box center [90, 317] width 180 height 35
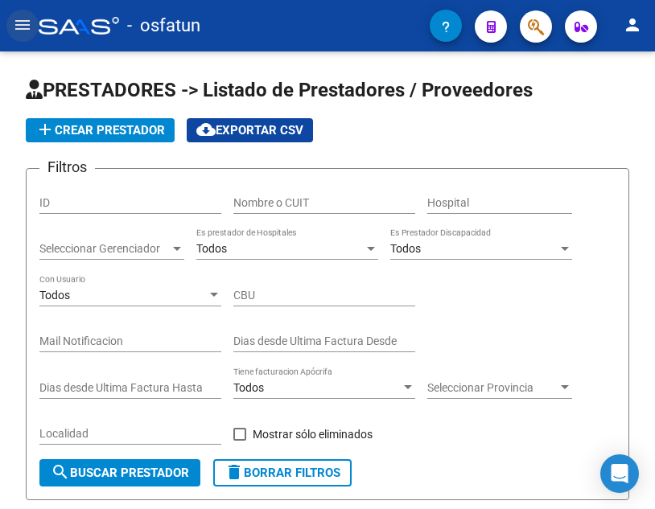
click at [31, 27] on mat-icon "menu" at bounding box center [22, 24] width 19 height 19
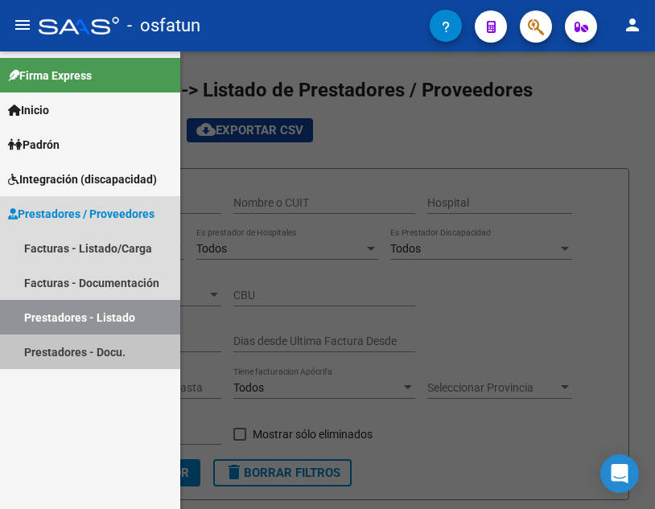
click at [101, 359] on link "Prestadores - Docu." at bounding box center [90, 352] width 180 height 35
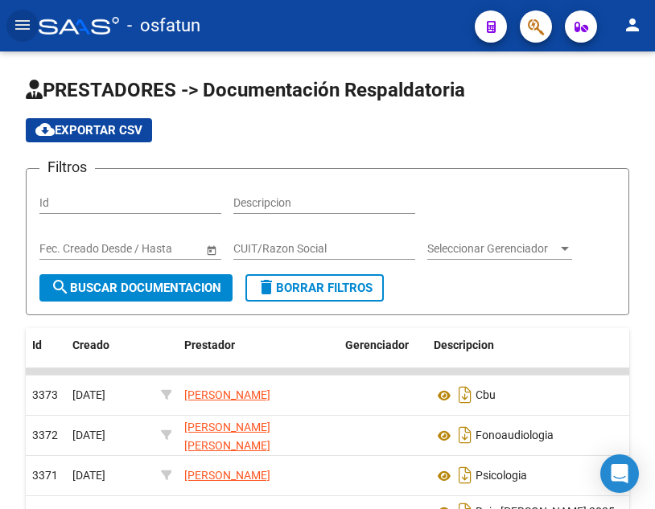
click at [18, 6] on mat-toolbar "menu - osfatun person" at bounding box center [327, 25] width 655 height 51
click at [23, 24] on mat-icon "menu" at bounding box center [22, 24] width 19 height 19
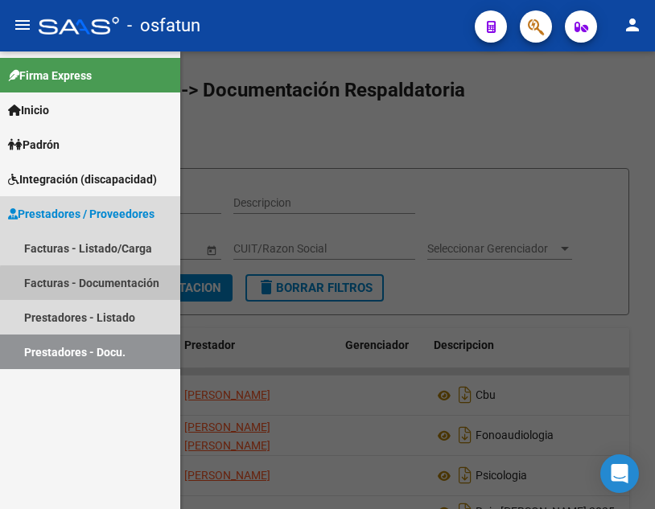
click at [99, 285] on link "Facturas - Documentación" at bounding box center [90, 282] width 180 height 35
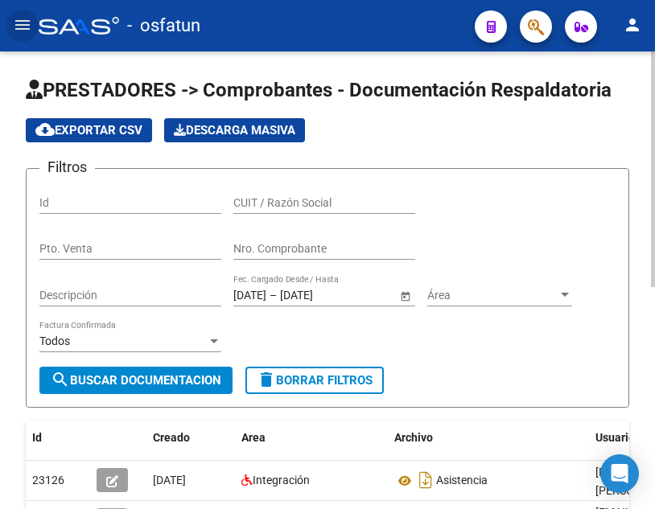
click at [329, 198] on input "CUIT / Razón Social" at bounding box center [324, 203] width 182 height 14
click at [19, 23] on mat-icon "menu" at bounding box center [22, 24] width 19 height 19
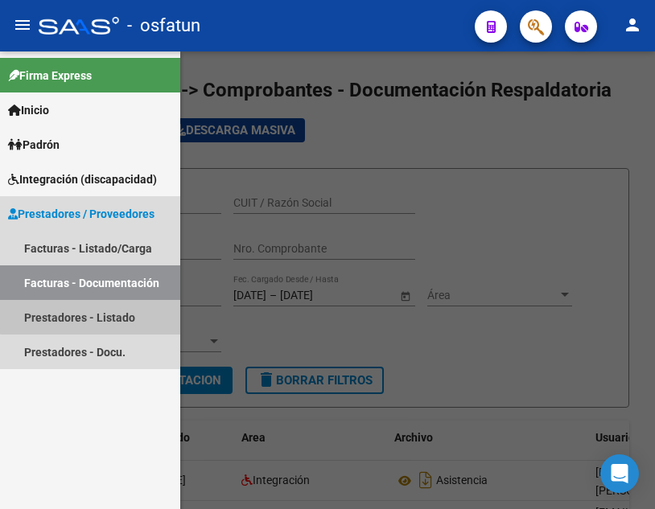
click at [97, 316] on link "Prestadores - Listado" at bounding box center [90, 317] width 180 height 35
